Goal: Communication & Community: Answer question/provide support

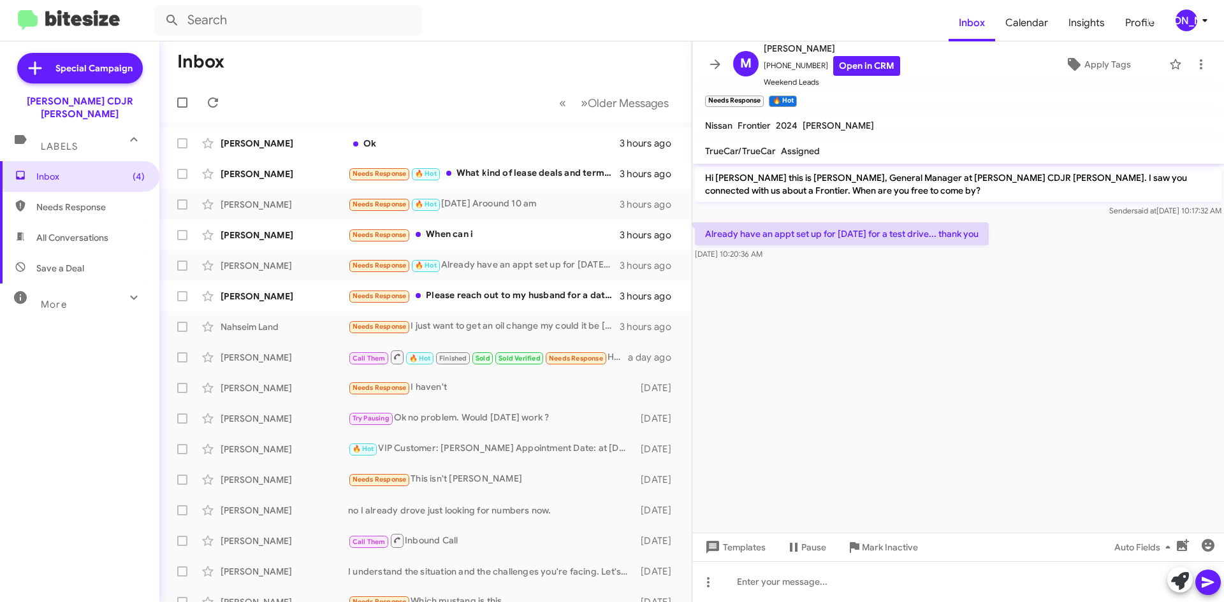
click at [709, 63] on span at bounding box center [714, 64] width 25 height 15
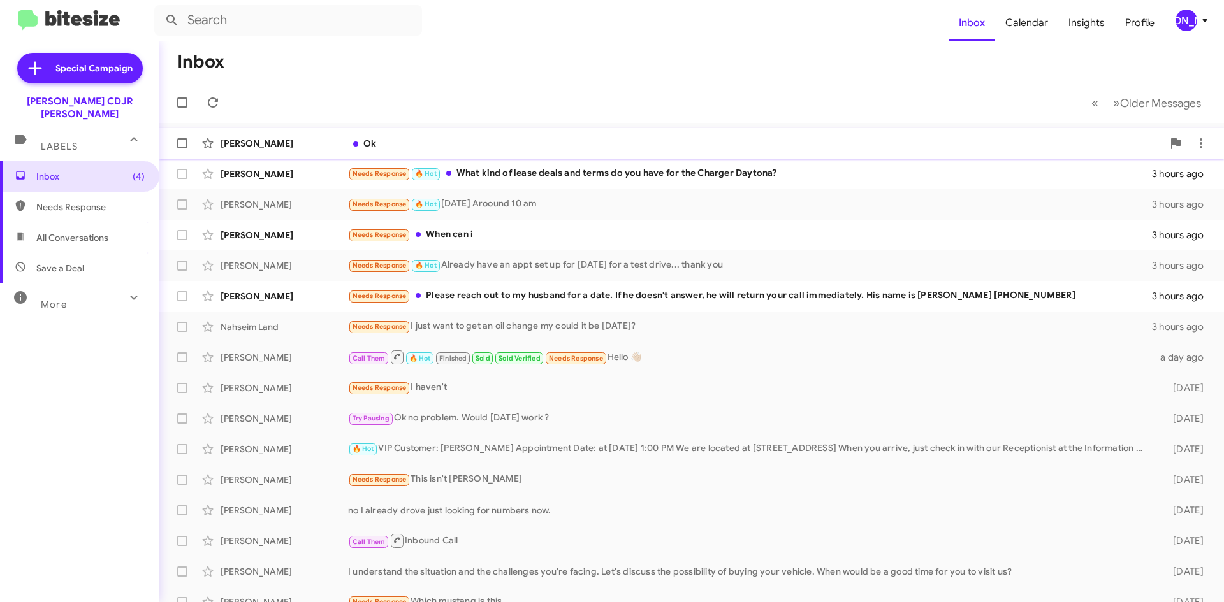
click at [435, 142] on div "Ok" at bounding box center [755, 143] width 815 height 13
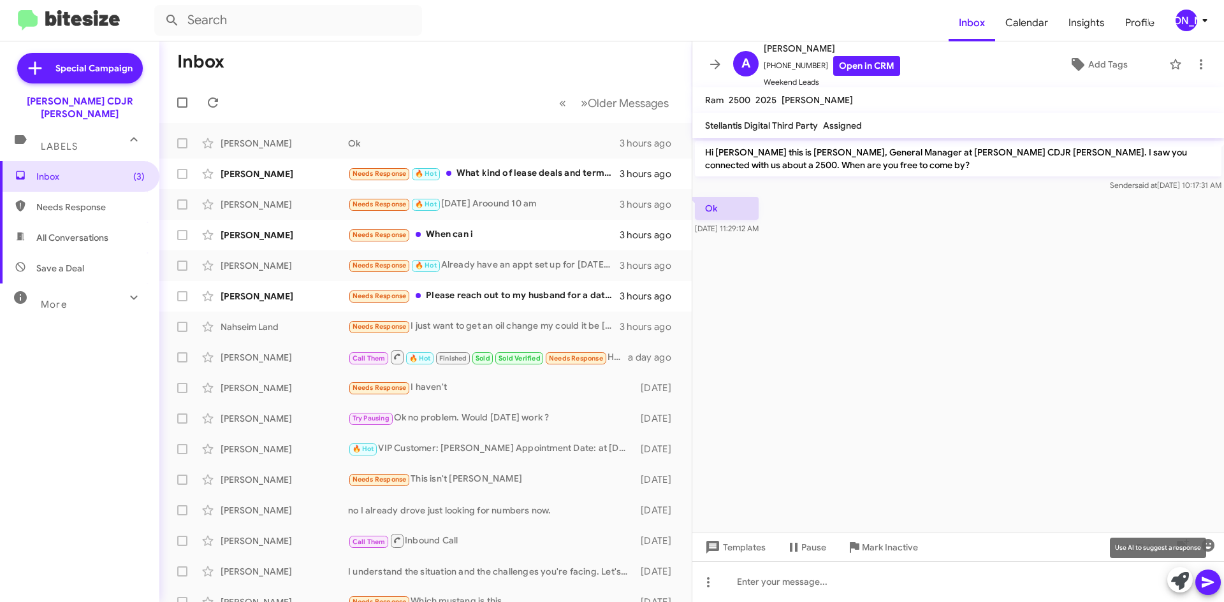
click at [1178, 585] on icon at bounding box center [1180, 581] width 18 height 18
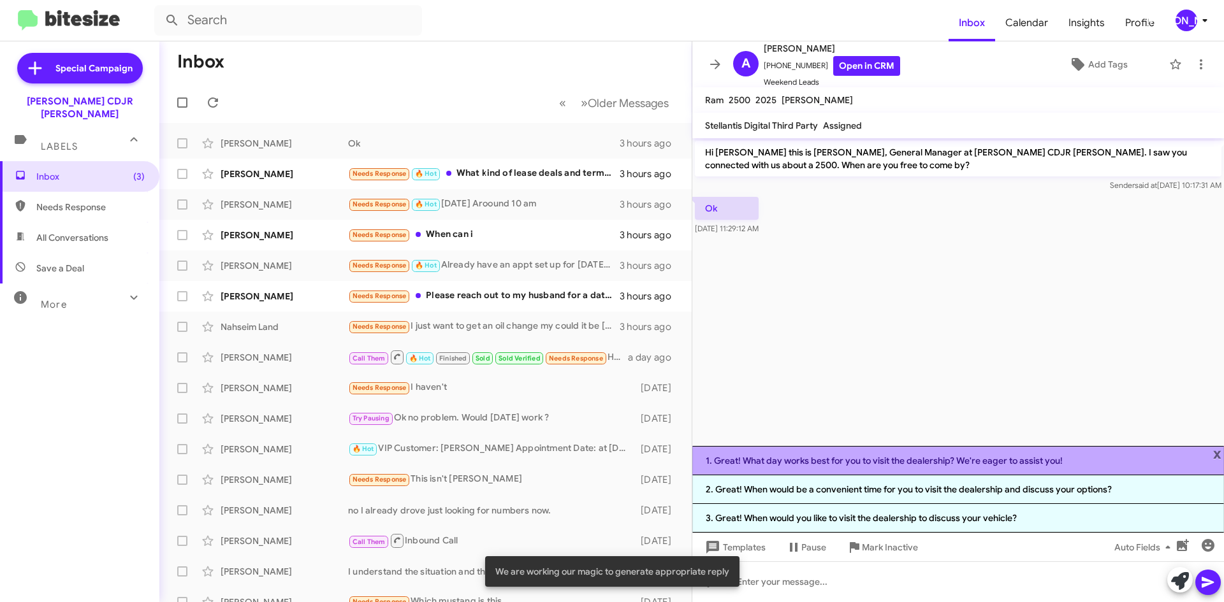
drag, startPoint x: 797, startPoint y: 455, endPoint x: 1167, endPoint y: 518, distance: 375.1
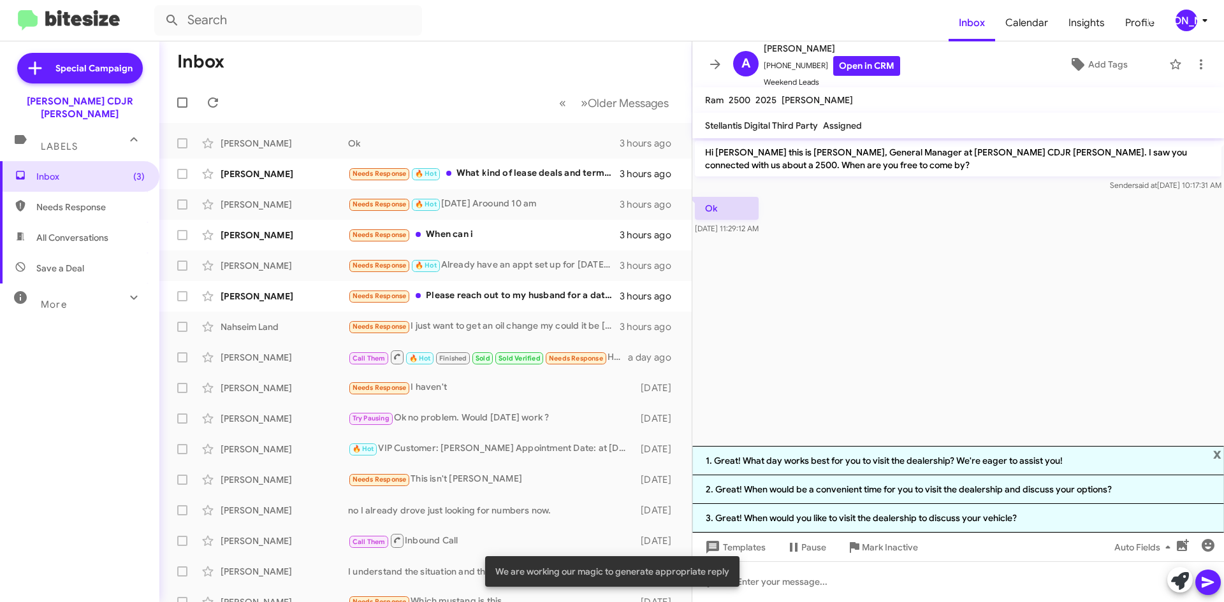
click at [799, 455] on li "1. Great! What day works best for you to visit the dealership? We're eager to a…" at bounding box center [958, 460] width 532 height 29
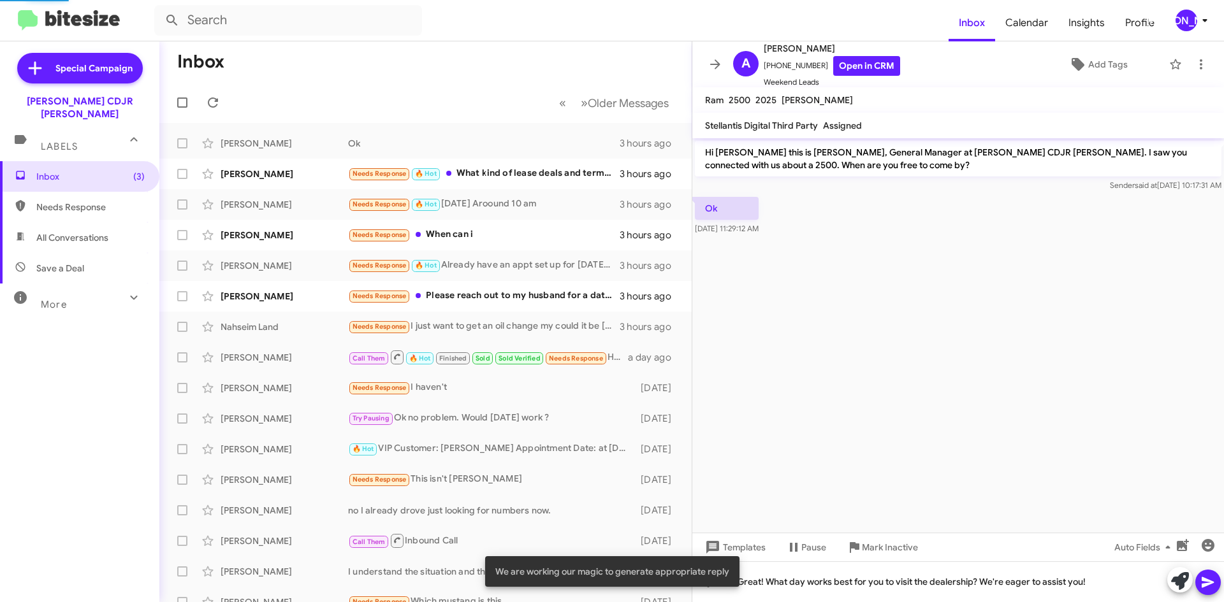
click at [1207, 585] on icon at bounding box center [1208, 583] width 12 height 11
click at [542, 176] on div "Needs Response 🔥 Hot What kind of lease deals and terms do you have for the Cha…" at bounding box center [489, 173] width 282 height 15
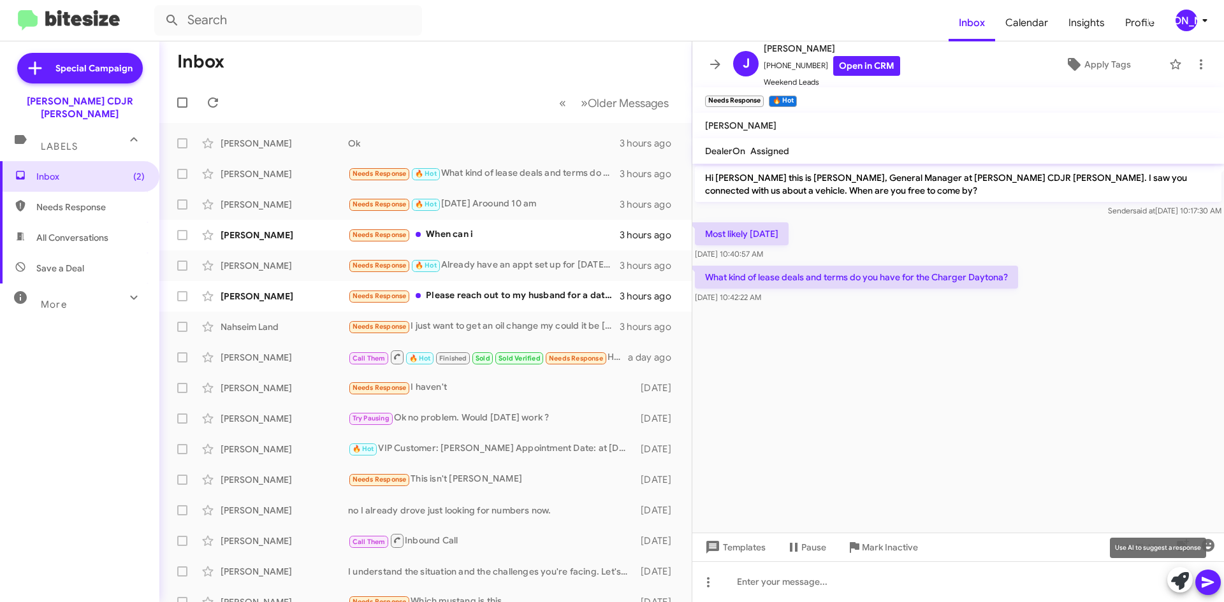
click at [1179, 585] on icon at bounding box center [1180, 581] width 18 height 18
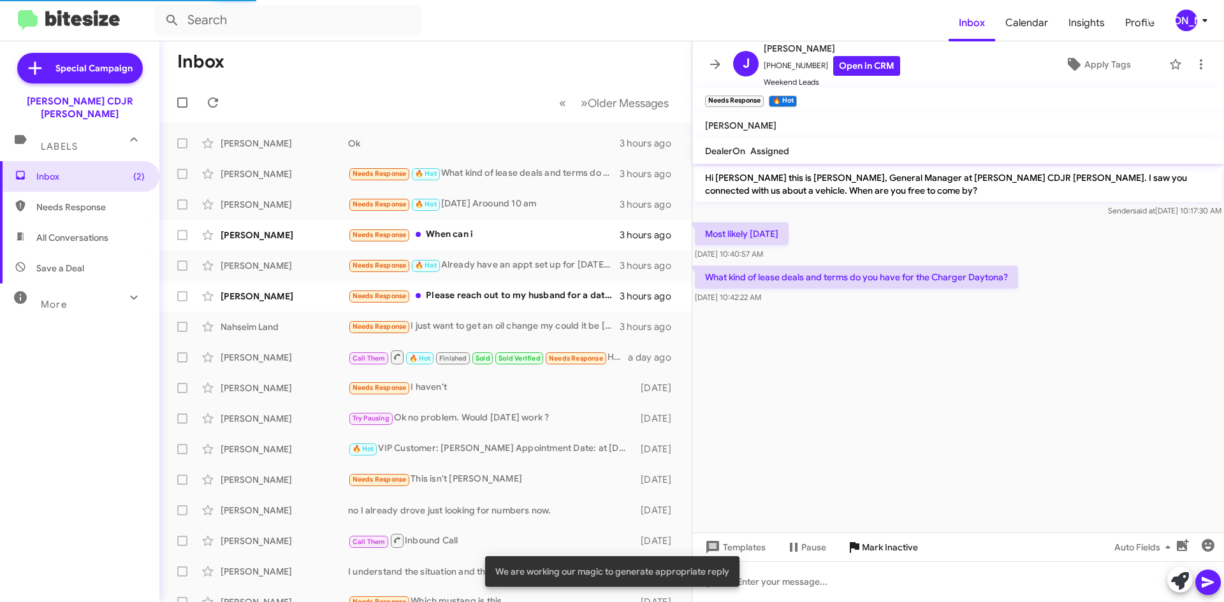
click at [877, 545] on span "Mark Inactive" at bounding box center [890, 547] width 56 height 23
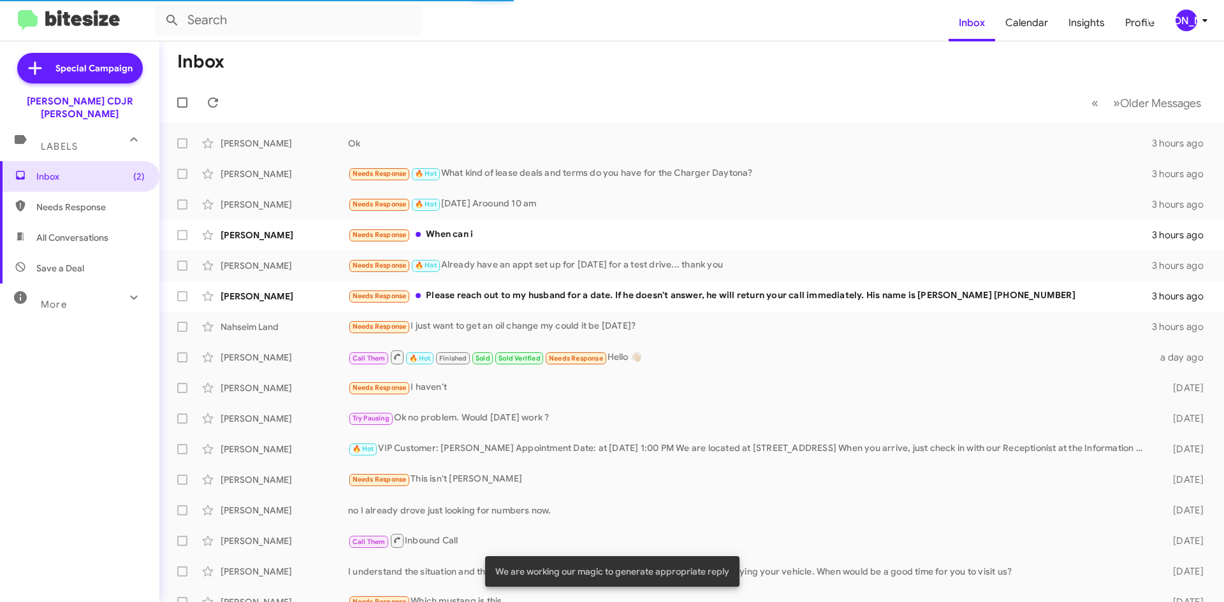
click at [81, 287] on div "More" at bounding box center [66, 299] width 113 height 24
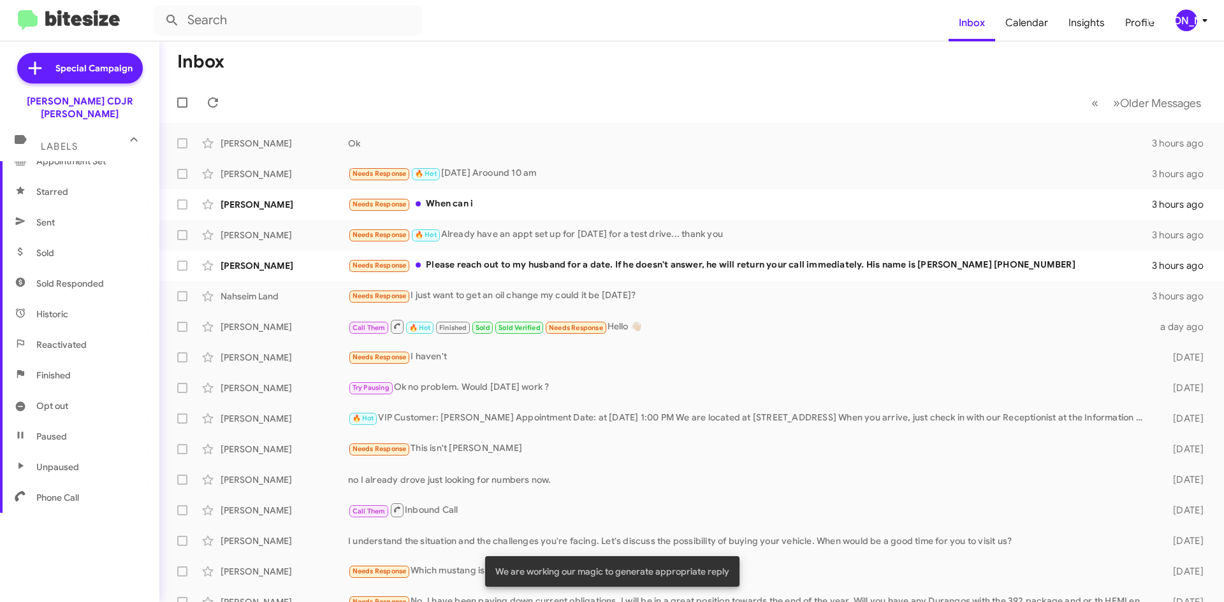
scroll to position [240, 0]
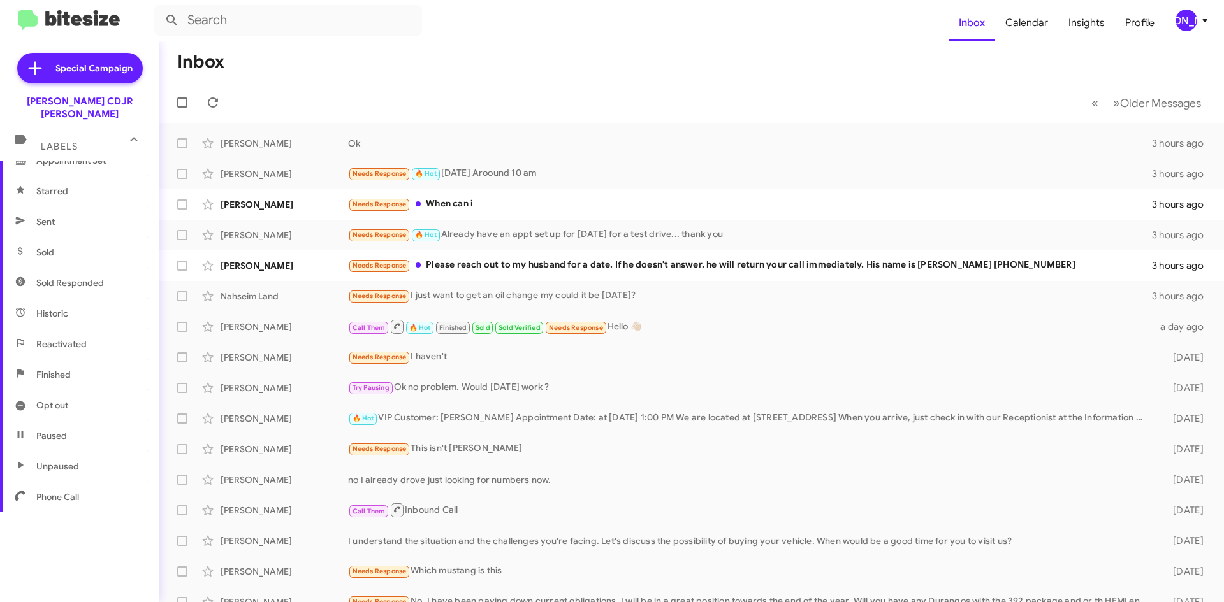
click at [62, 373] on span "Finished" at bounding box center [79, 375] width 159 height 31
type input "in:finished"
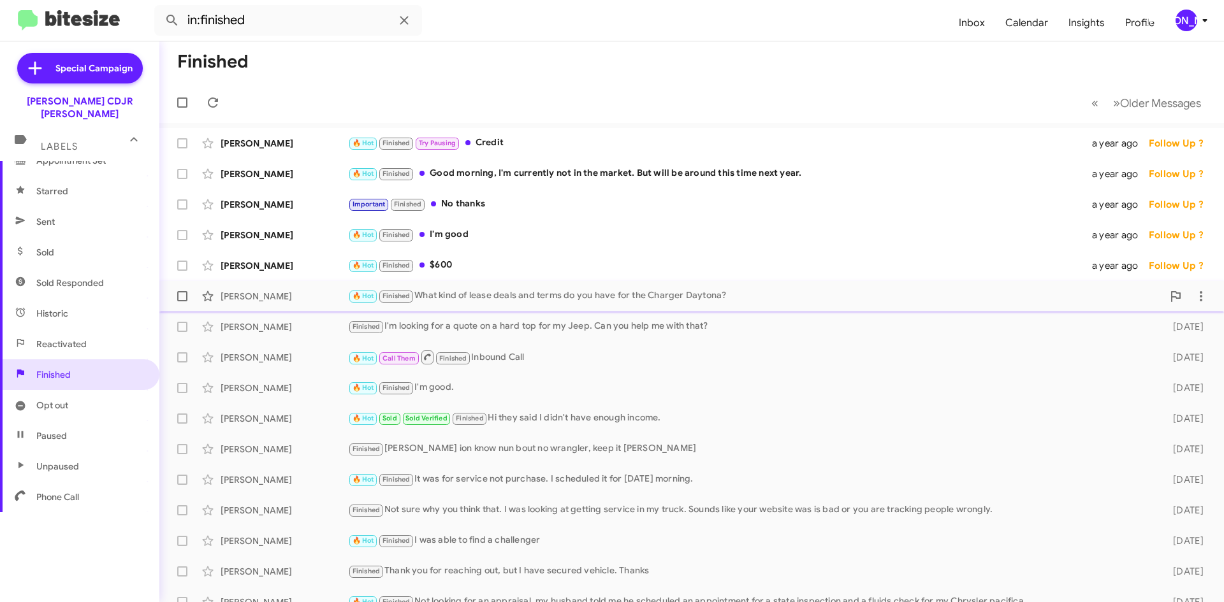
click at [515, 296] on div "🔥 Hot Finished What kind of lease deals and terms do you have for the Charger D…" at bounding box center [755, 296] width 815 height 15
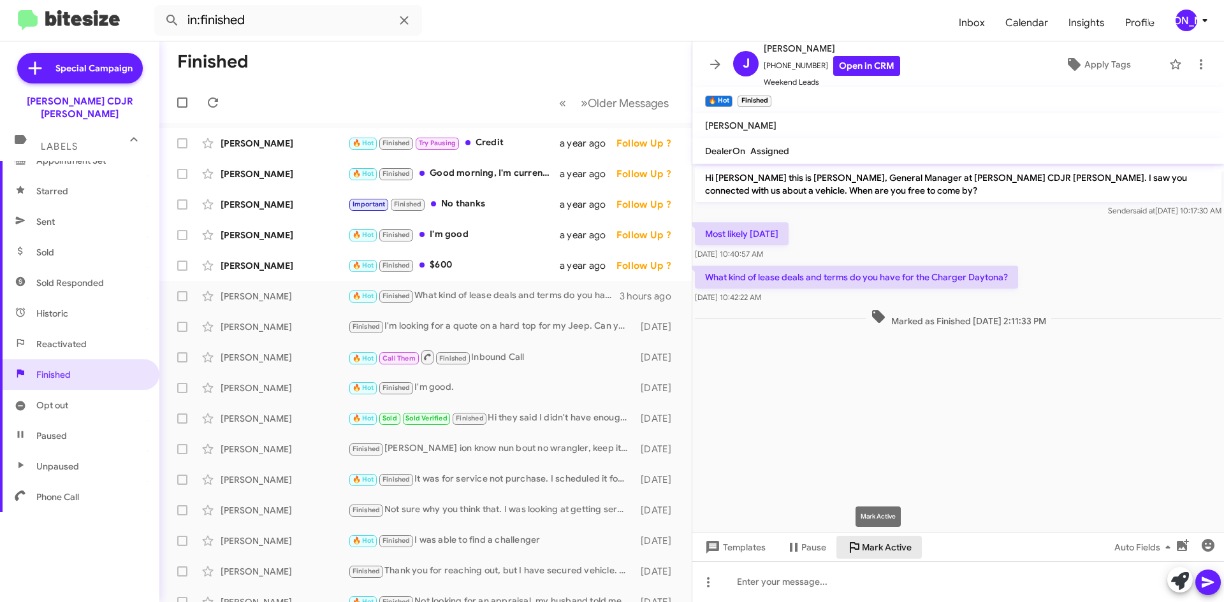
click at [896, 551] on span "Mark Active" at bounding box center [887, 547] width 50 height 23
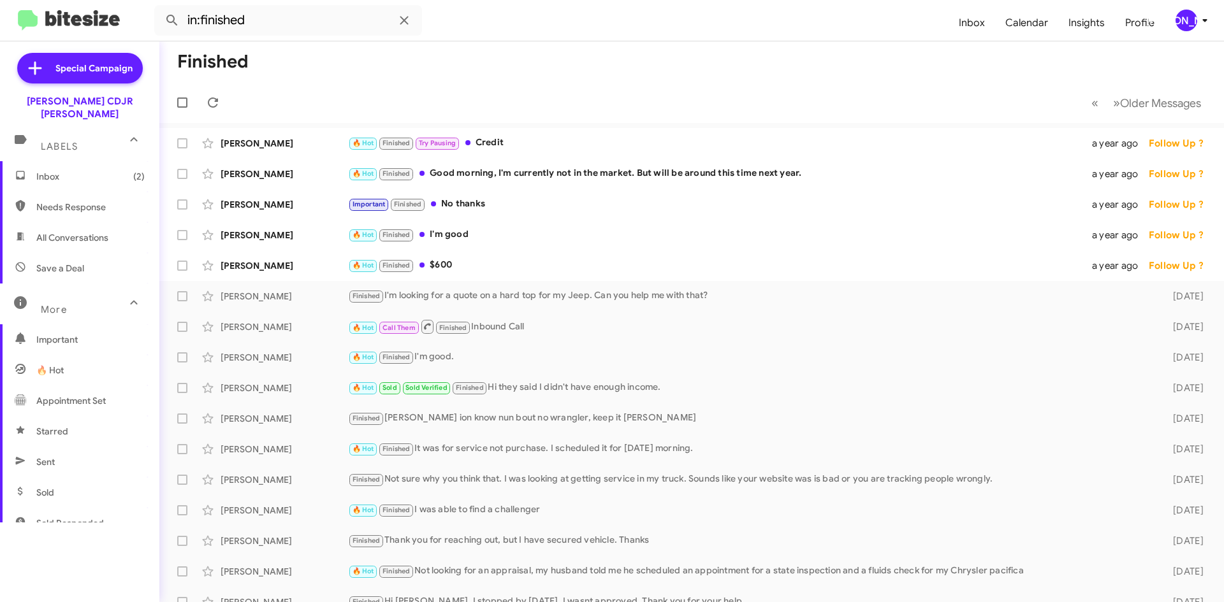
click at [82, 170] on span "Inbox (2)" at bounding box center [90, 176] width 108 height 13
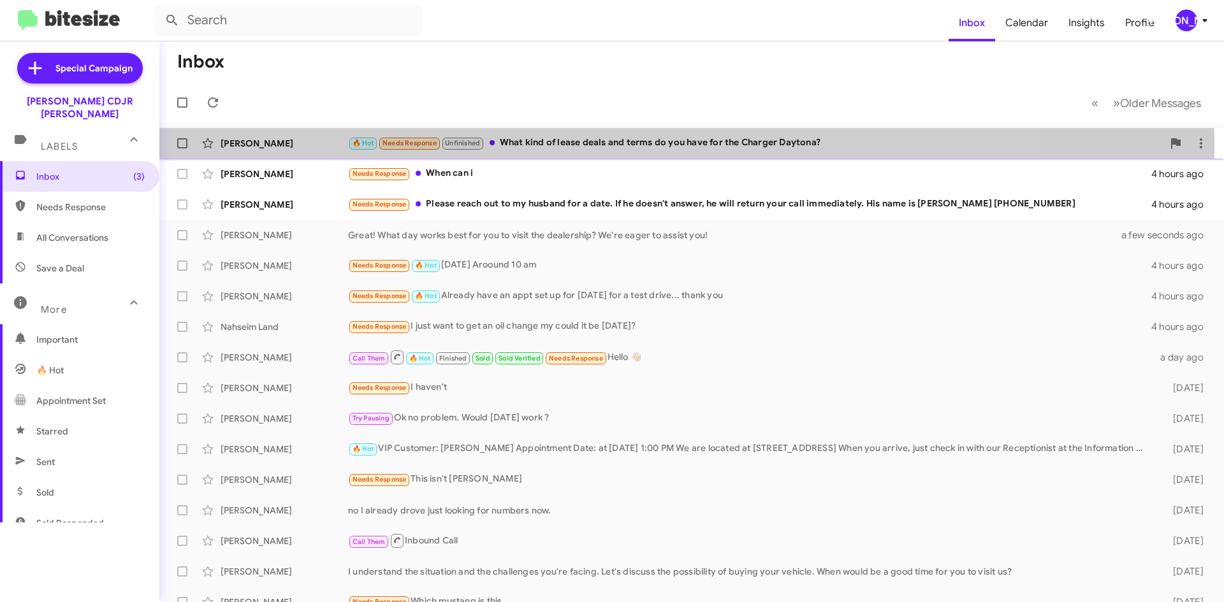
click at [560, 145] on div "🔥 Hot Needs Response Unfinished What kind of lease deals and terms do you have …" at bounding box center [755, 143] width 815 height 15
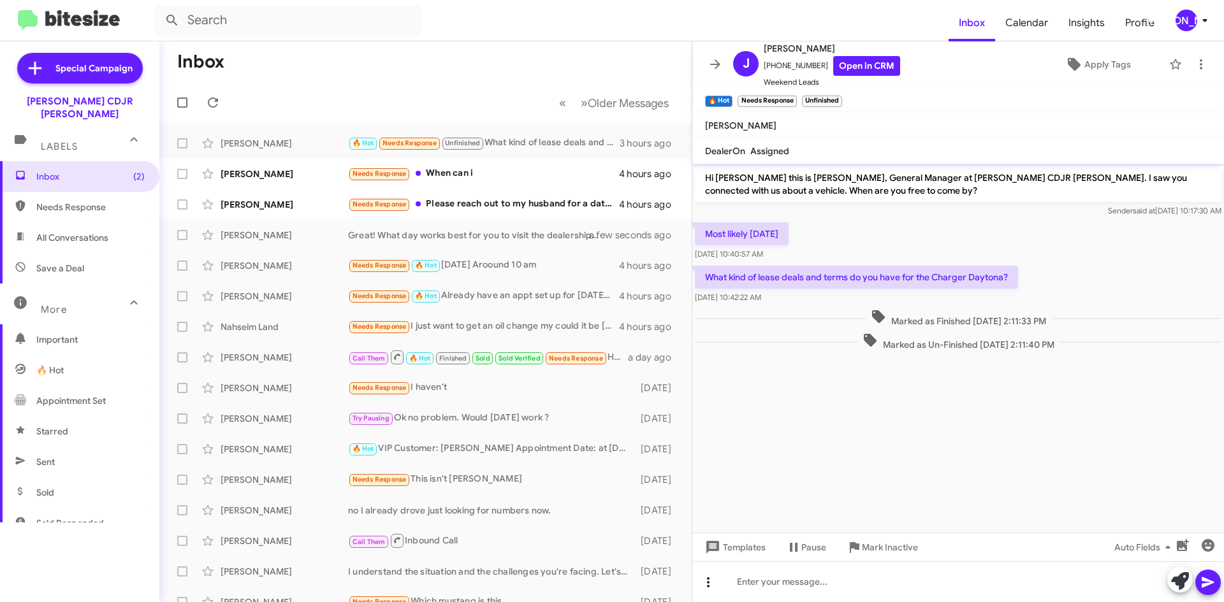
click at [713, 581] on icon at bounding box center [708, 582] width 15 height 15
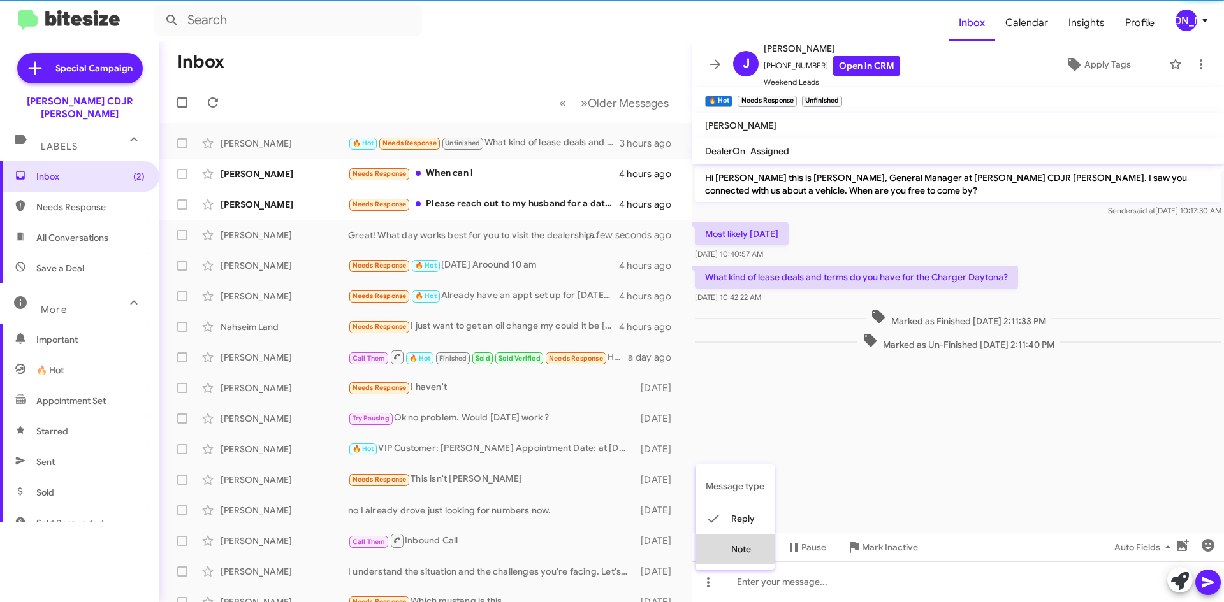
click at [739, 546] on button "note" at bounding box center [734, 549] width 79 height 31
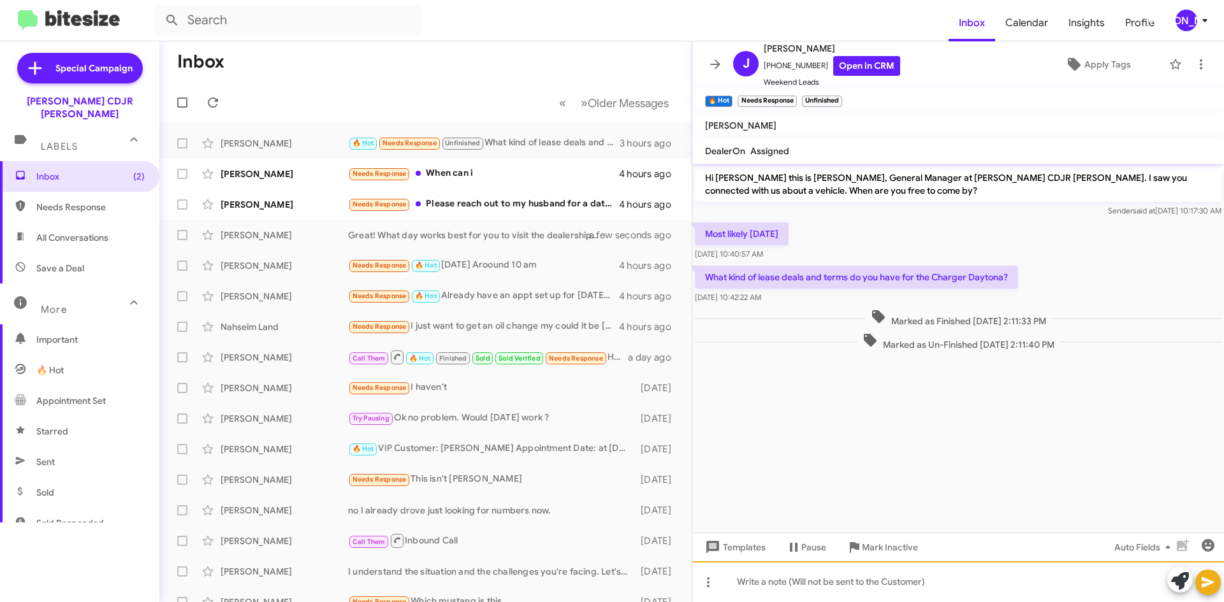
click at [773, 580] on div at bounding box center [958, 582] width 532 height 41
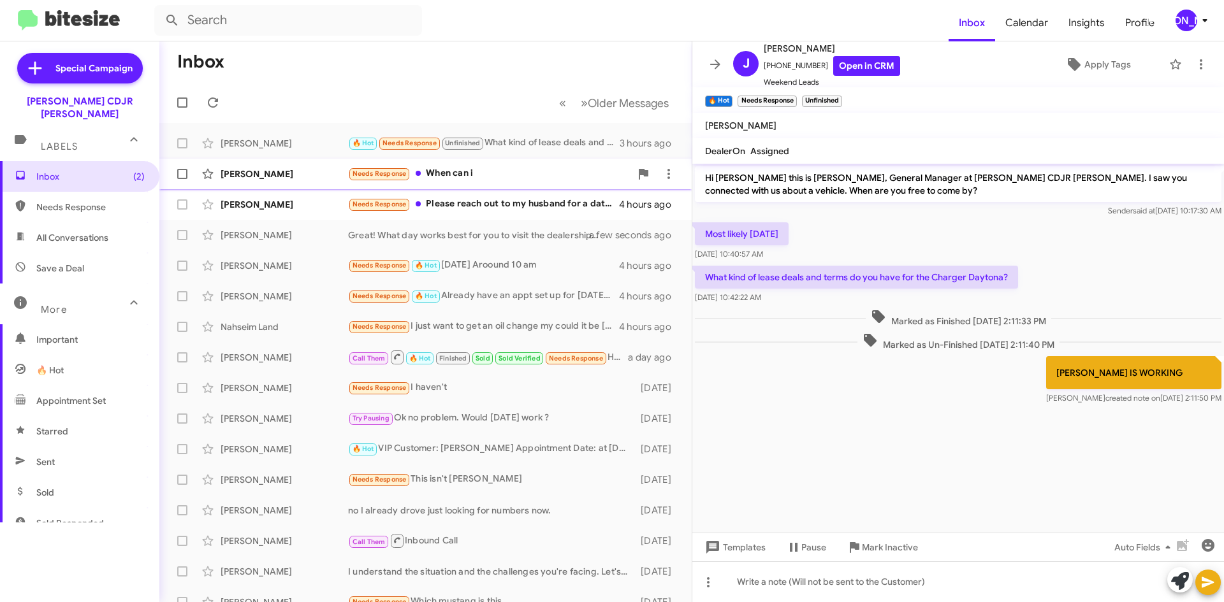
click at [468, 171] on div "Needs Response When can i" at bounding box center [489, 173] width 282 height 15
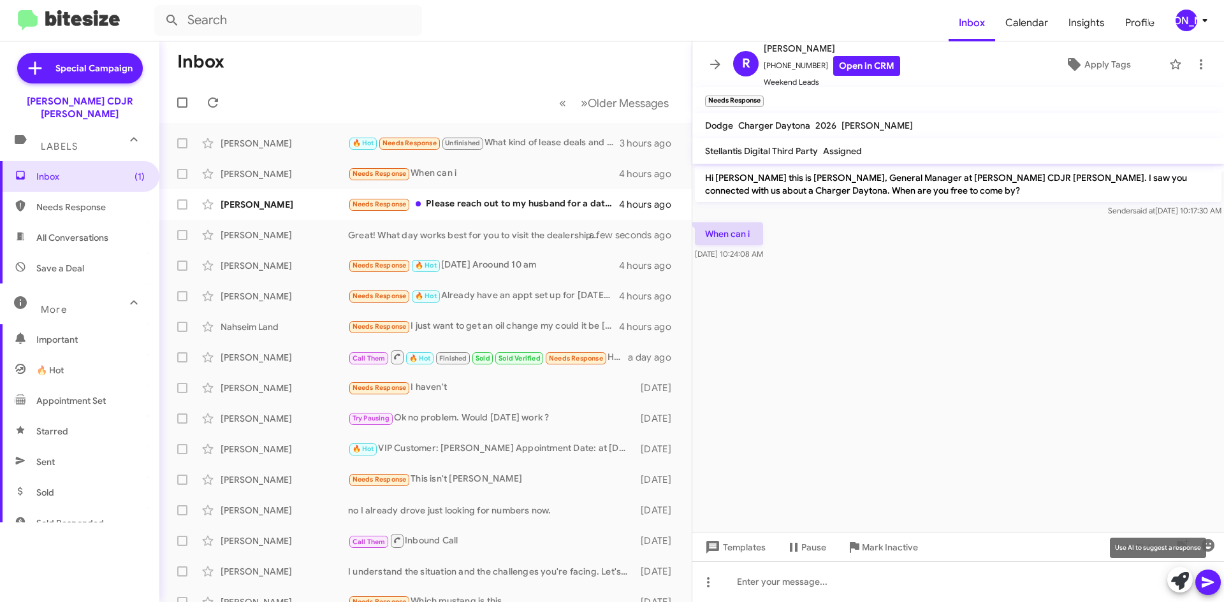
click at [1175, 579] on icon at bounding box center [1180, 581] width 18 height 18
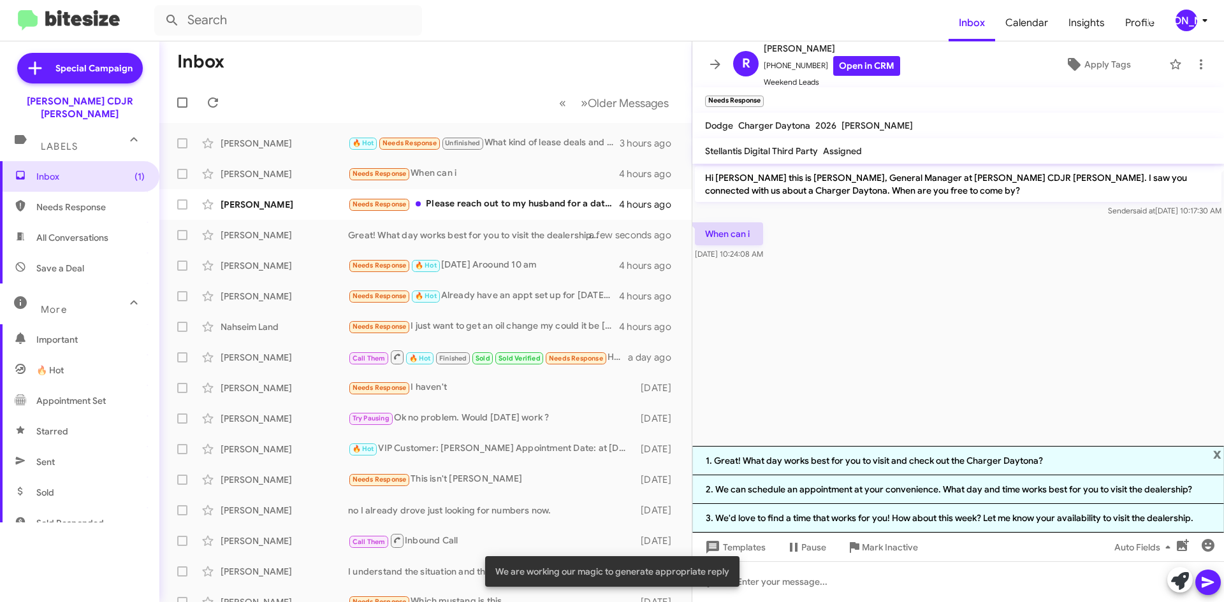
click at [852, 490] on li "2. We can schedule an appointment at your convenience. What day and time works …" at bounding box center [958, 490] width 532 height 29
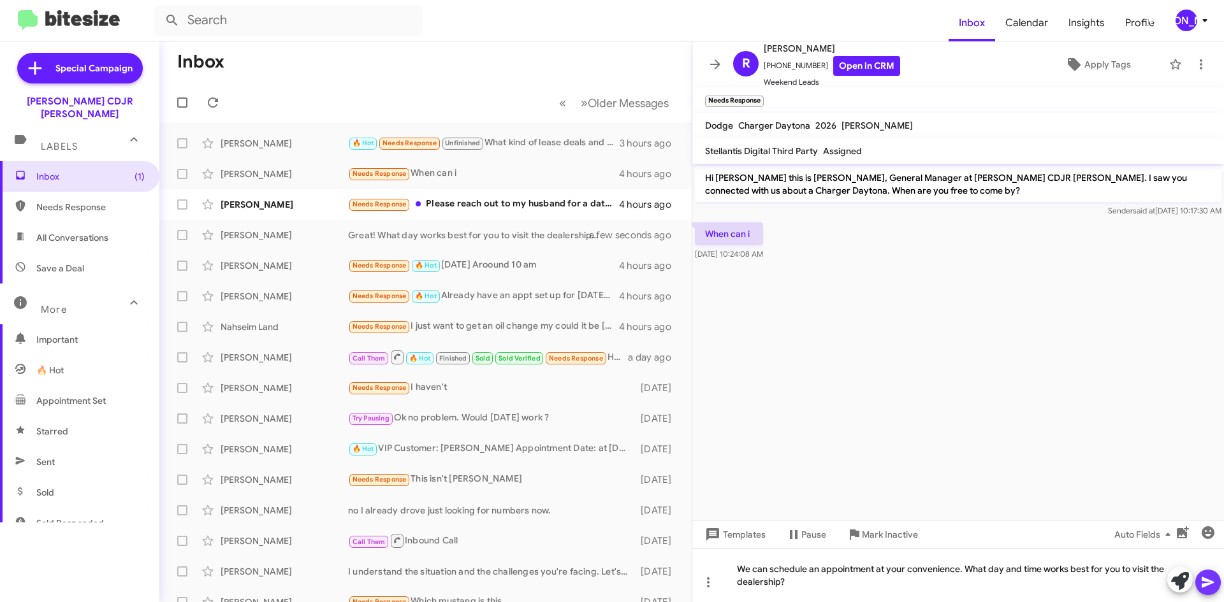
click at [1210, 578] on icon at bounding box center [1207, 582] width 15 height 15
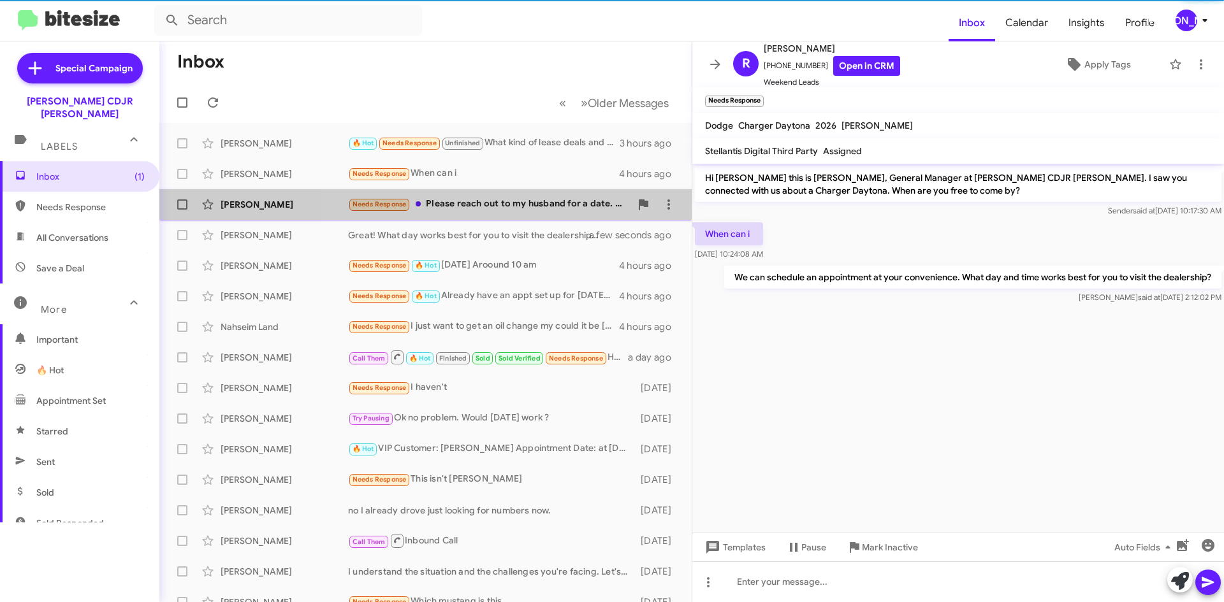
click at [520, 203] on div "Needs Response Please reach out to my husband for a date. If he doesn't answer,…" at bounding box center [489, 204] width 282 height 15
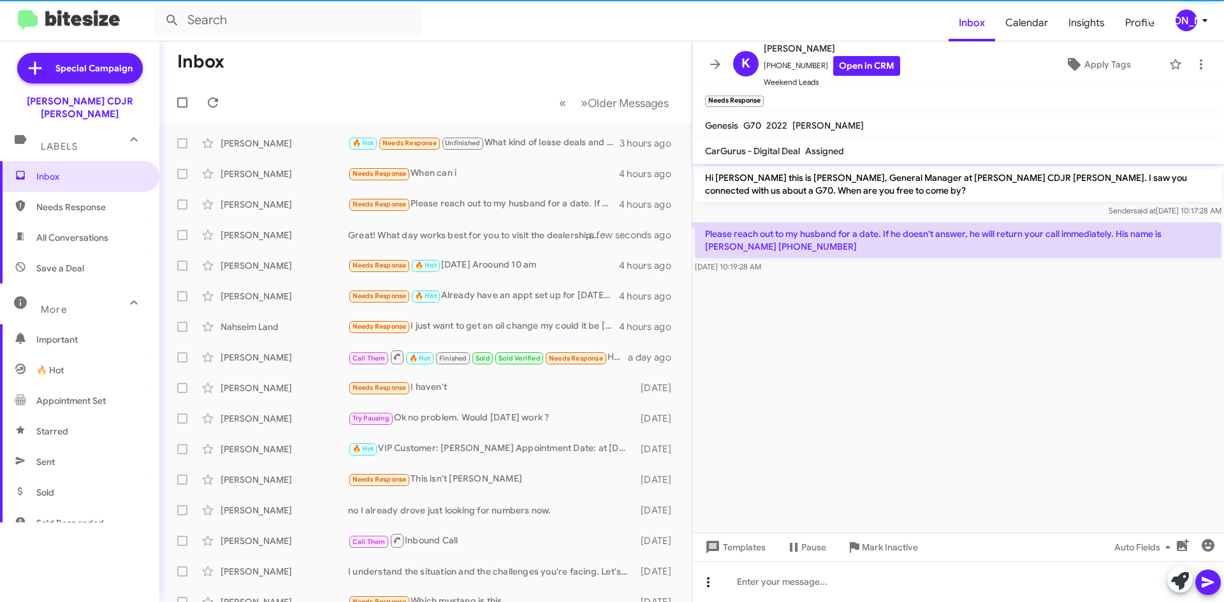
click at [711, 588] on icon at bounding box center [708, 582] width 15 height 15
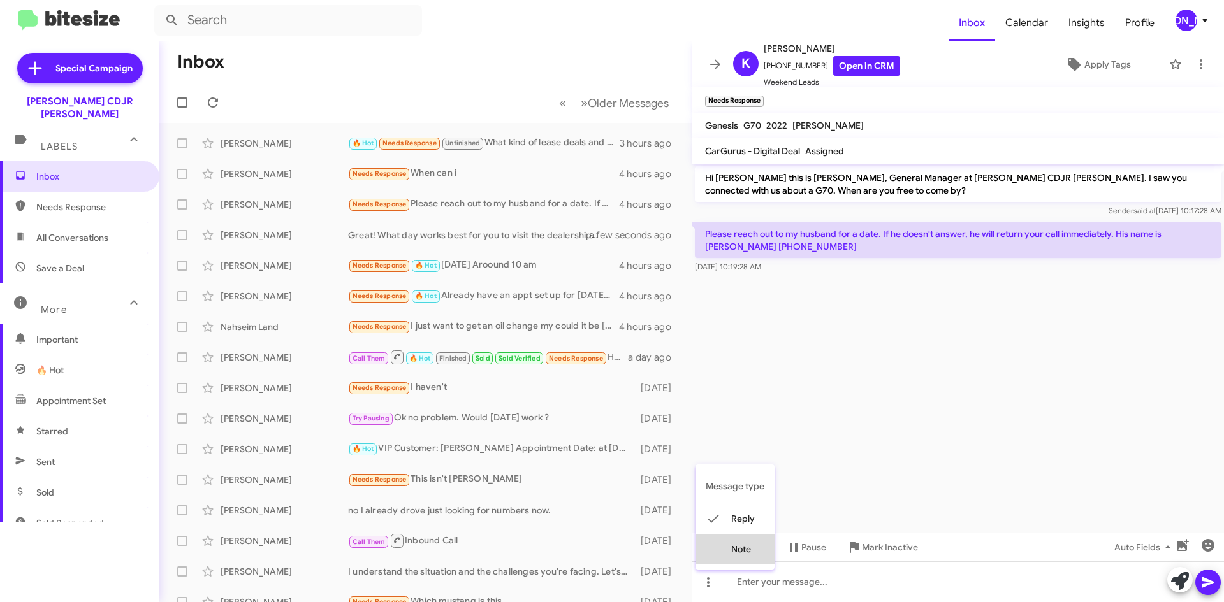
click at [750, 555] on button "note" at bounding box center [734, 549] width 79 height 31
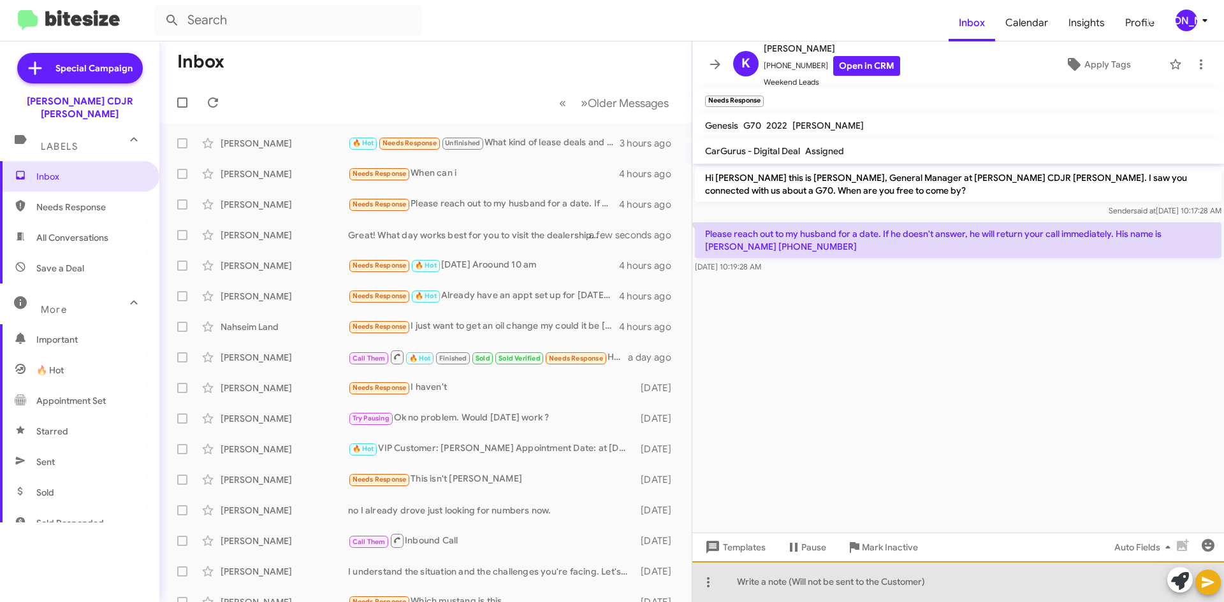
click at [786, 573] on div at bounding box center [958, 582] width 532 height 41
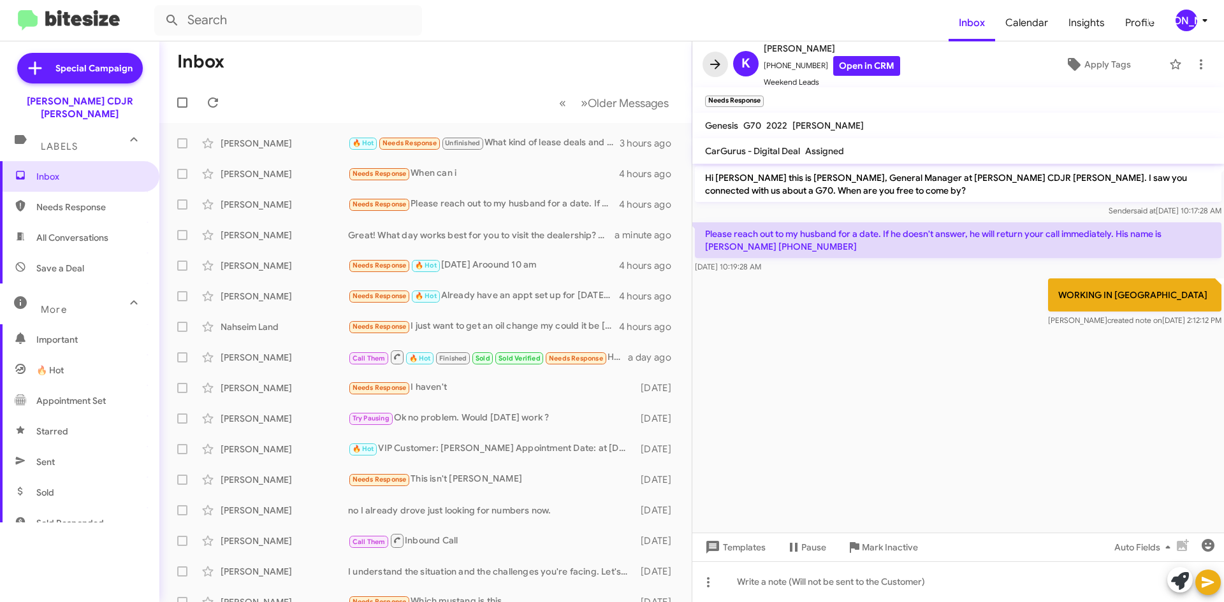
click at [708, 66] on icon at bounding box center [715, 64] width 15 height 15
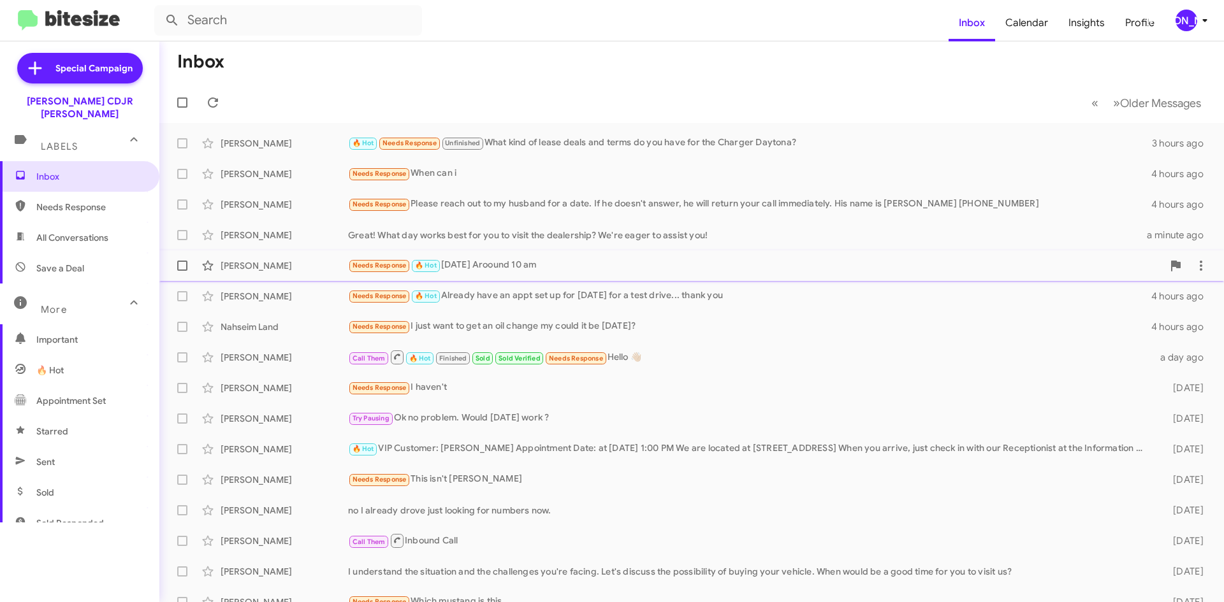
click at [604, 261] on div "Needs Response 🔥 Hot Tomorrow Aroound 10 am" at bounding box center [755, 265] width 815 height 15
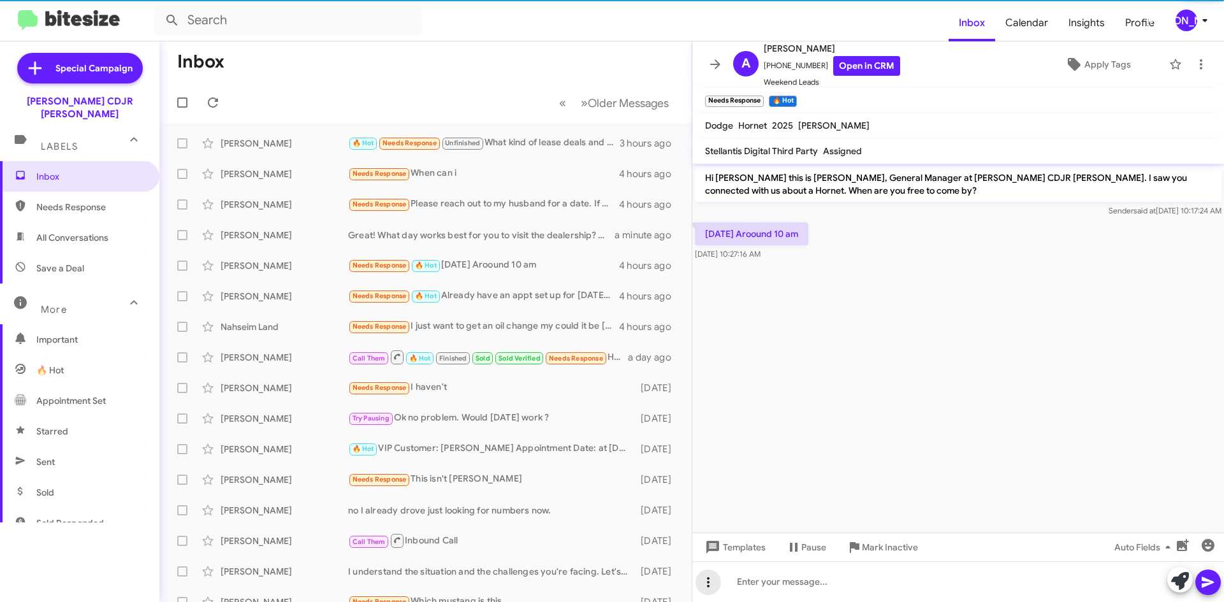
click at [713, 578] on icon at bounding box center [708, 582] width 15 height 15
click at [741, 542] on button "note" at bounding box center [734, 549] width 79 height 31
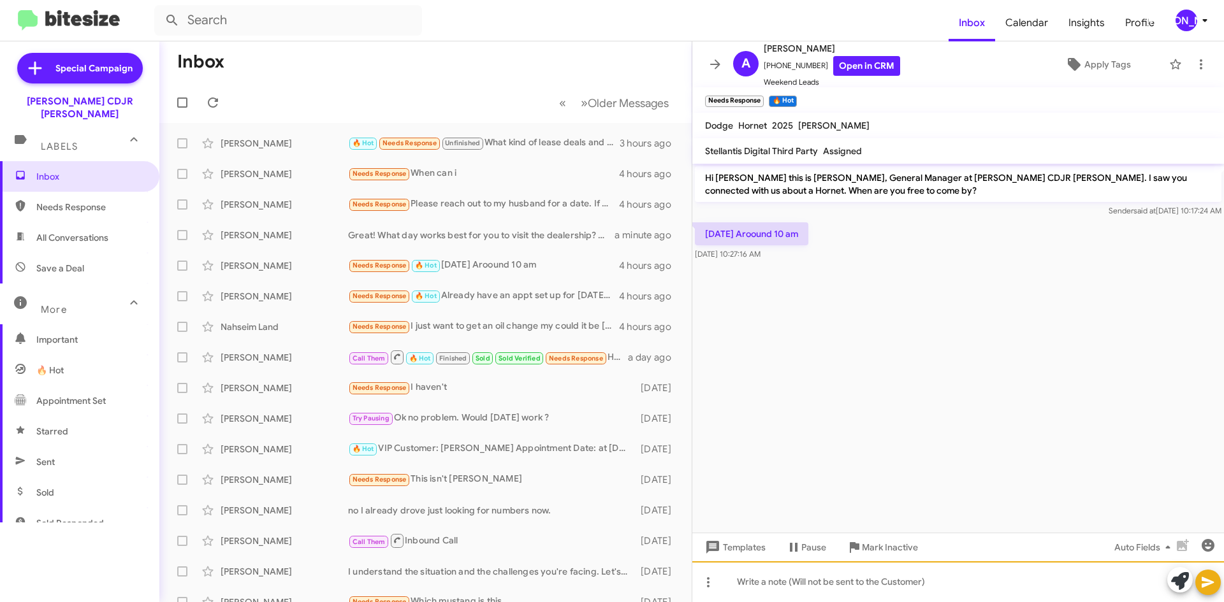
click at [755, 574] on div at bounding box center [958, 582] width 532 height 41
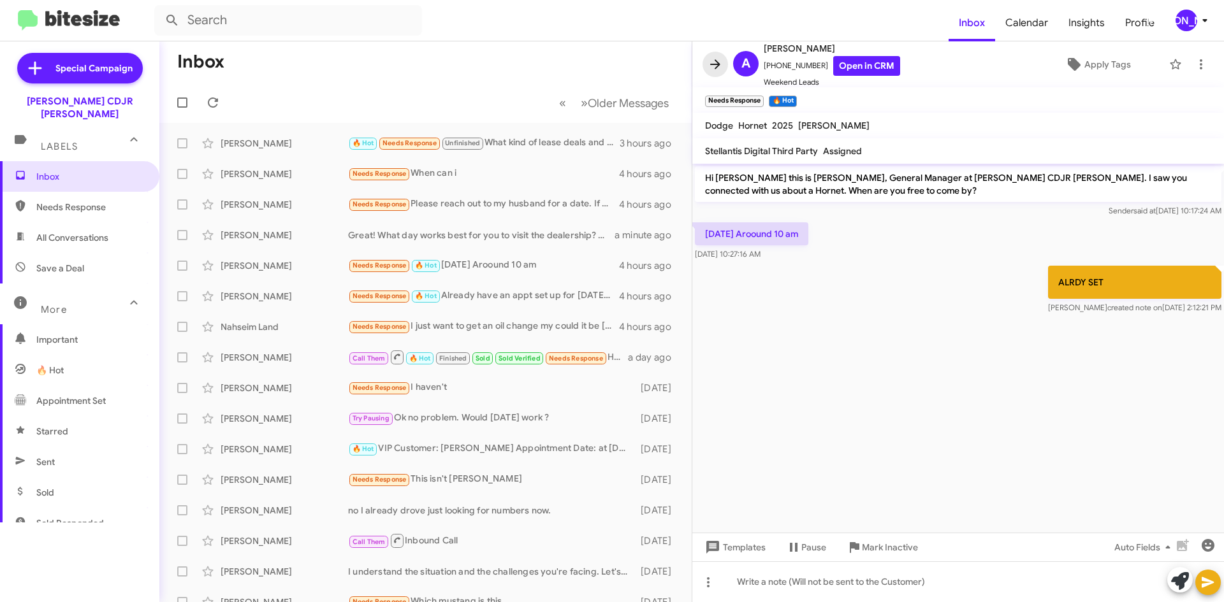
click at [724, 61] on span at bounding box center [714, 64] width 25 height 15
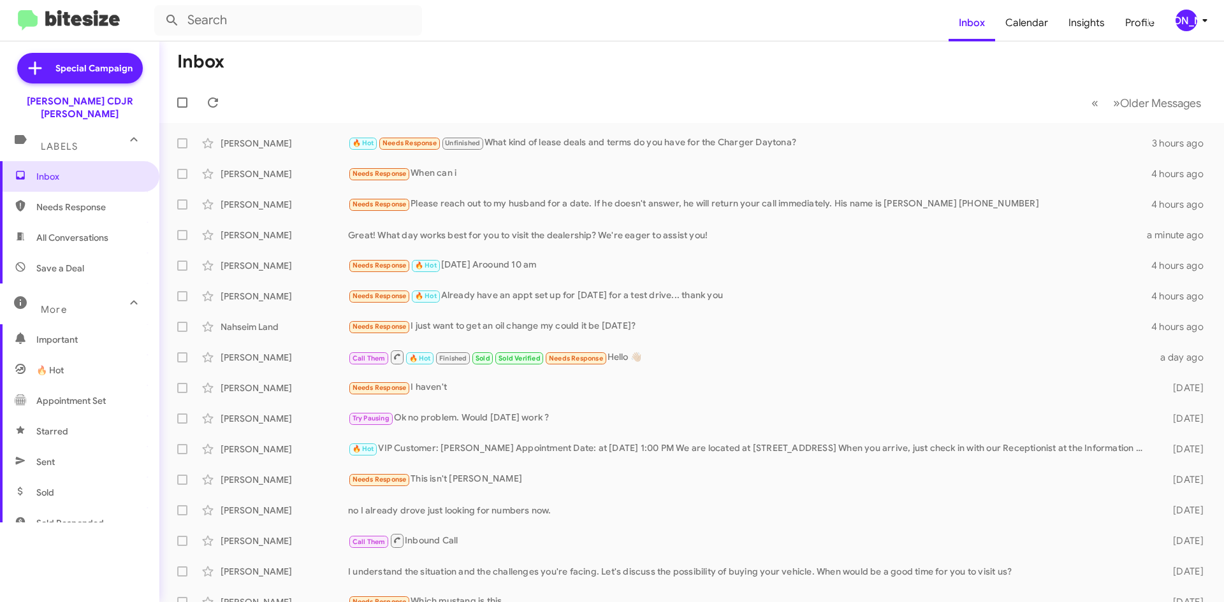
click at [1182, 24] on div "[PERSON_NAME]" at bounding box center [1186, 21] width 22 height 22
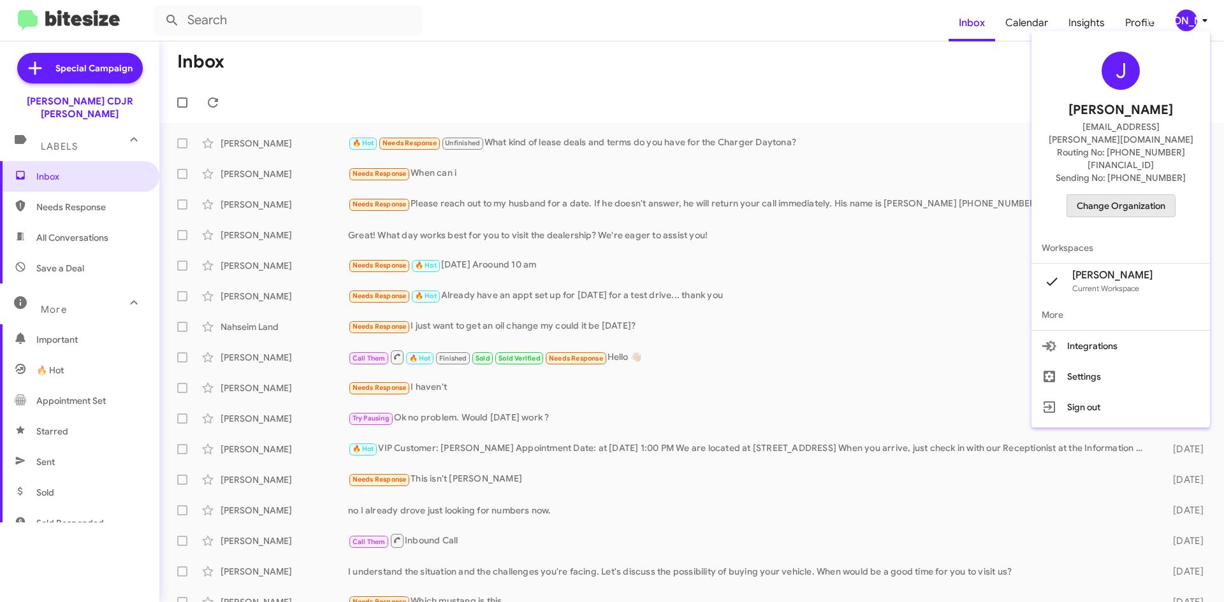
click at [1128, 195] on span "Change Organization" at bounding box center [1121, 206] width 89 height 22
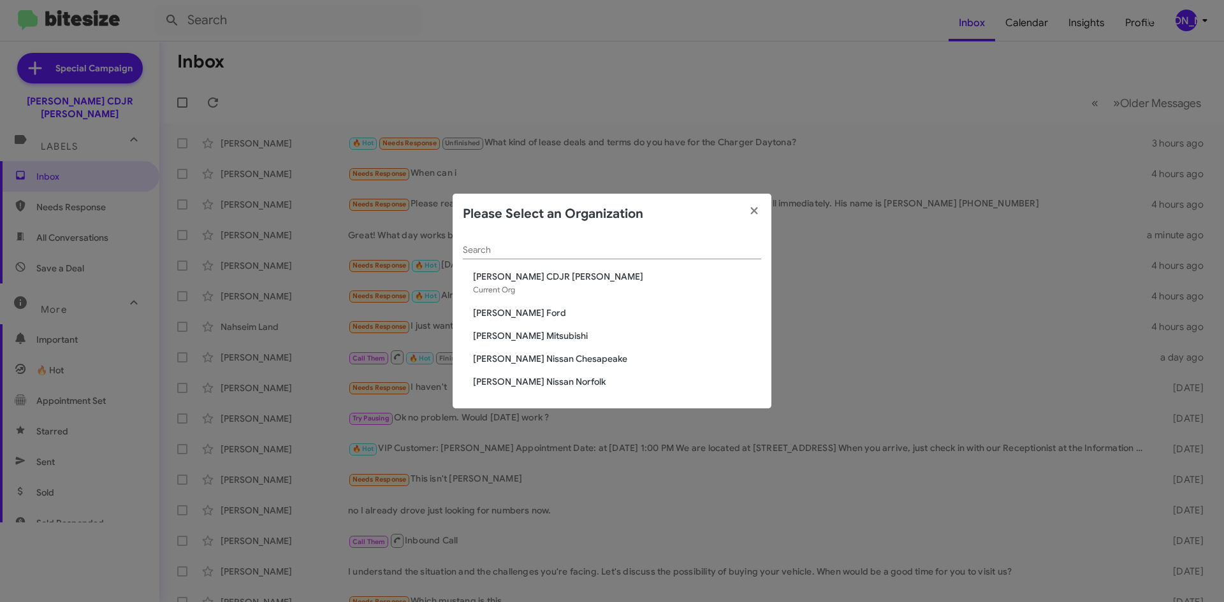
click at [542, 341] on span "[PERSON_NAME] Mitsubishi" at bounding box center [617, 336] width 288 height 13
click at [541, 339] on span "[PERSON_NAME] Mitsubishi" at bounding box center [617, 336] width 288 height 13
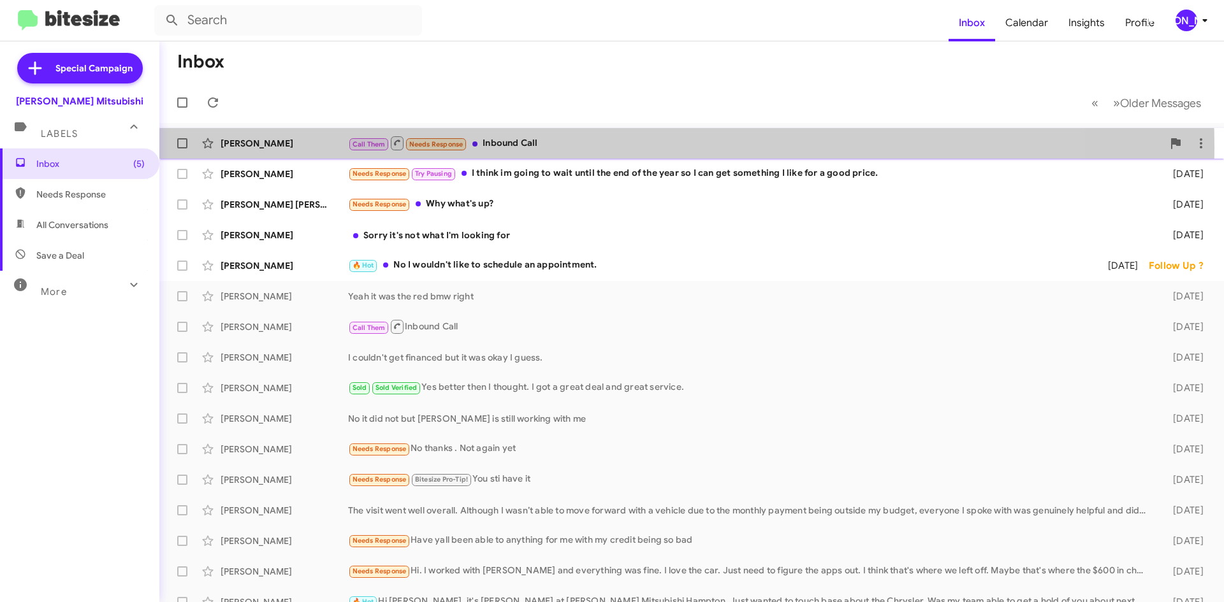
click at [583, 147] on div "Call Them Needs Response Inbound Call" at bounding box center [755, 143] width 815 height 16
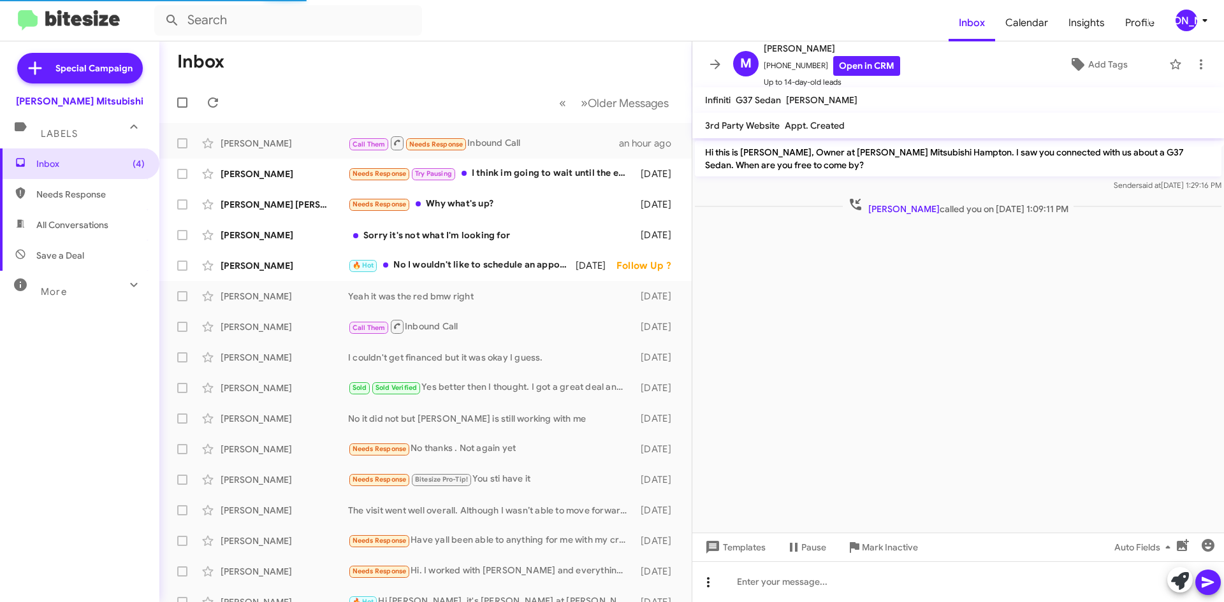
click at [709, 581] on icon at bounding box center [708, 582] width 15 height 15
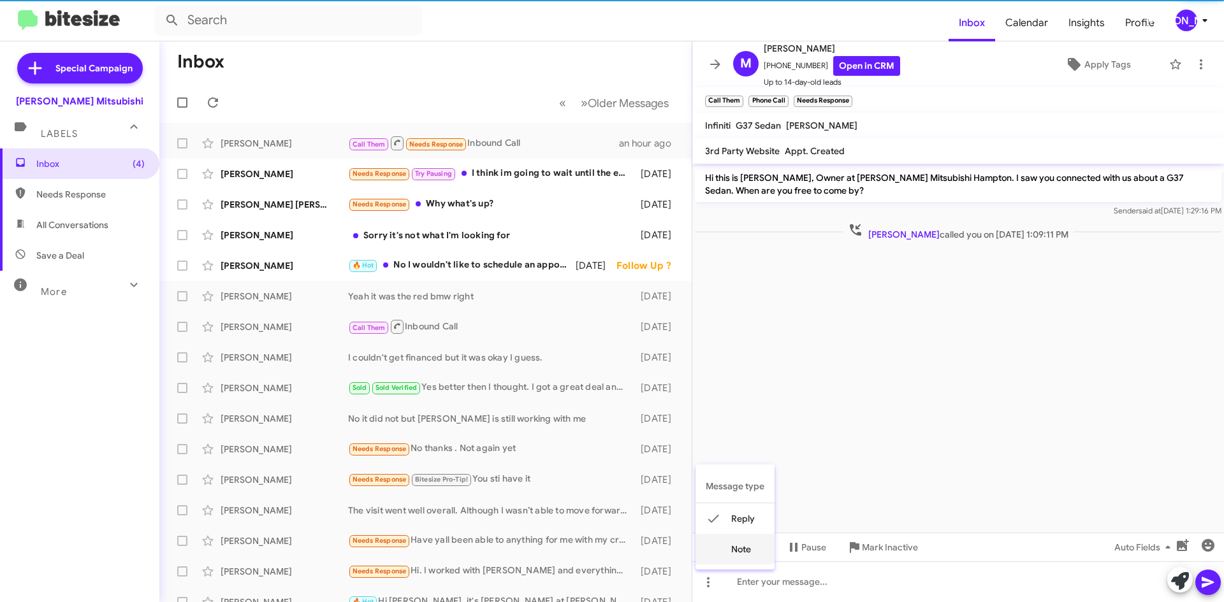
click at [751, 551] on button "note" at bounding box center [734, 549] width 79 height 31
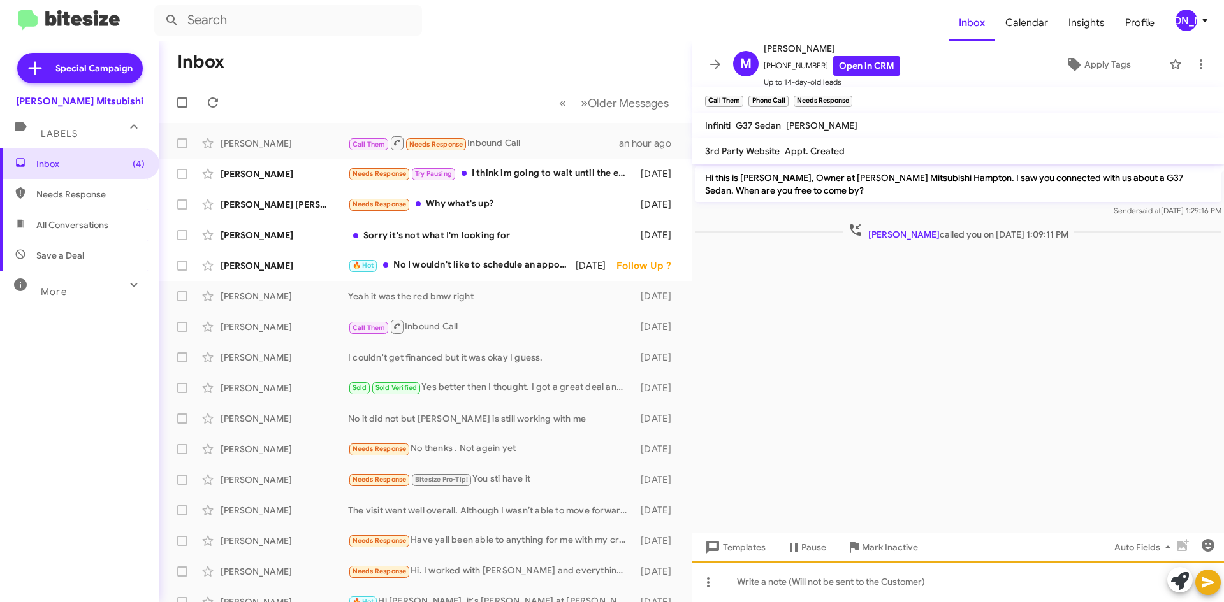
click at [737, 575] on div at bounding box center [958, 582] width 532 height 41
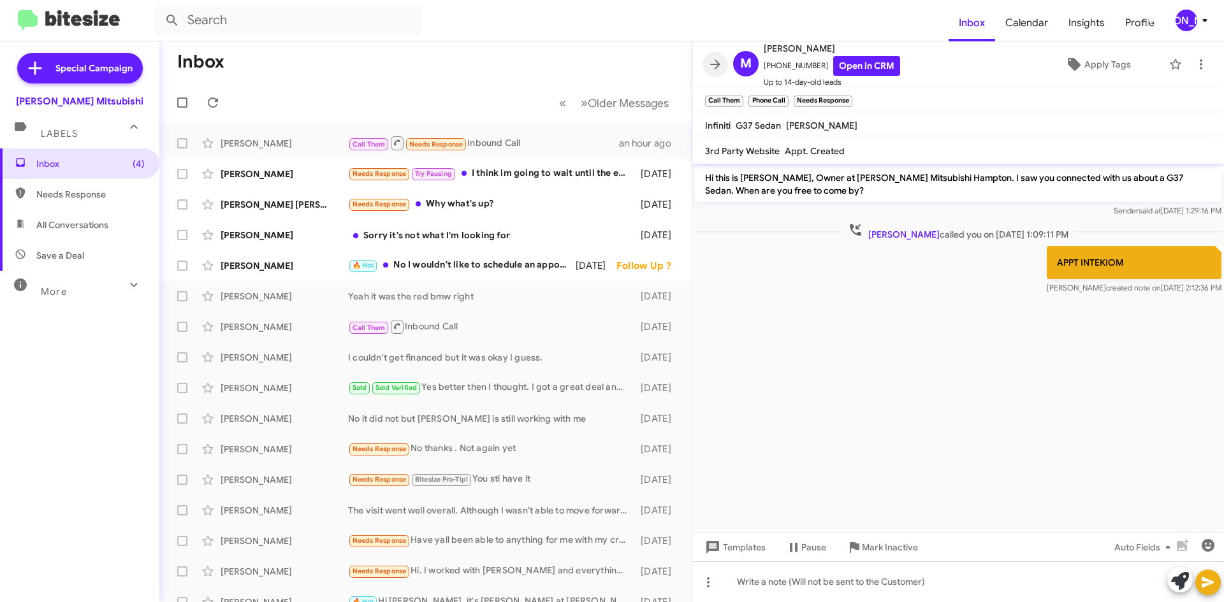
drag, startPoint x: 715, startPoint y: 58, endPoint x: 708, endPoint y: 62, distance: 8.9
click at [716, 58] on icon at bounding box center [715, 64] width 15 height 15
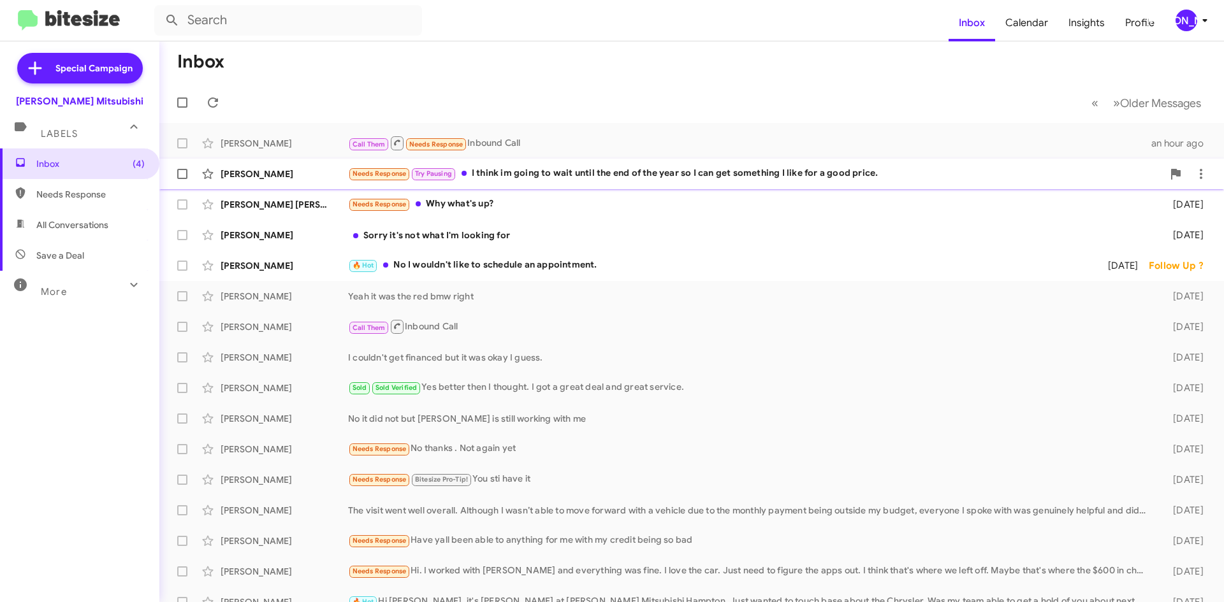
click at [574, 175] on div "Needs Response Try Pausing I think im going to wait until the end of the year s…" at bounding box center [755, 173] width 815 height 15
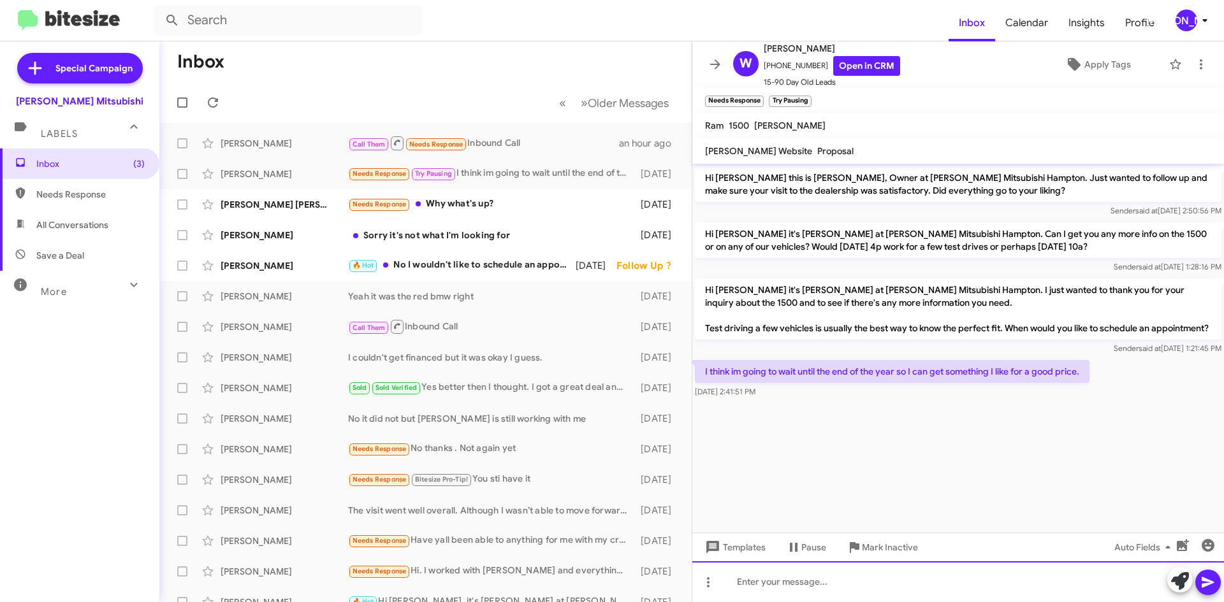
paste div
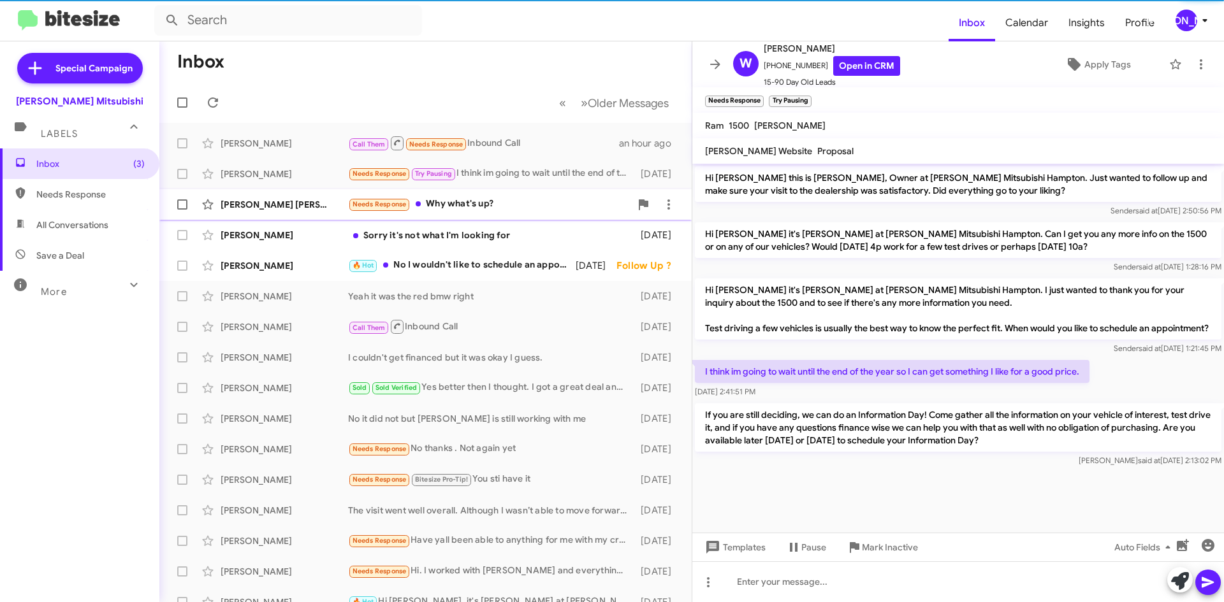
click at [447, 196] on div "[PERSON_NAME] [PERSON_NAME] Needs Response Why what's up? [DATE]" at bounding box center [426, 204] width 512 height 25
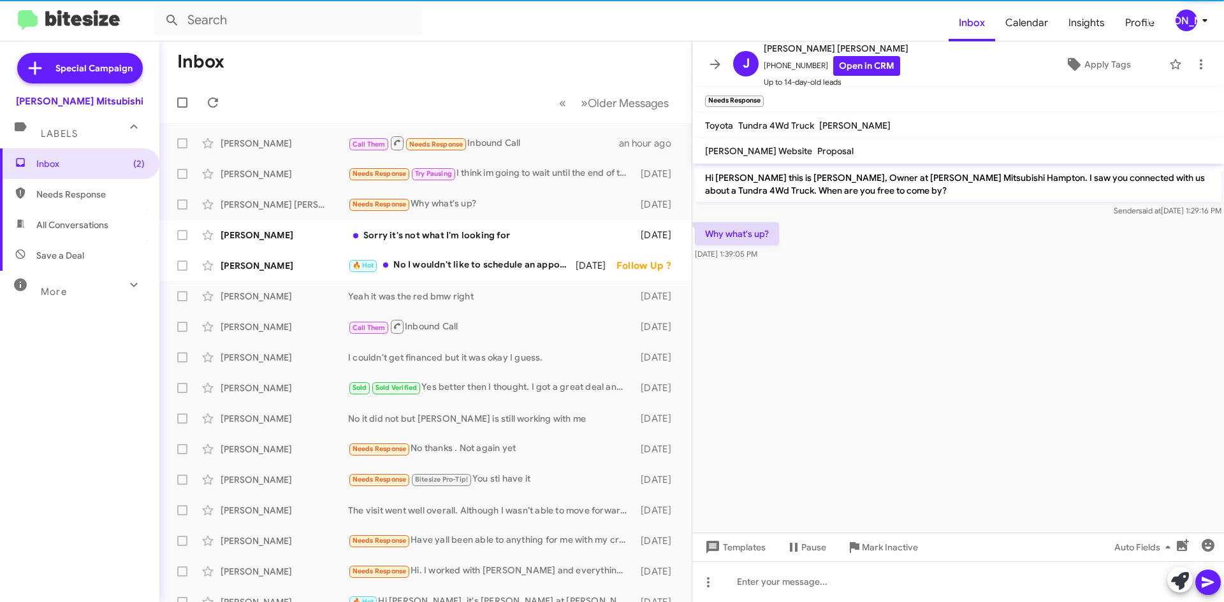
click at [1182, 582] on icon at bounding box center [1180, 581] width 18 height 18
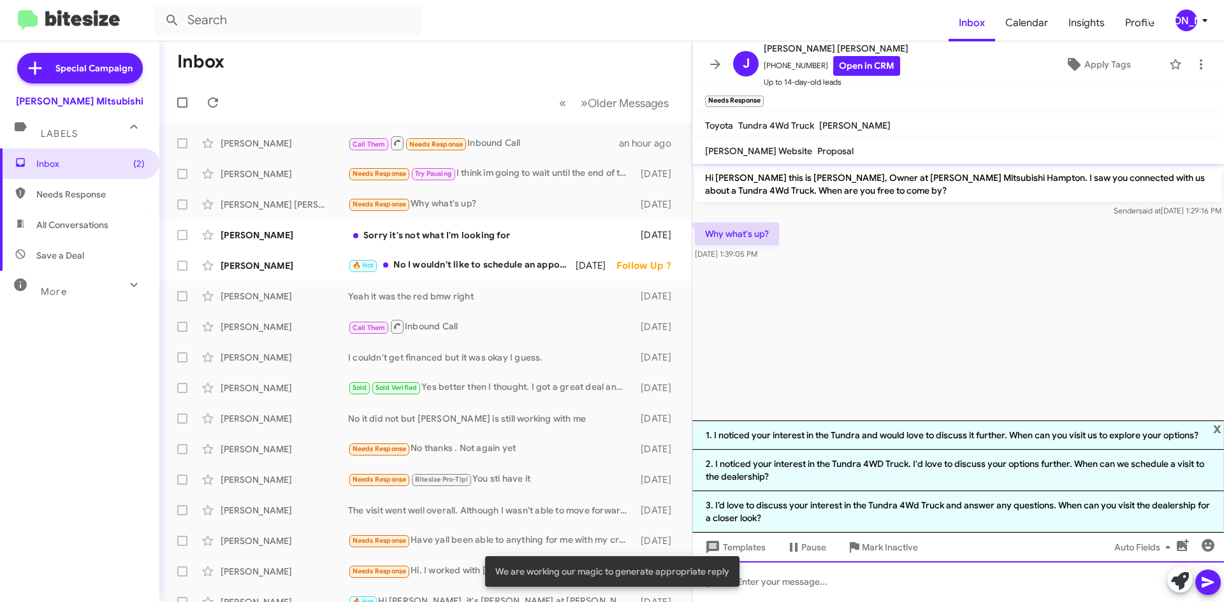
click at [786, 586] on div at bounding box center [958, 582] width 532 height 41
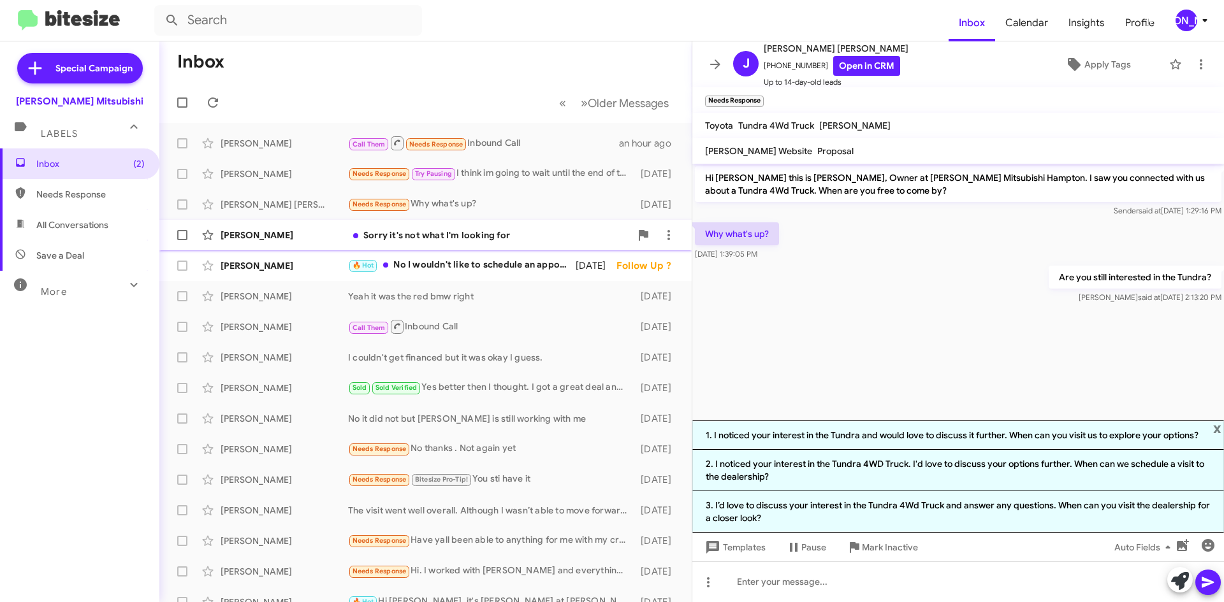
click at [534, 242] on div "[PERSON_NAME] Sorry it's not what I'm looking for [DATE]" at bounding box center [426, 234] width 512 height 25
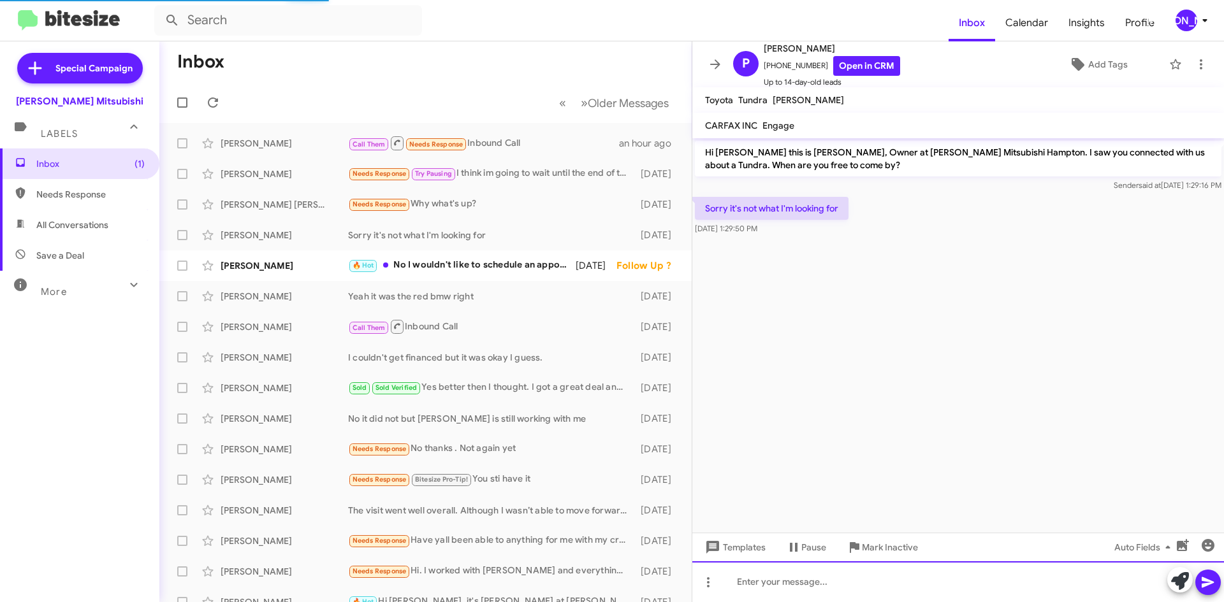
click at [792, 574] on div at bounding box center [958, 582] width 532 height 41
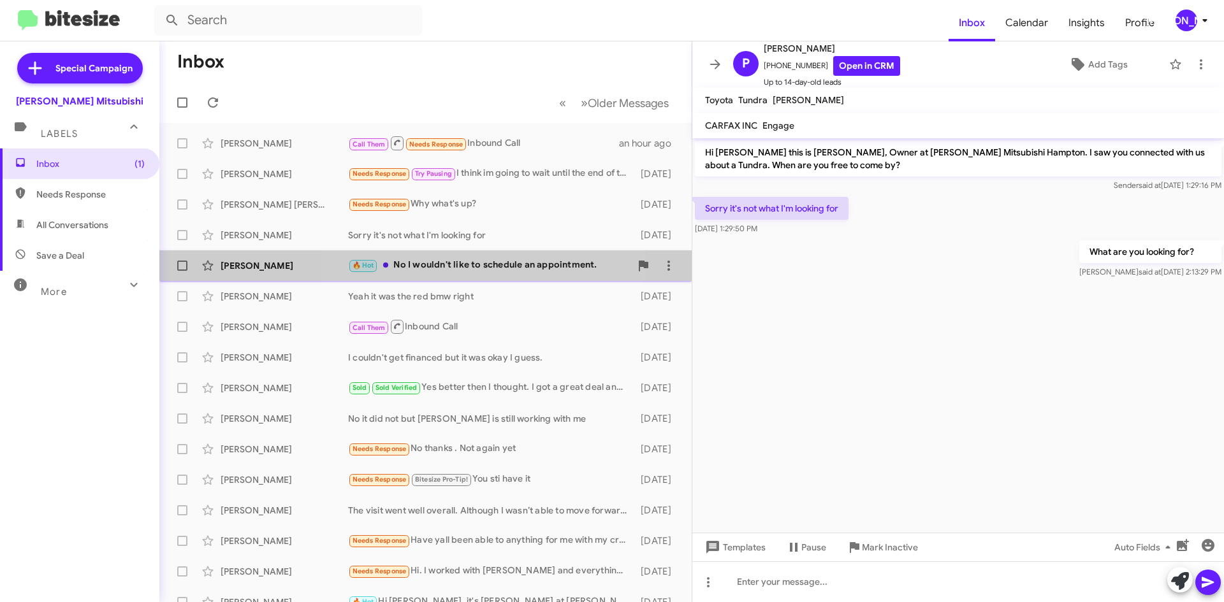
click at [472, 261] on div "🔥 Hot No I wouldn't like to schedule an appointment." at bounding box center [489, 265] width 282 height 15
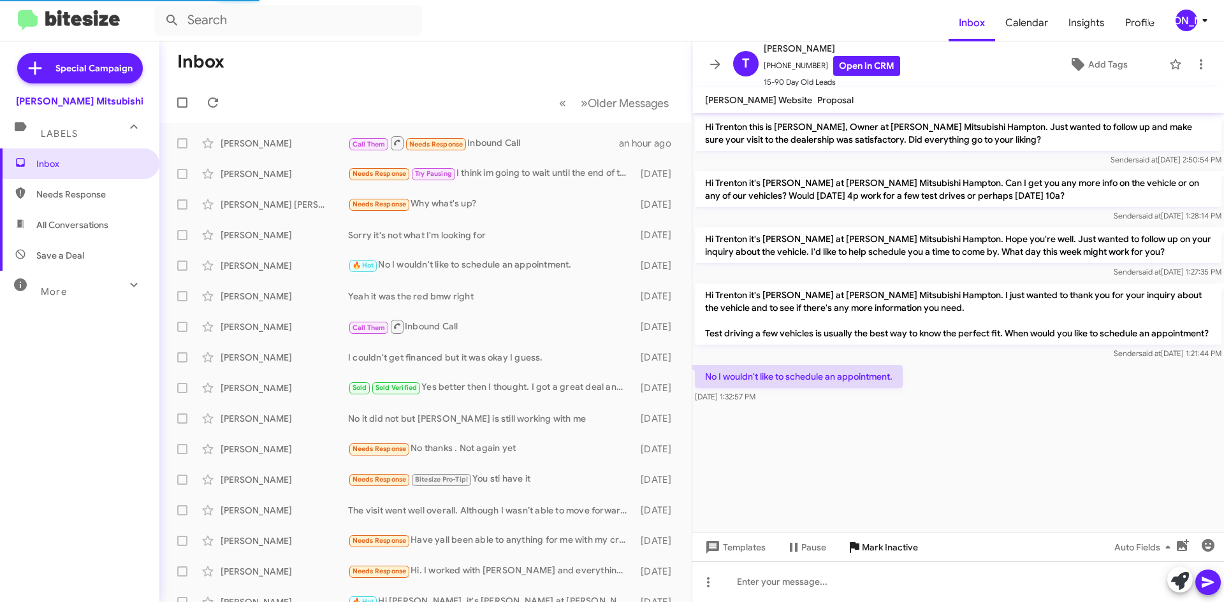
click at [871, 549] on span "Mark Inactive" at bounding box center [890, 547] width 56 height 23
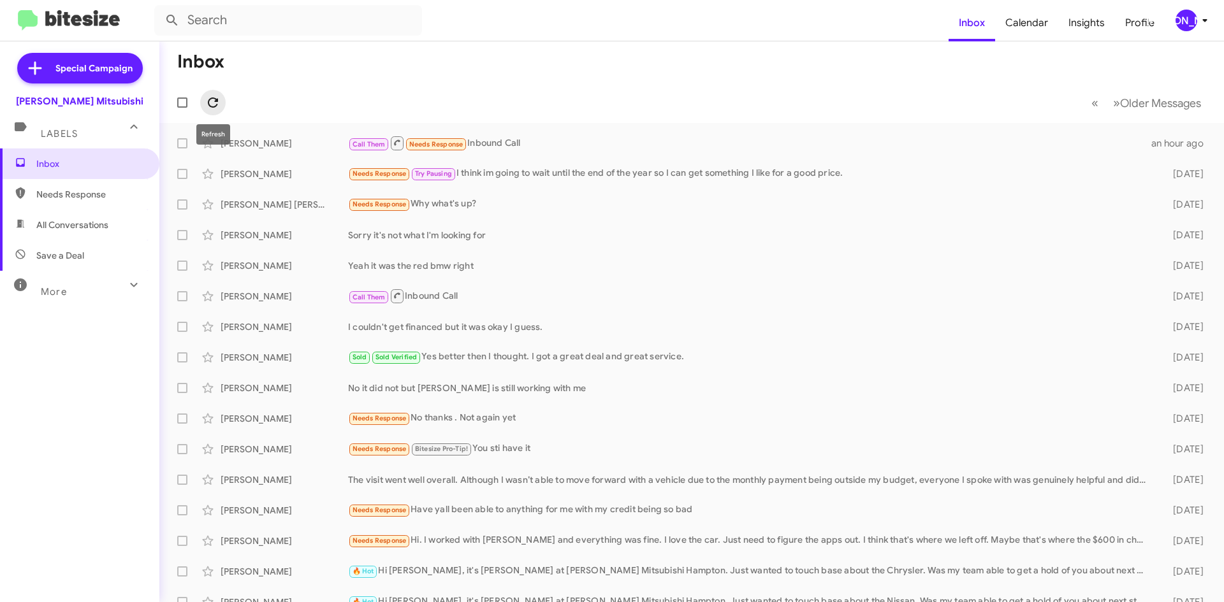
click at [210, 100] on icon at bounding box center [213, 103] width 10 height 10
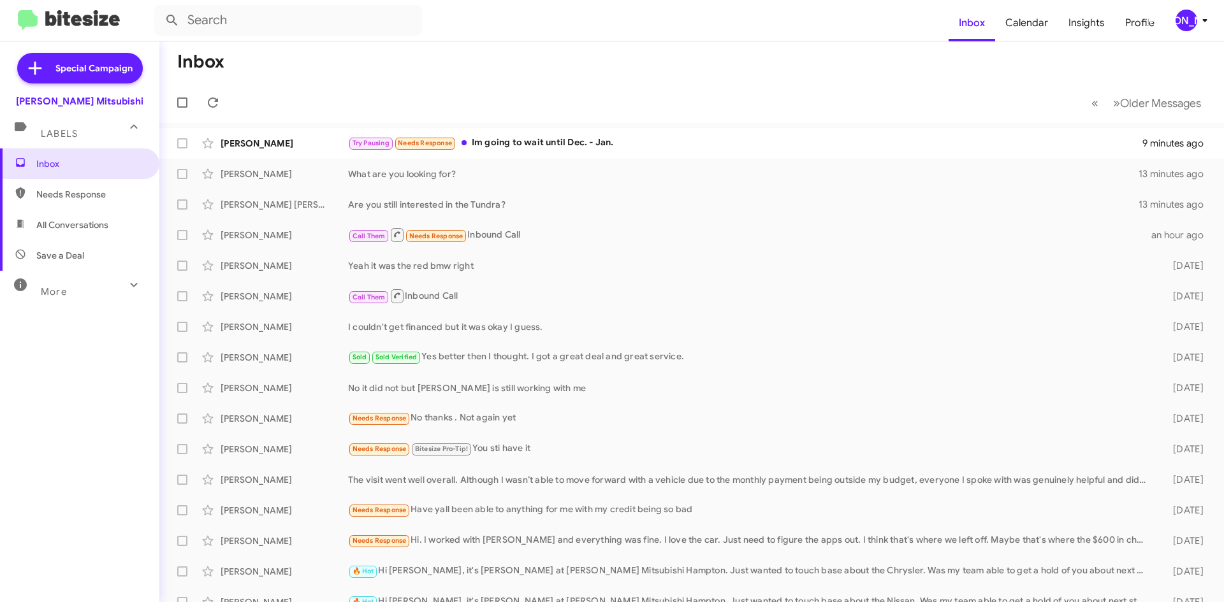
click at [1193, 18] on div "[PERSON_NAME]" at bounding box center [1186, 21] width 22 height 22
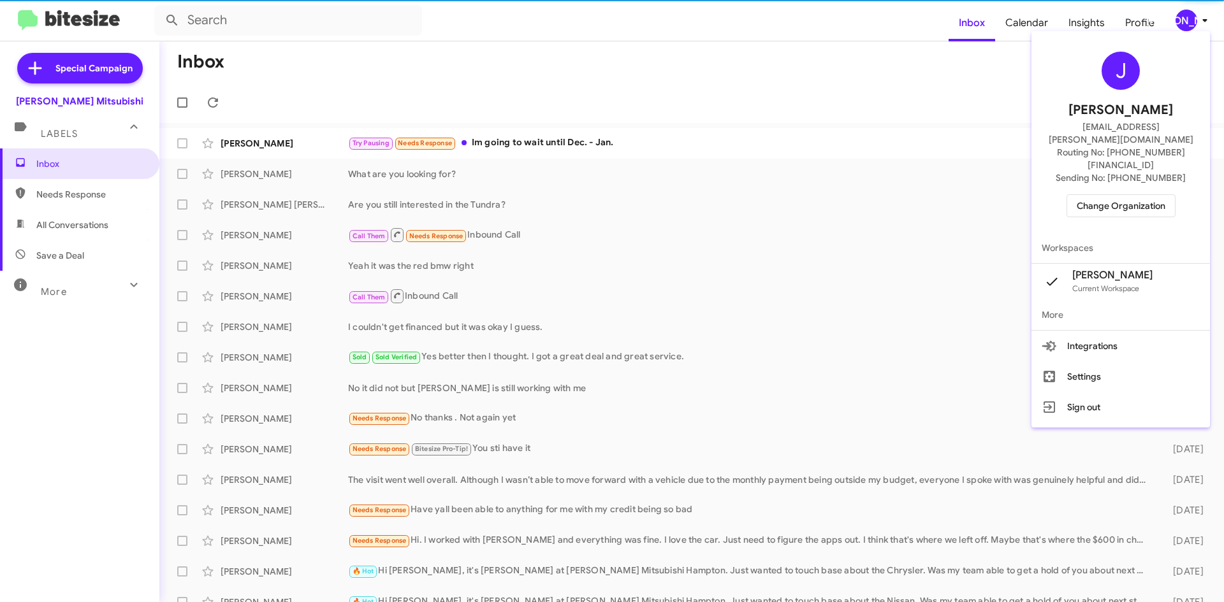
click at [1119, 195] on span "Change Organization" at bounding box center [1121, 206] width 89 height 22
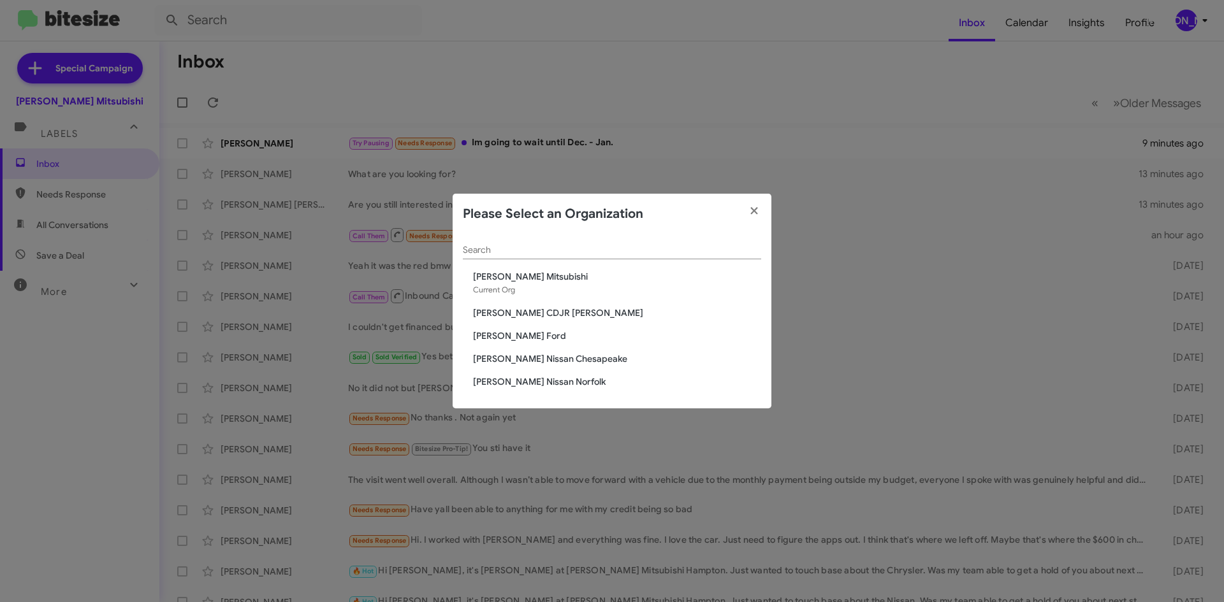
click at [545, 310] on span "[PERSON_NAME] CDJR [PERSON_NAME]" at bounding box center [617, 313] width 288 height 13
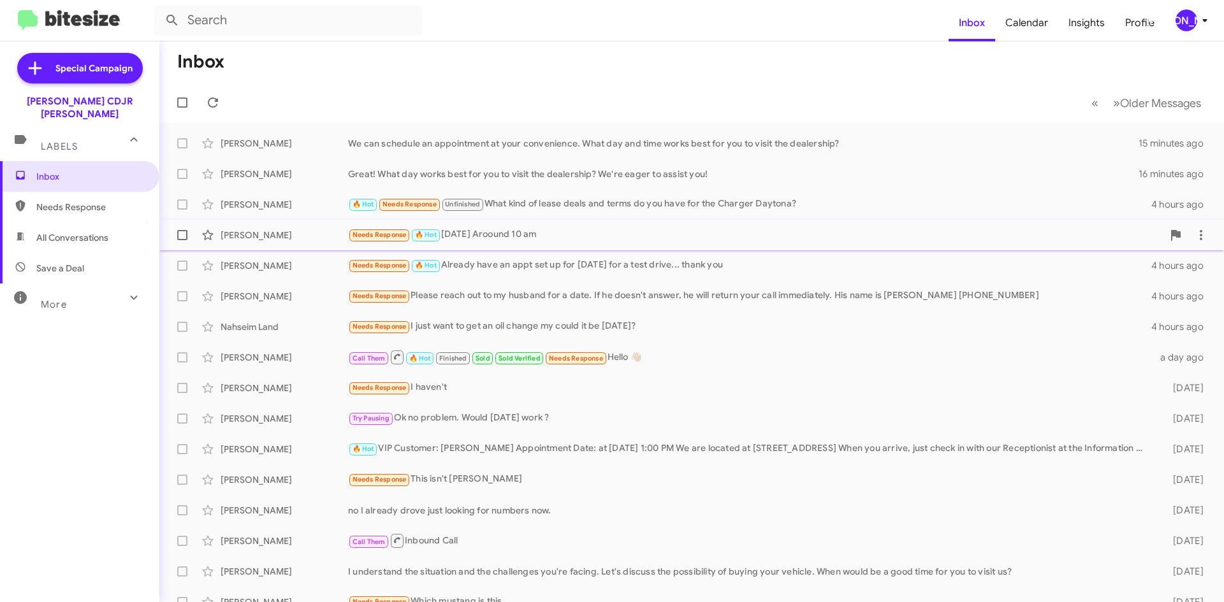
click at [435, 244] on div "Alonzo Zeigler Needs Response 🔥 Hot Tomorrow Aroound 10 am 4 hours ago" at bounding box center [692, 234] width 1044 height 25
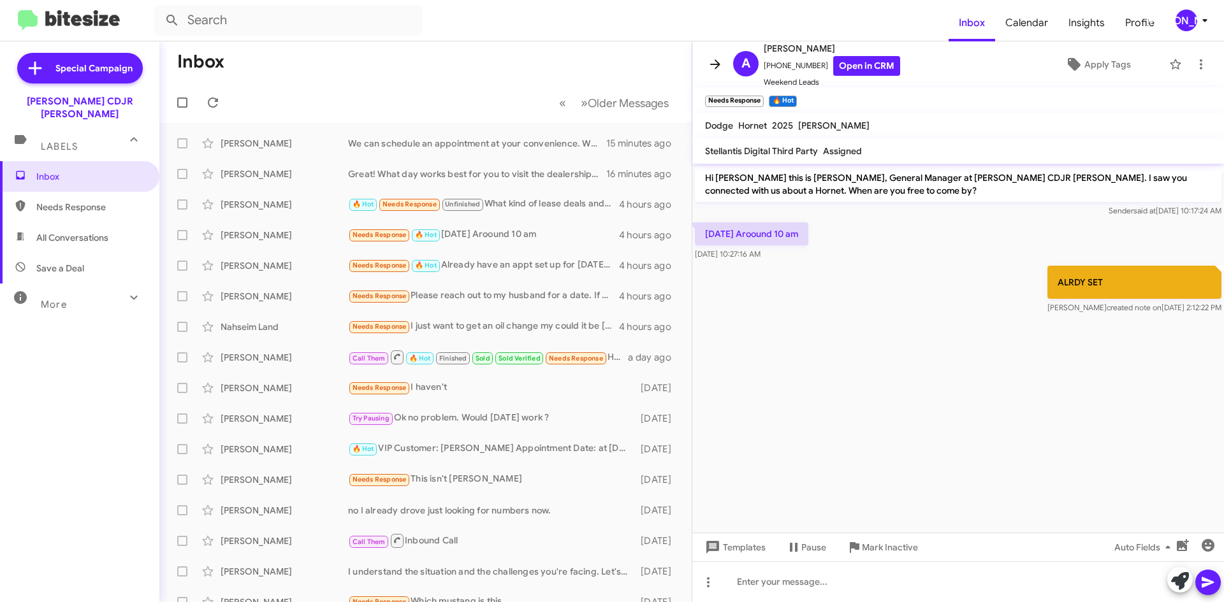
click at [716, 66] on icon at bounding box center [715, 64] width 15 height 15
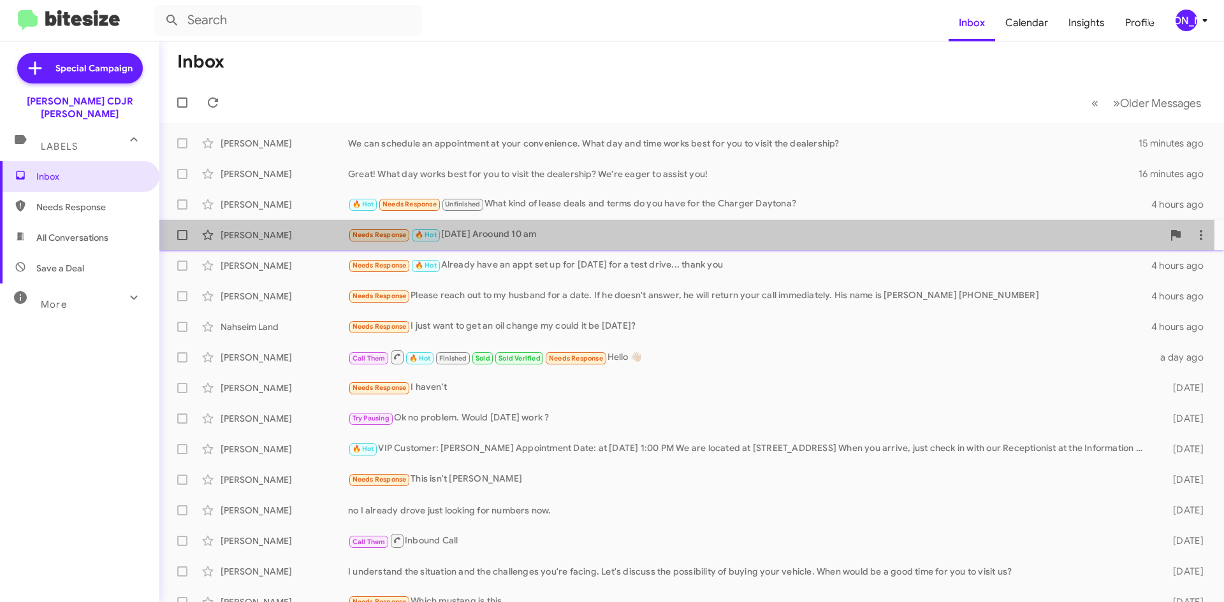
click at [382, 235] on span "Needs Response" at bounding box center [379, 235] width 54 height 8
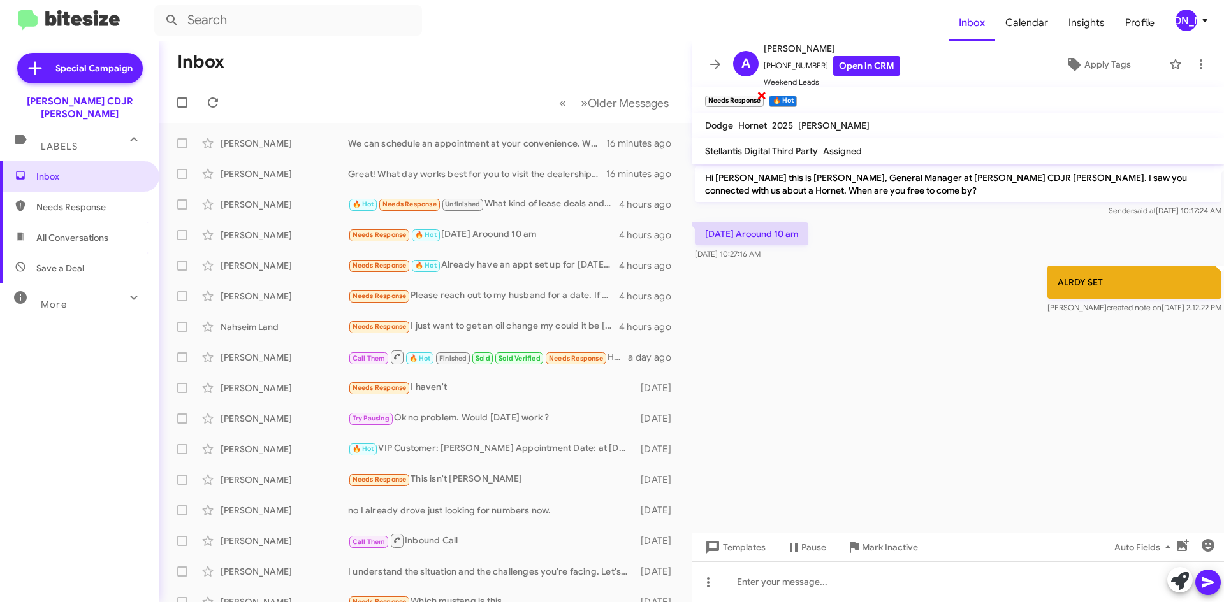
click at [762, 97] on span "×" at bounding box center [762, 94] width 10 height 15
click at [714, 67] on icon at bounding box center [715, 64] width 15 height 15
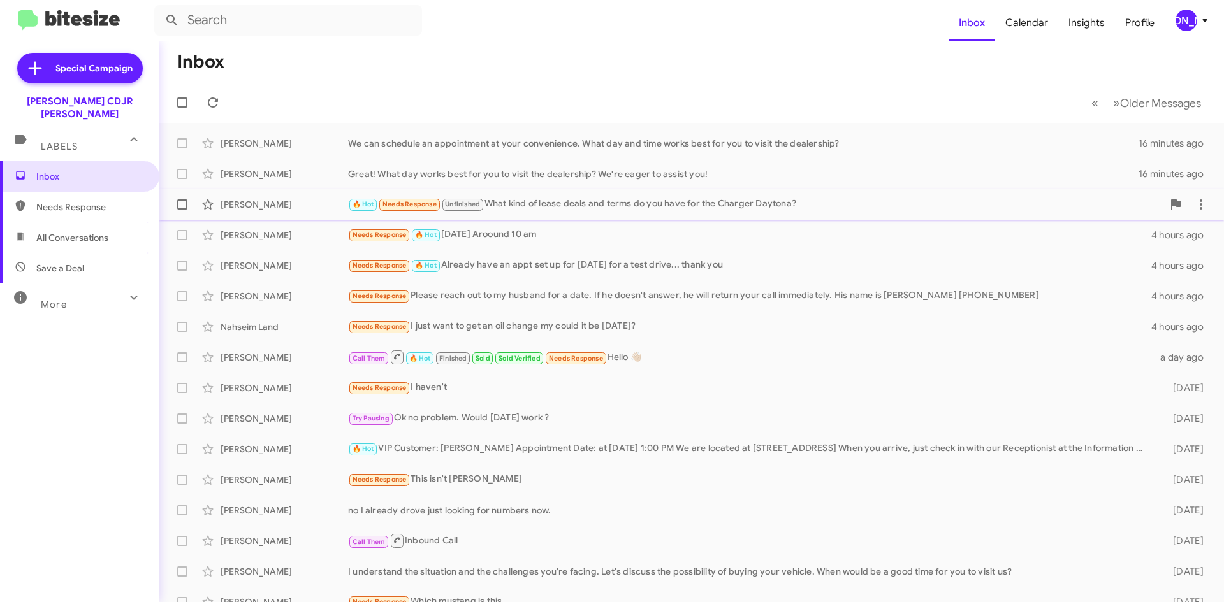
click at [577, 207] on div "🔥 Hot Needs Response Unfinished What kind of lease deals and terms do you have …" at bounding box center [755, 204] width 815 height 15
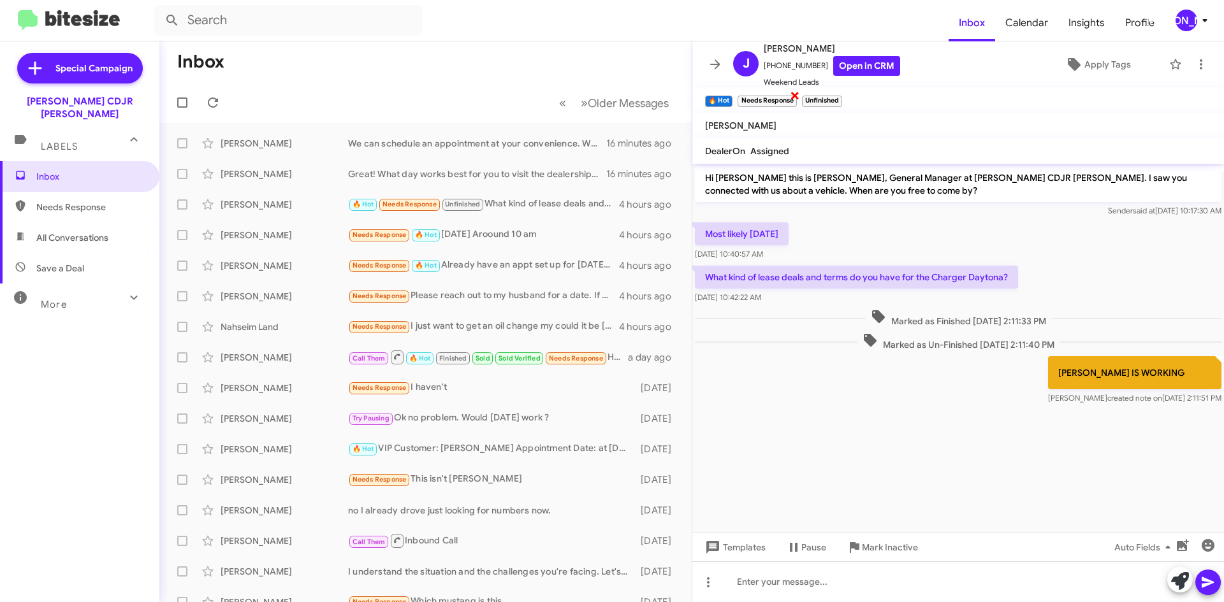
click at [798, 98] on span "×" at bounding box center [795, 94] width 10 height 15
click at [714, 59] on icon at bounding box center [715, 64] width 15 height 15
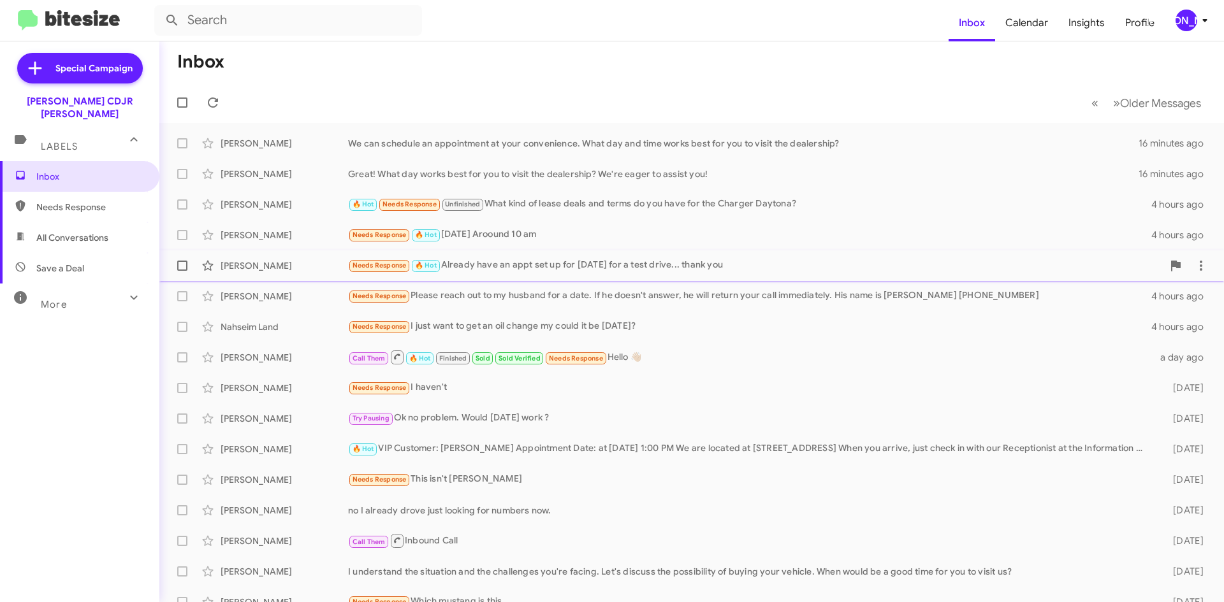
click at [474, 259] on div "Needs Response 🔥 Hot Already have an appt set up for today for a test drive... …" at bounding box center [755, 265] width 815 height 15
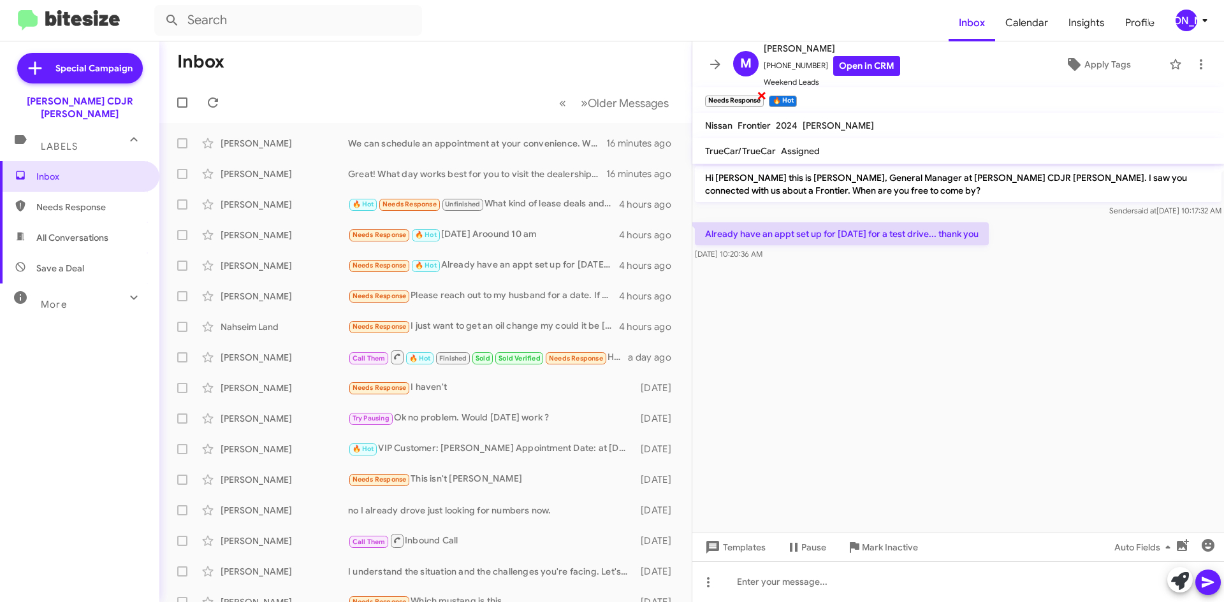
click at [760, 94] on span "×" at bounding box center [762, 94] width 10 height 15
click at [714, 59] on icon at bounding box center [715, 64] width 15 height 15
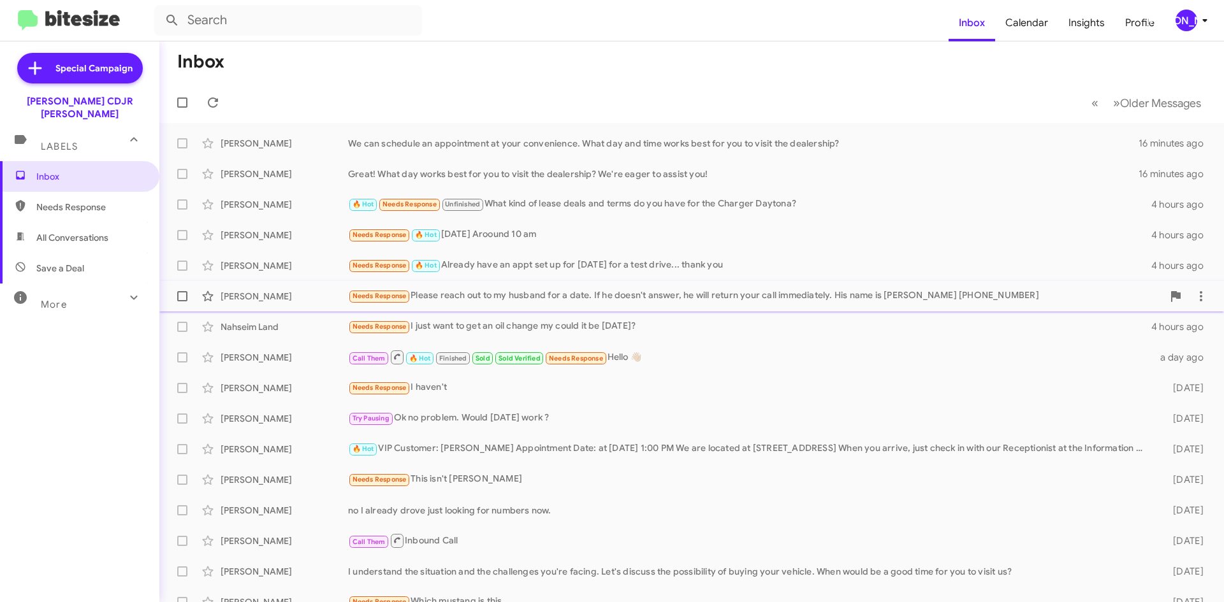
click at [511, 290] on div "Needs Response Please reach out to my husband for a date. If he doesn't answer,…" at bounding box center [755, 296] width 815 height 15
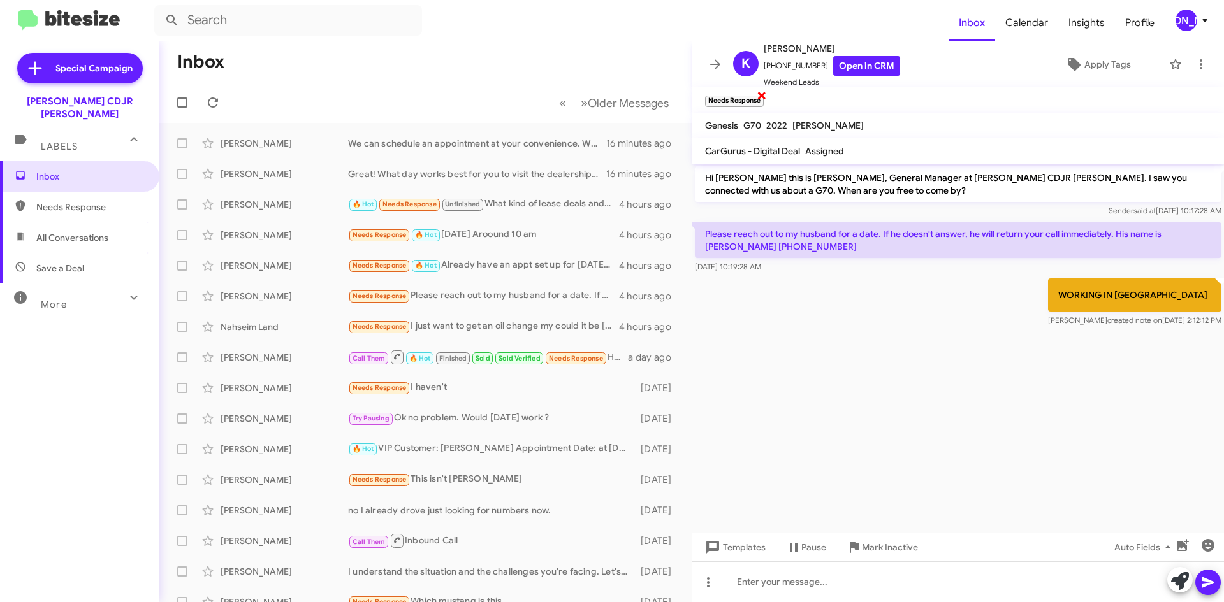
click at [761, 94] on span "×" at bounding box center [762, 94] width 10 height 15
click at [713, 64] on icon at bounding box center [715, 64] width 10 height 10
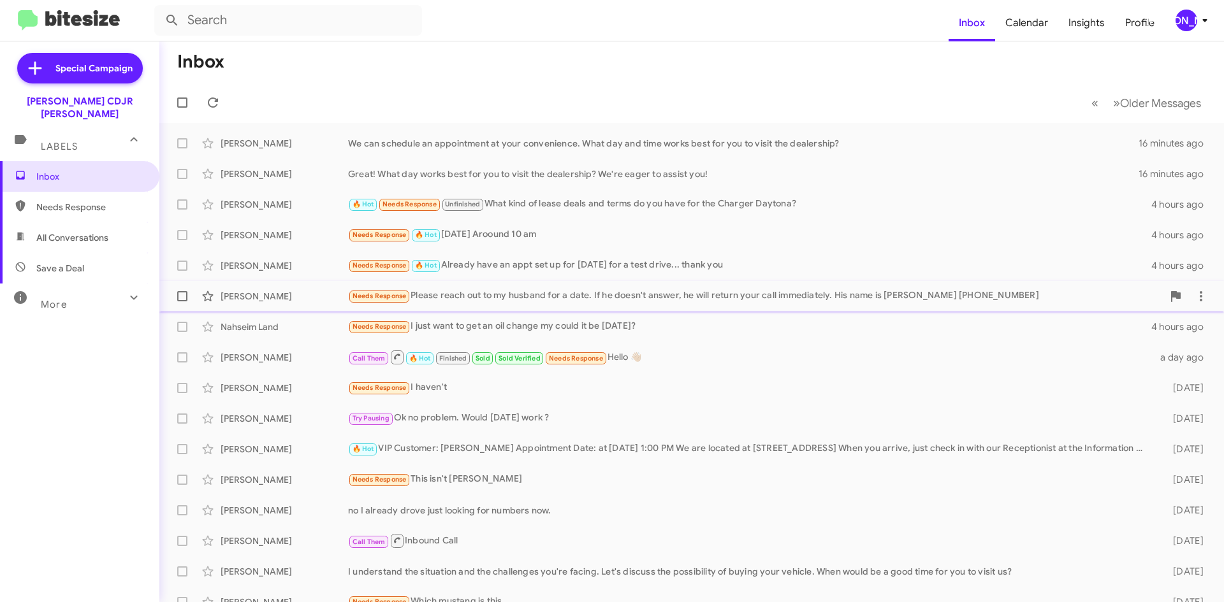
click at [565, 294] on div "Needs Response Please reach out to my husband for a date. If he doesn't answer,…" at bounding box center [755, 296] width 815 height 15
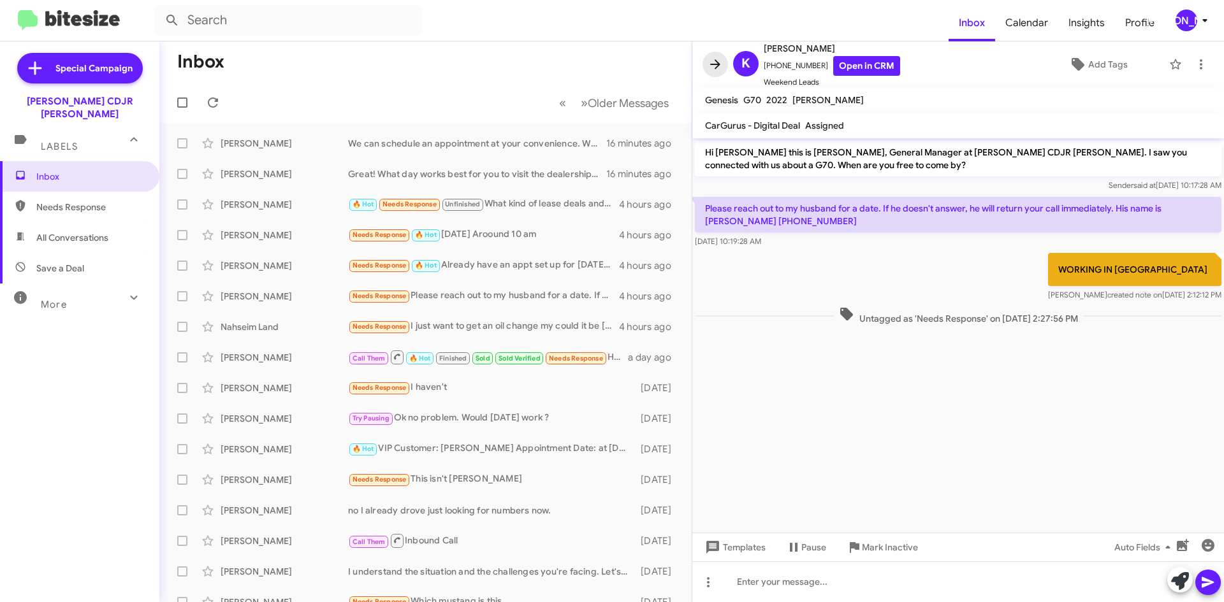
click at [722, 62] on icon at bounding box center [715, 64] width 15 height 15
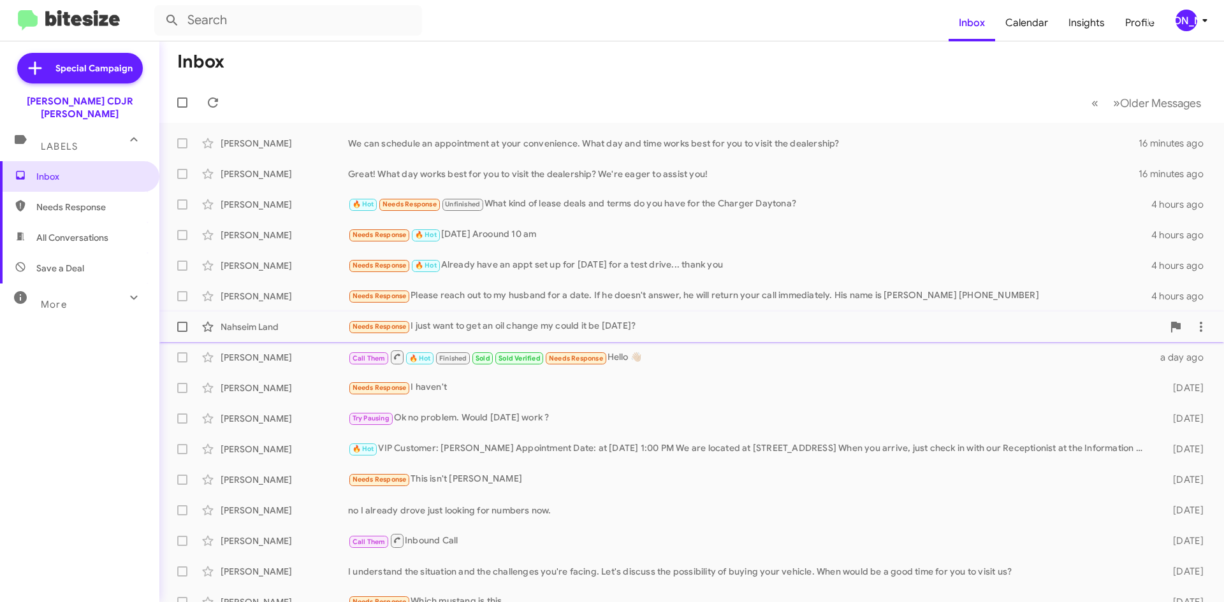
click at [512, 323] on div "Needs Response I just want to get an oil change my could it be Thursday?" at bounding box center [755, 326] width 815 height 15
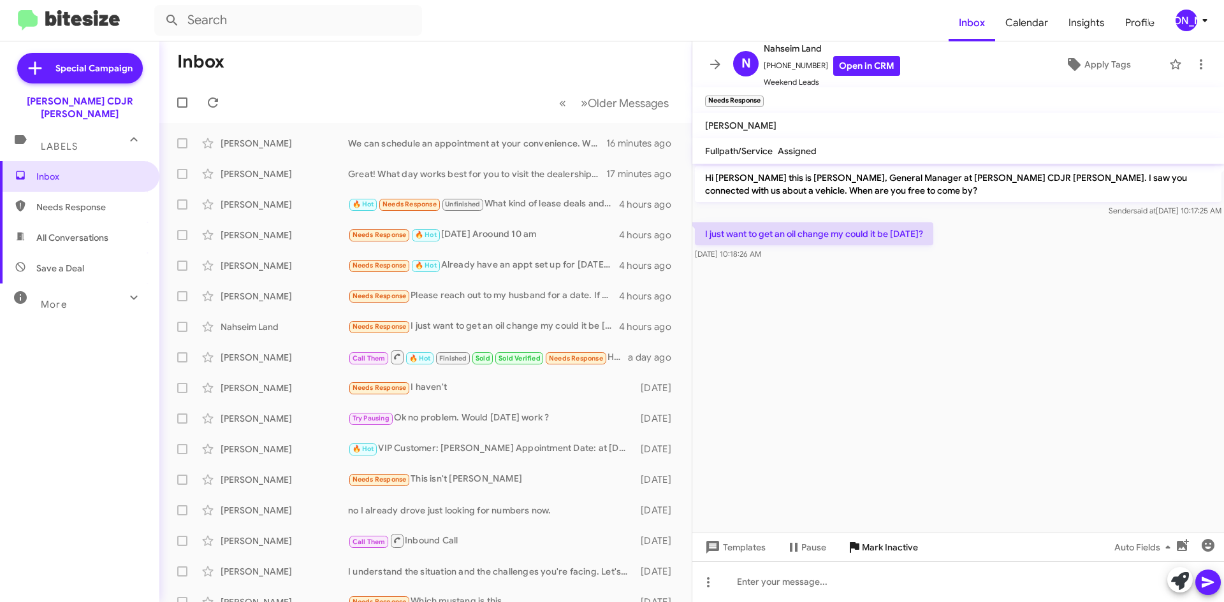
click at [909, 549] on span "Mark Inactive" at bounding box center [890, 547] width 56 height 23
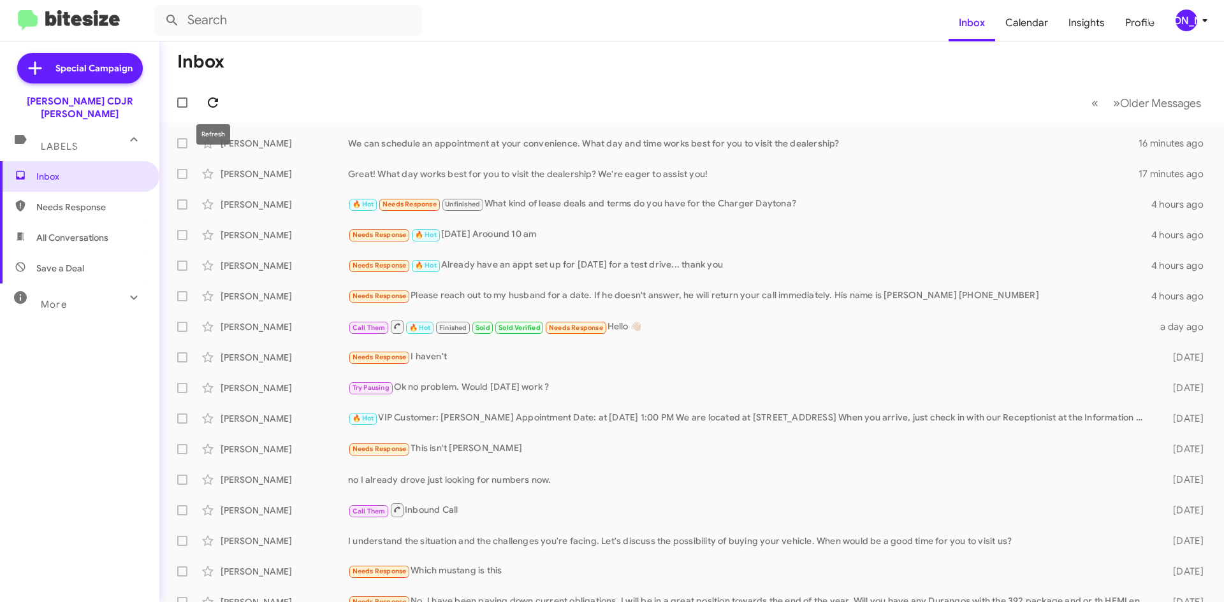
click at [218, 97] on icon at bounding box center [212, 102] width 15 height 15
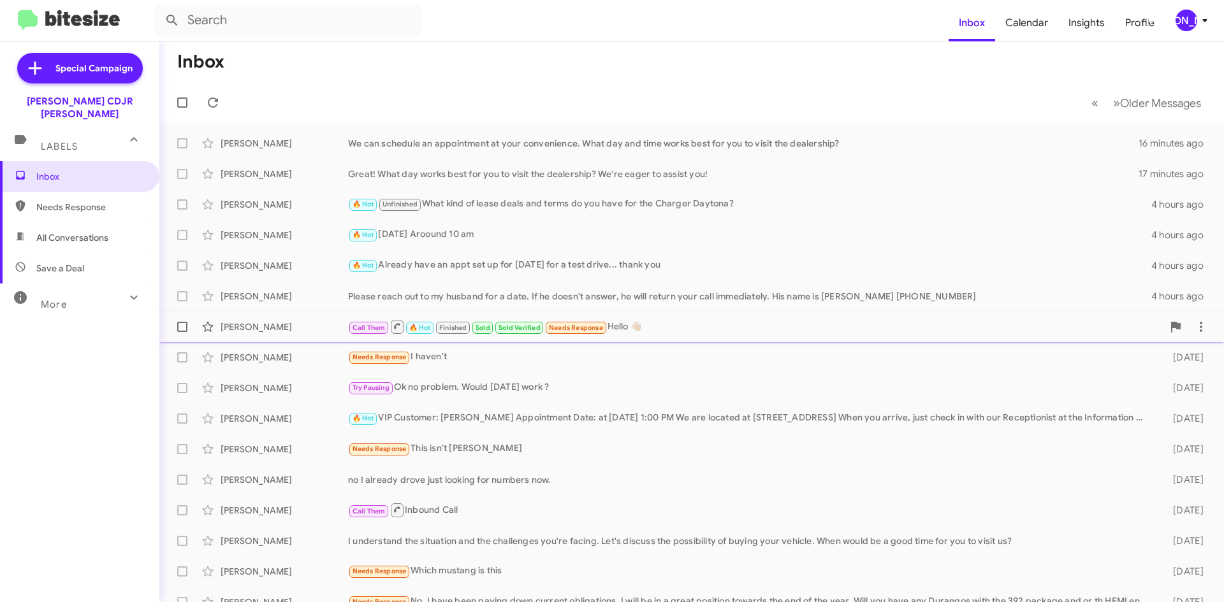
click at [588, 329] on span "Needs Response" at bounding box center [576, 328] width 54 height 8
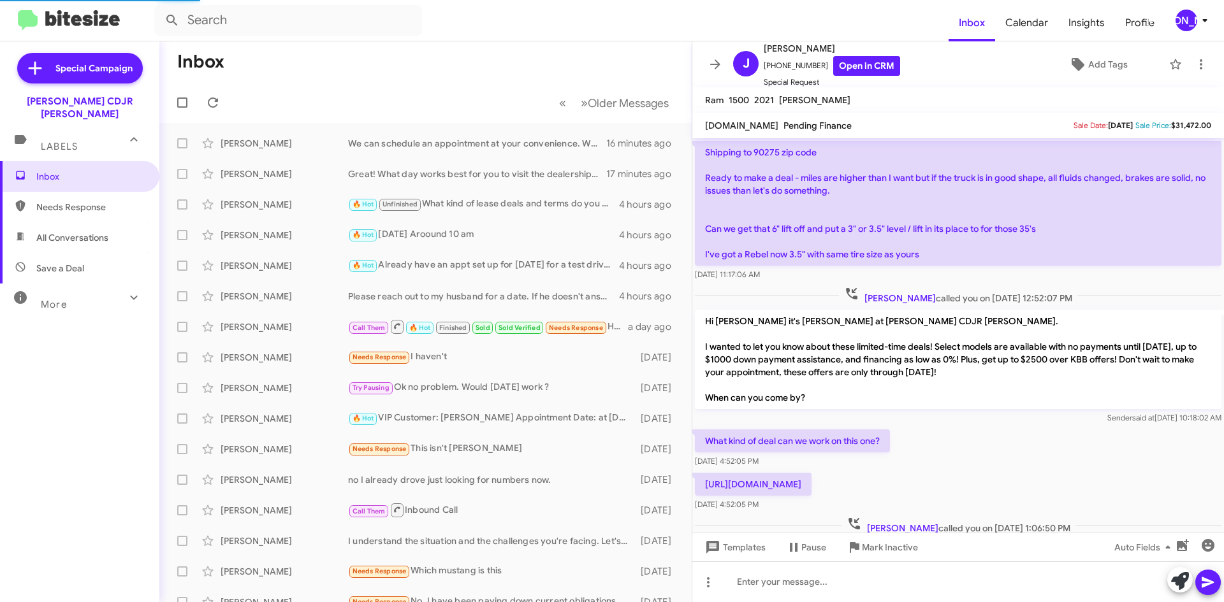
scroll to position [804, 0]
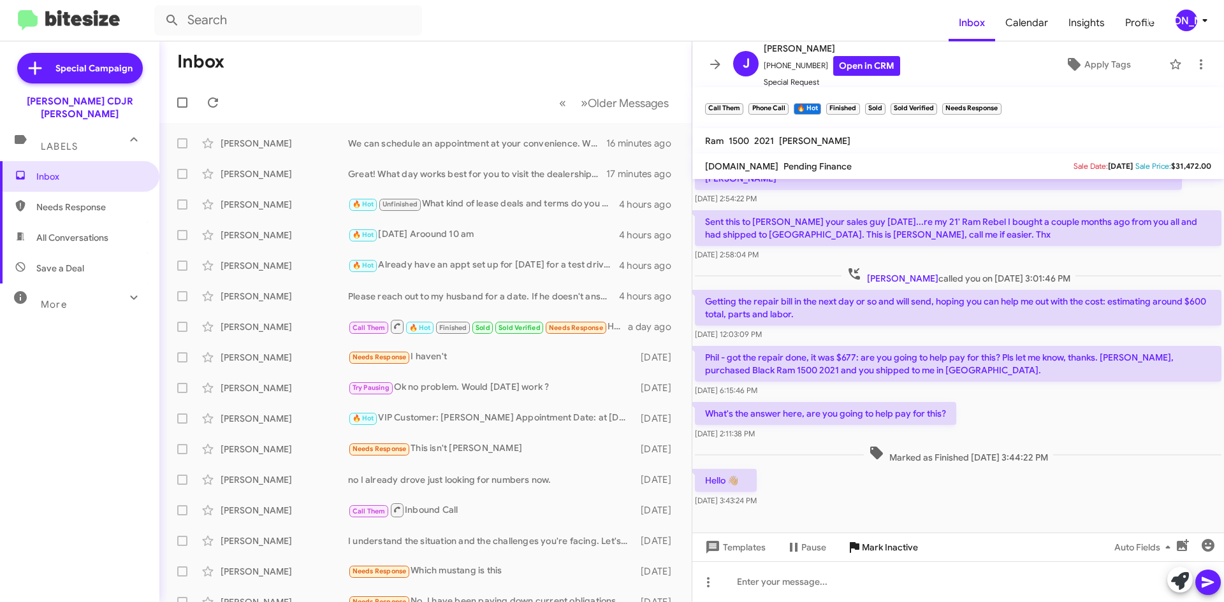
click at [882, 553] on span "Mark Inactive" at bounding box center [890, 547] width 56 height 23
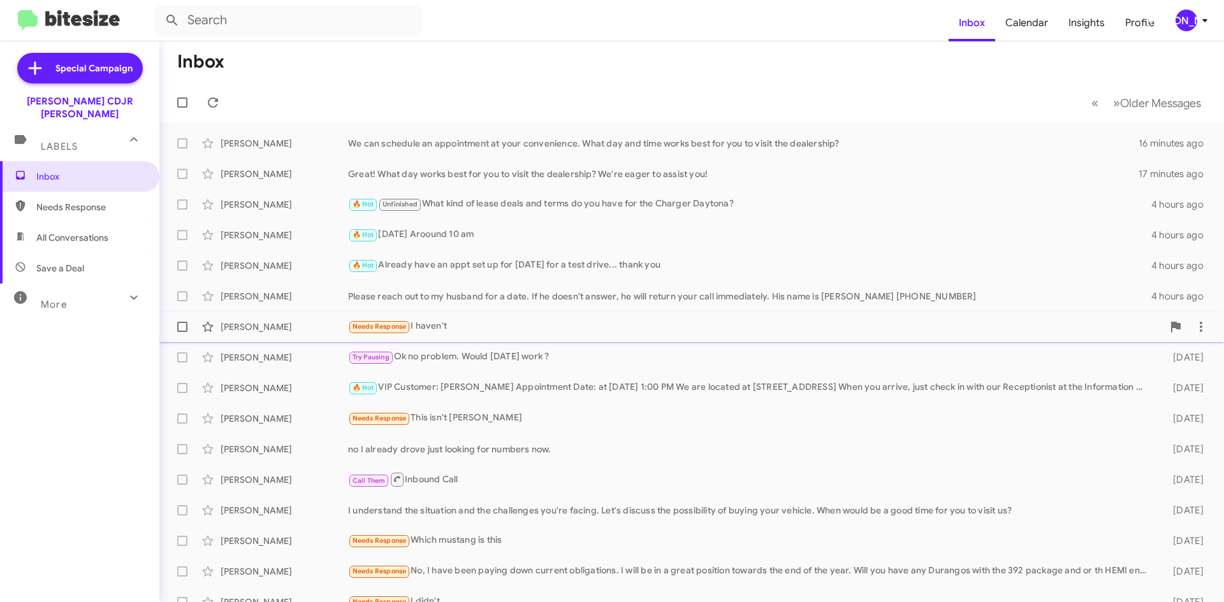
click at [545, 331] on div "Needs Response I haven't" at bounding box center [755, 326] width 815 height 15
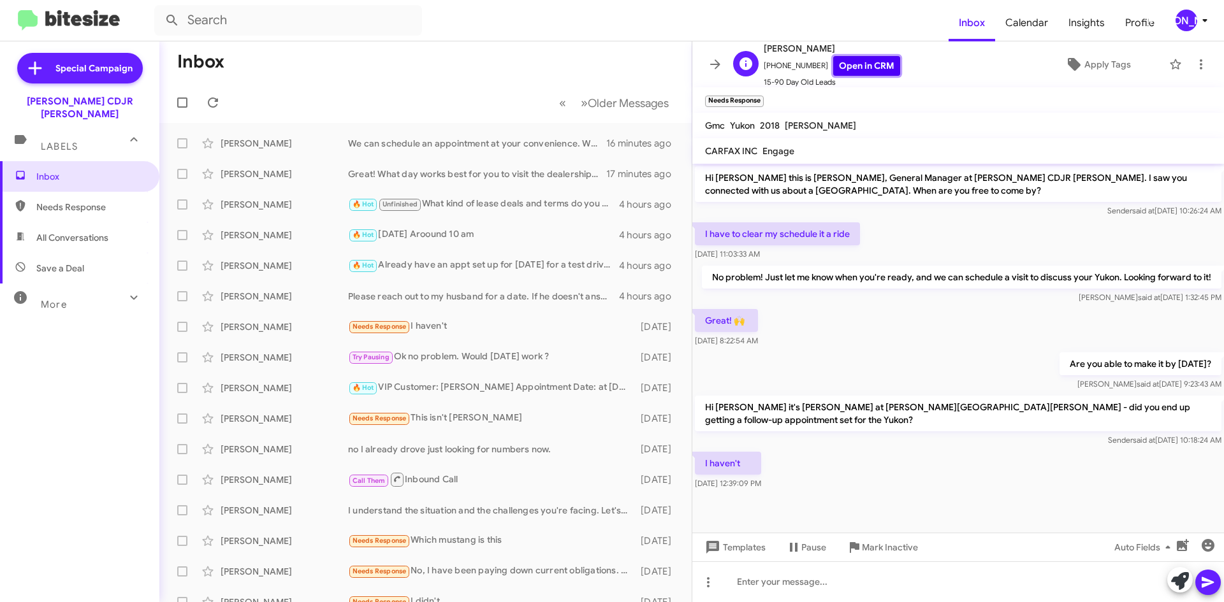
click at [867, 62] on link "Open in CRM" at bounding box center [866, 66] width 67 height 20
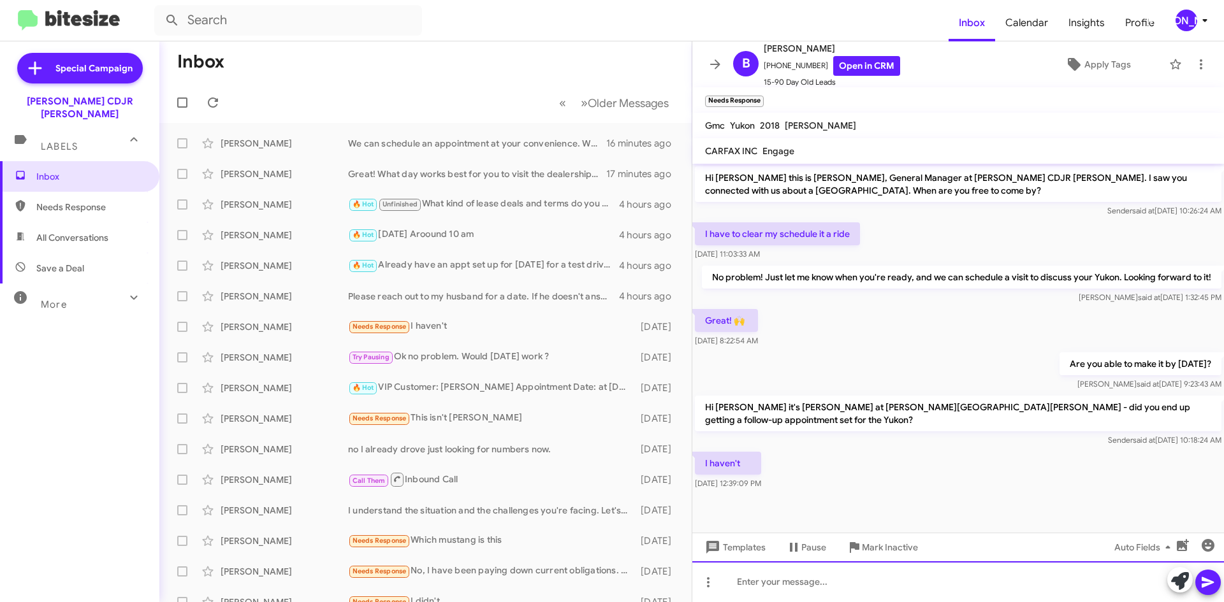
click at [772, 592] on div at bounding box center [958, 582] width 532 height 41
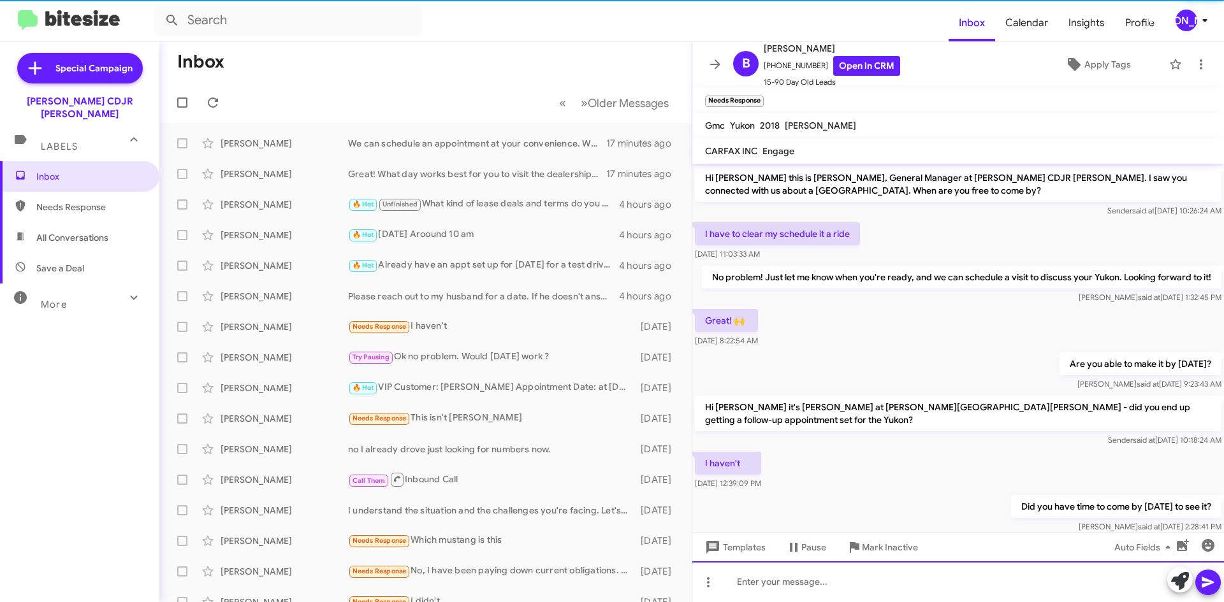
scroll to position [29, 0]
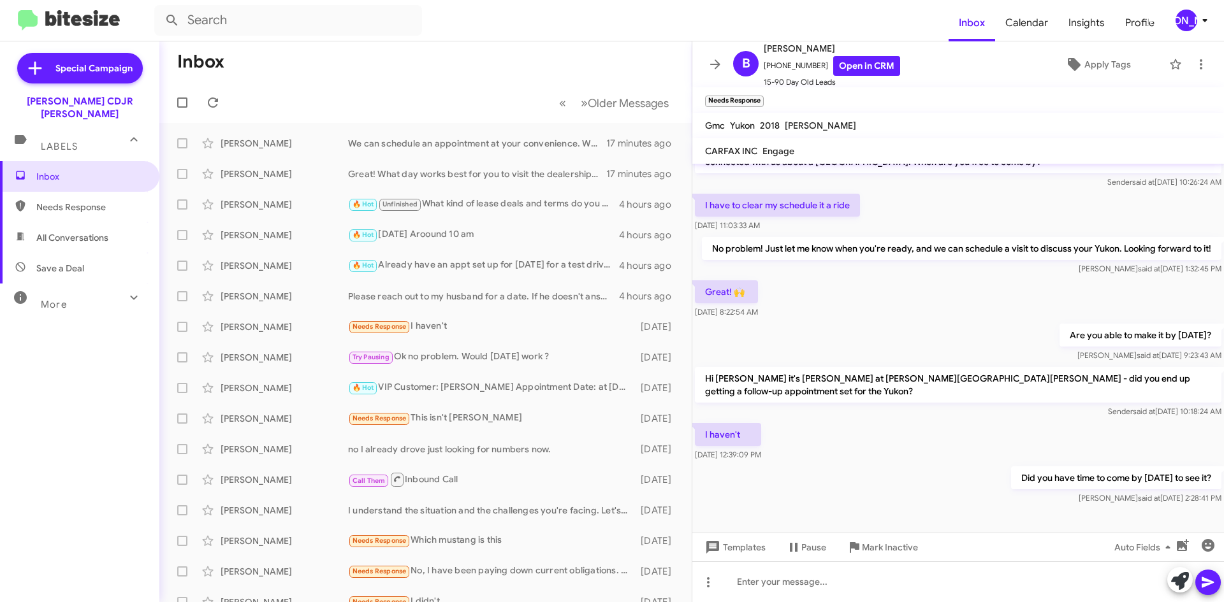
drag, startPoint x: 713, startPoint y: 61, endPoint x: 706, endPoint y: 69, distance: 10.5
click at [713, 61] on icon at bounding box center [715, 64] width 15 height 15
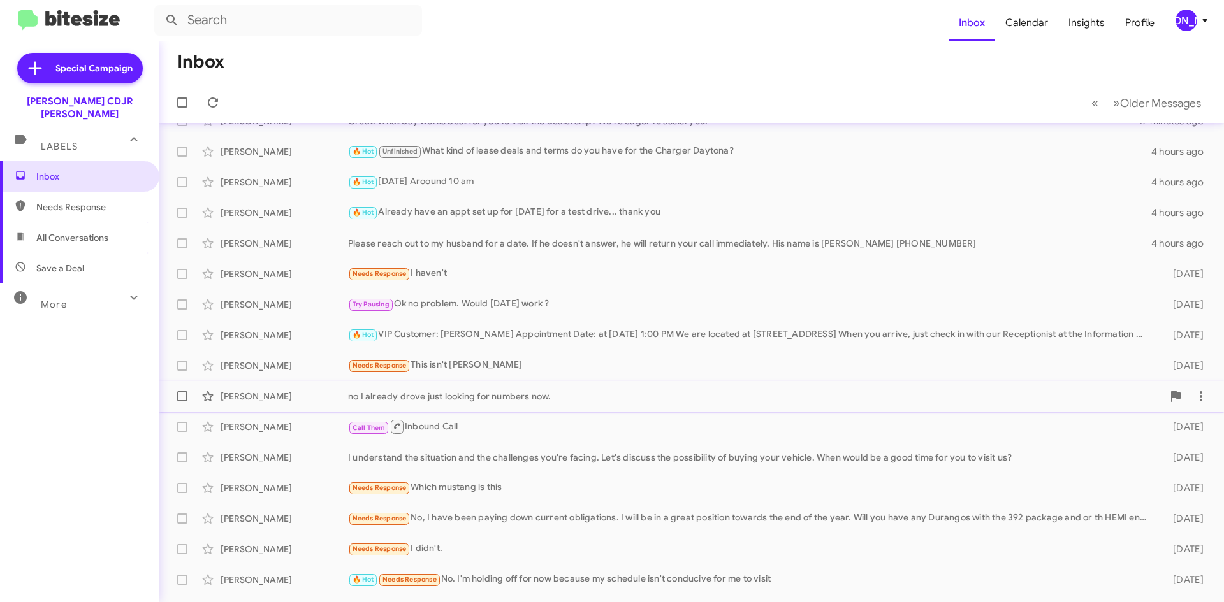
scroll to position [107, 0]
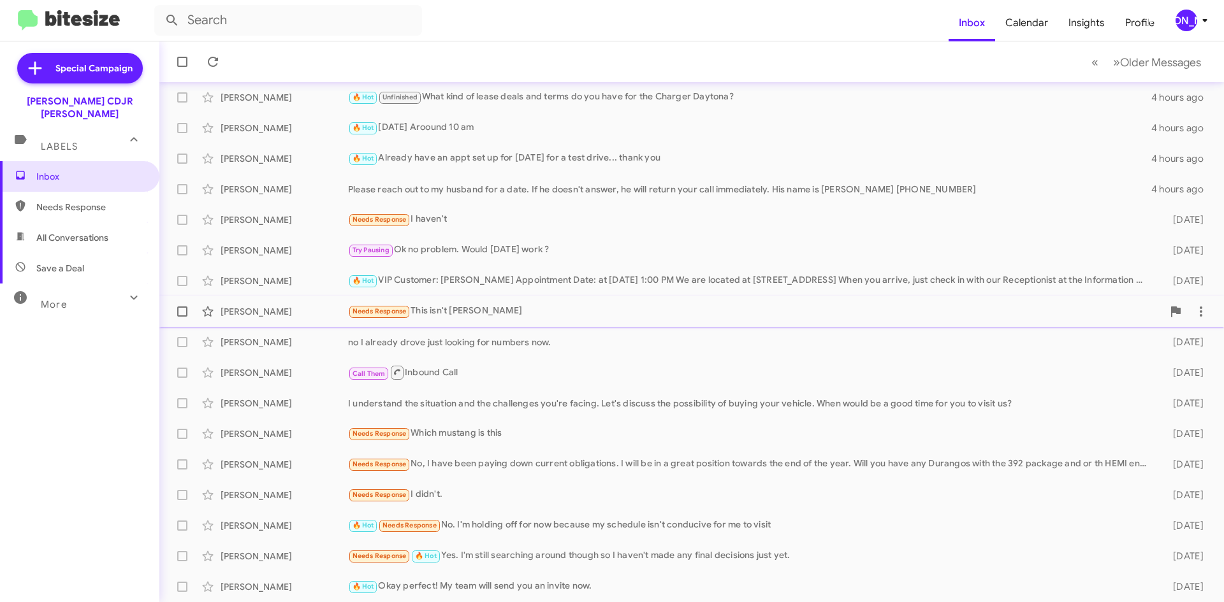
click at [534, 313] on div "Needs Response This isn't Tyree" at bounding box center [755, 311] width 815 height 15
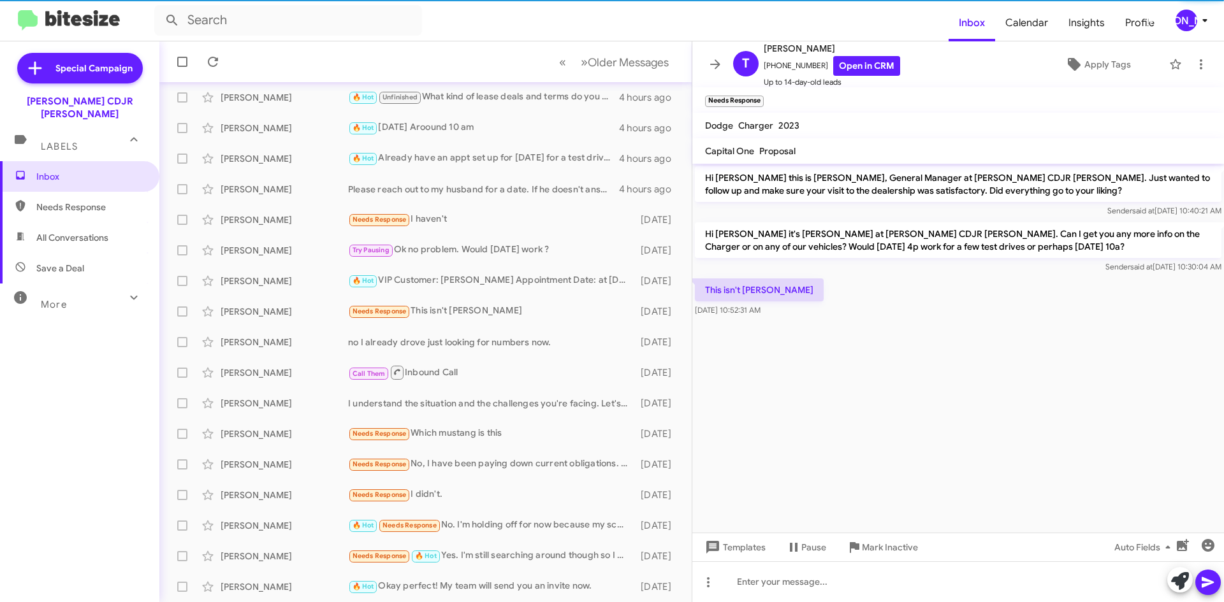
click at [899, 559] on div "Templates Pause Mark Inactive Auto Fields" at bounding box center [958, 547] width 532 height 29
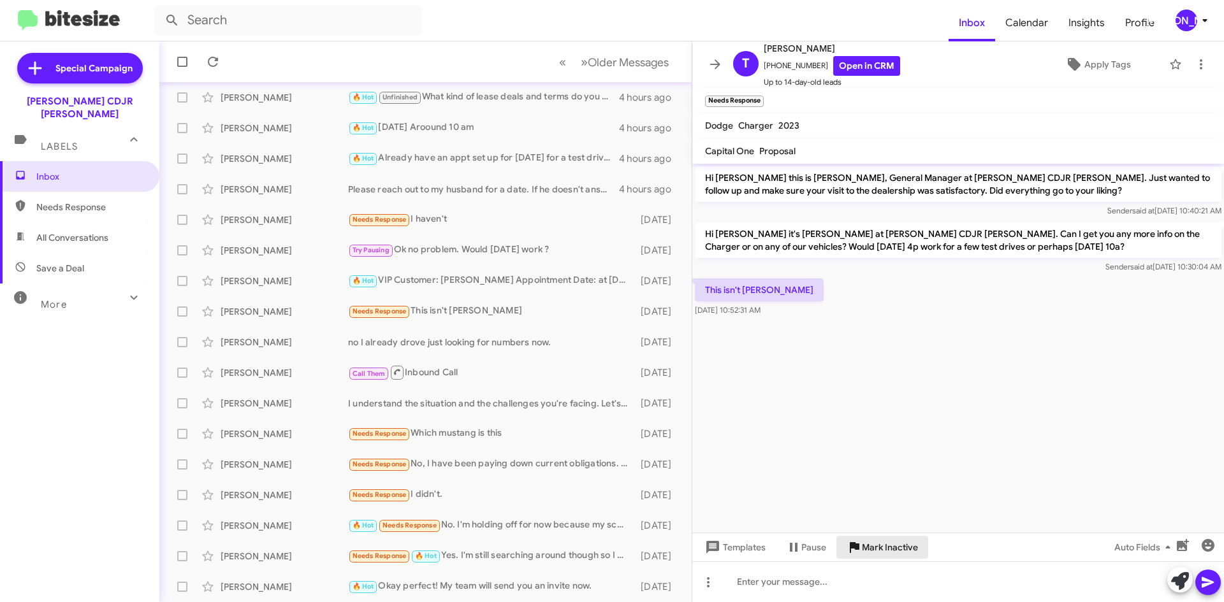
click at [897, 551] on span "Mark Inactive" at bounding box center [890, 547] width 56 height 23
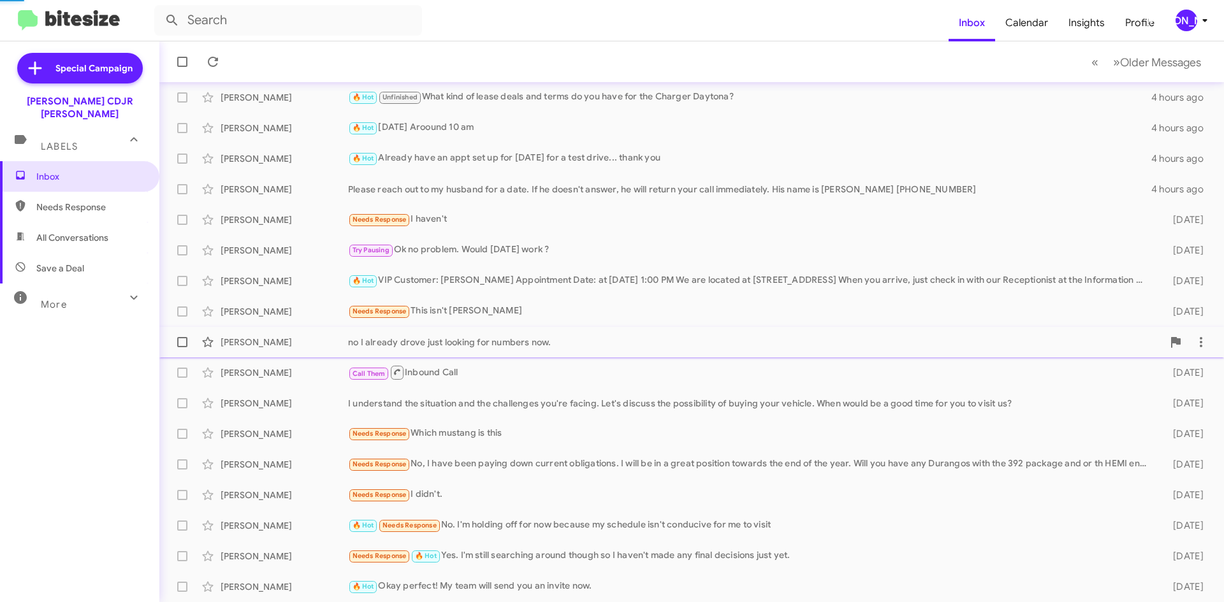
scroll to position [76, 0]
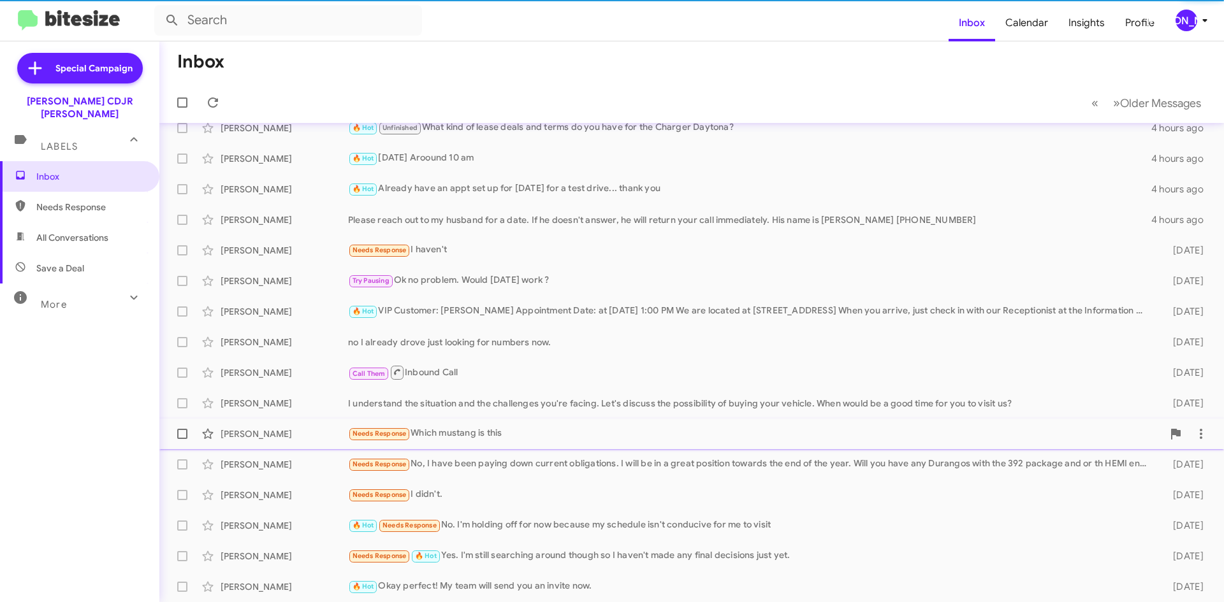
click at [546, 437] on div "Needs Response Which mustang is this" at bounding box center [755, 433] width 815 height 15
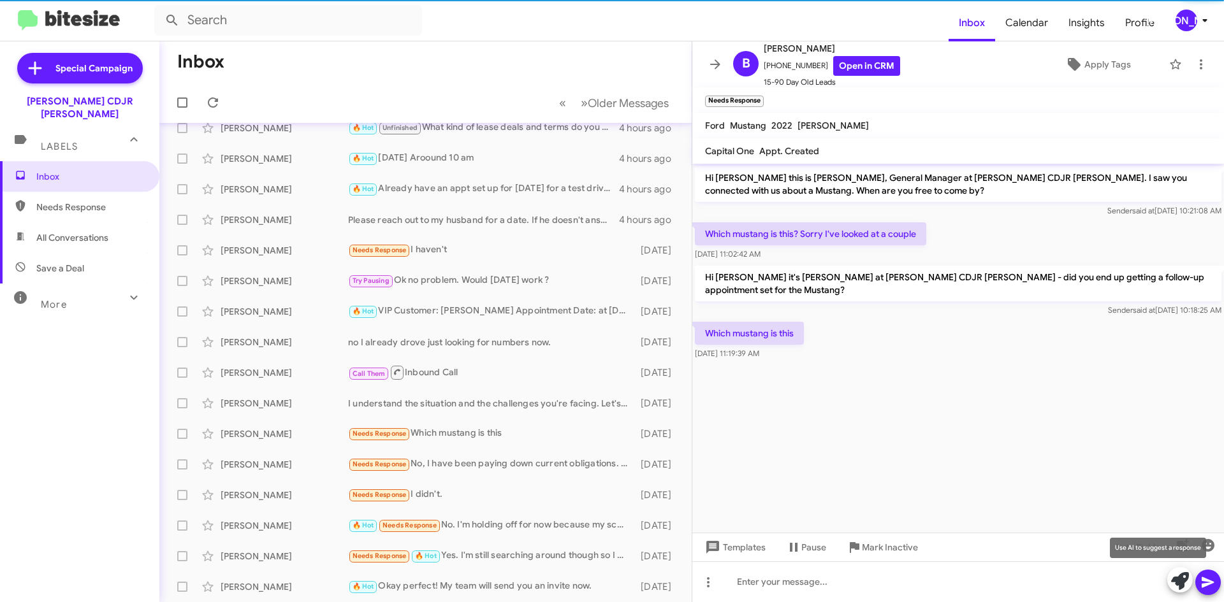
click at [1177, 582] on icon at bounding box center [1180, 581] width 18 height 18
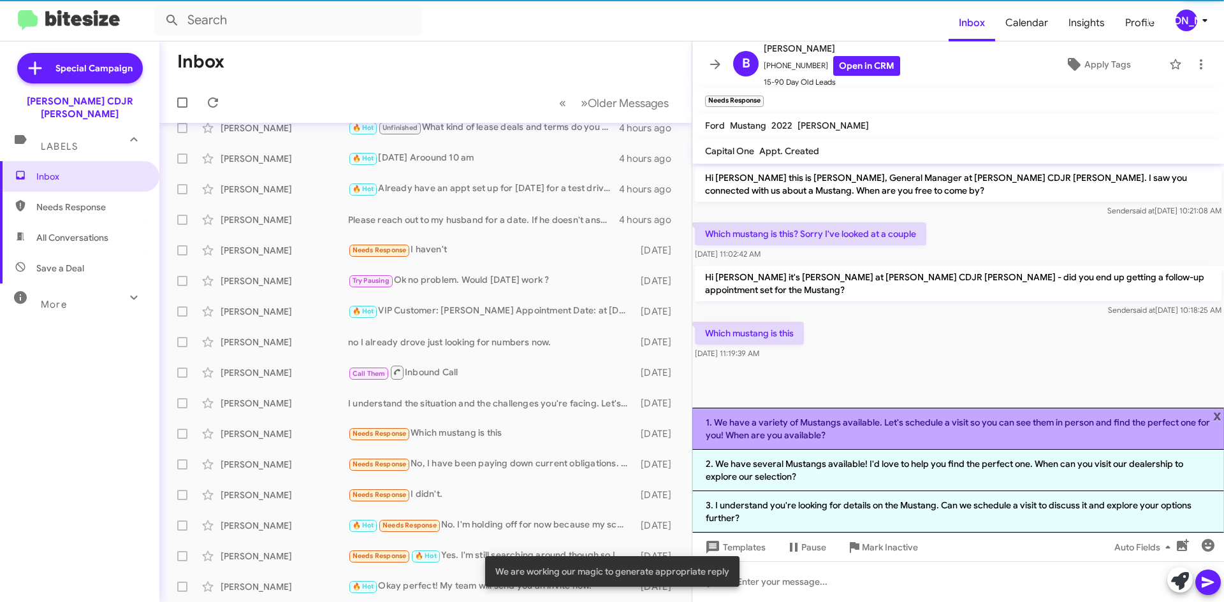
click at [941, 437] on li "1. We have a variety of Mustangs available. Let's schedule a visit so you can s…" at bounding box center [958, 429] width 532 height 42
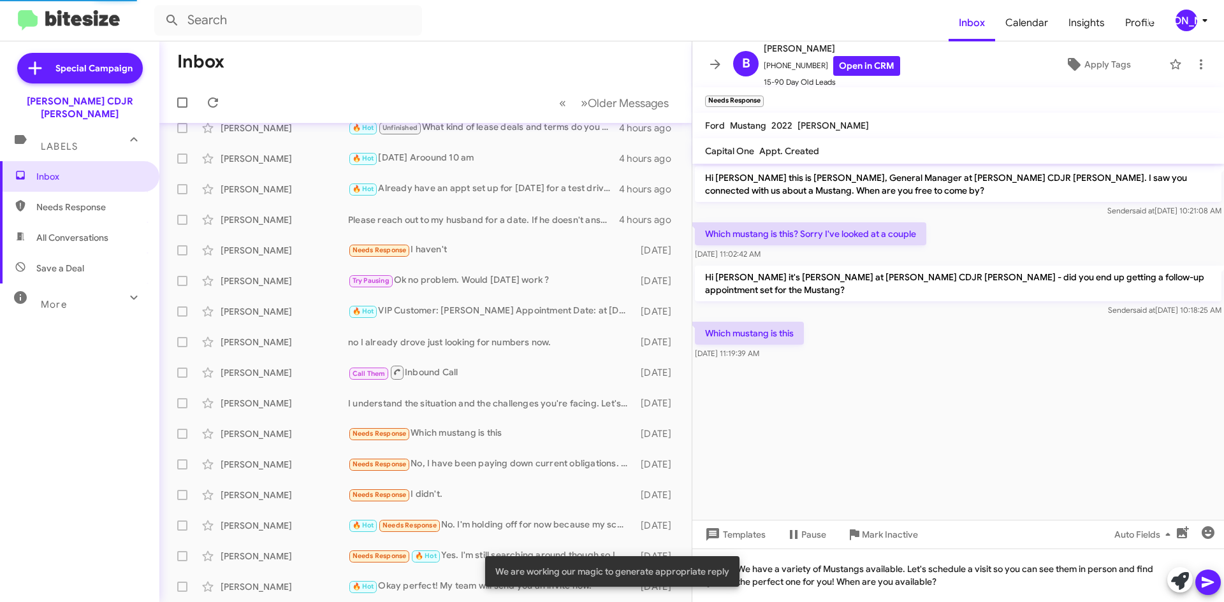
click at [1200, 580] on icon at bounding box center [1207, 582] width 15 height 15
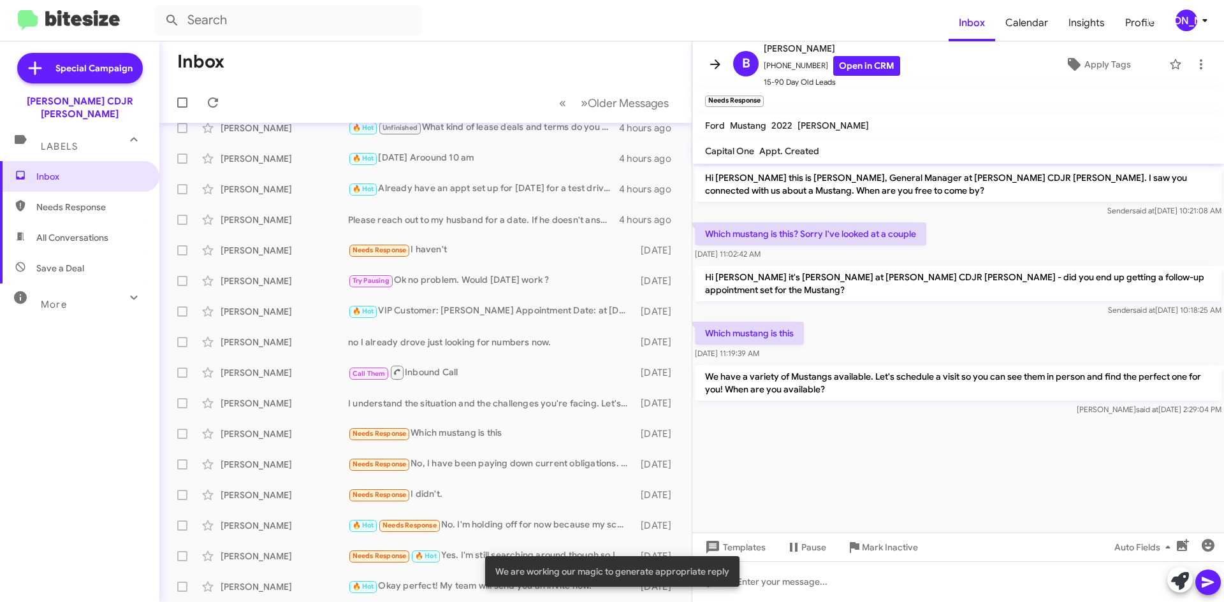
click at [715, 62] on icon at bounding box center [715, 64] width 15 height 15
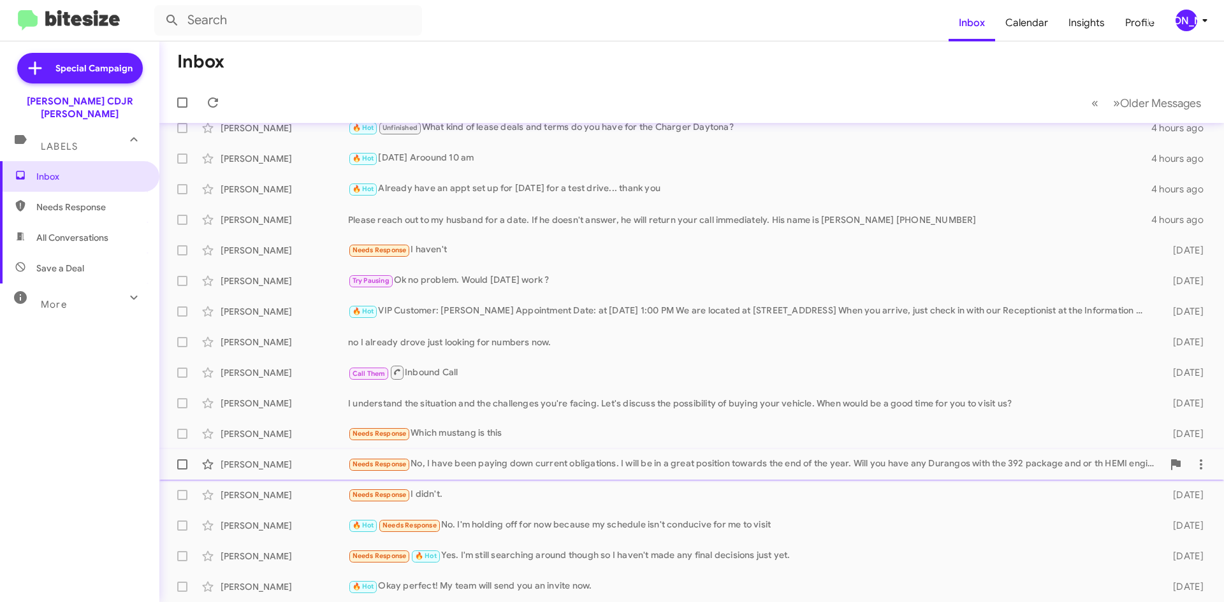
click at [519, 465] on div "Needs Response No, I have been paying down current obligations. I will be in a …" at bounding box center [755, 464] width 815 height 15
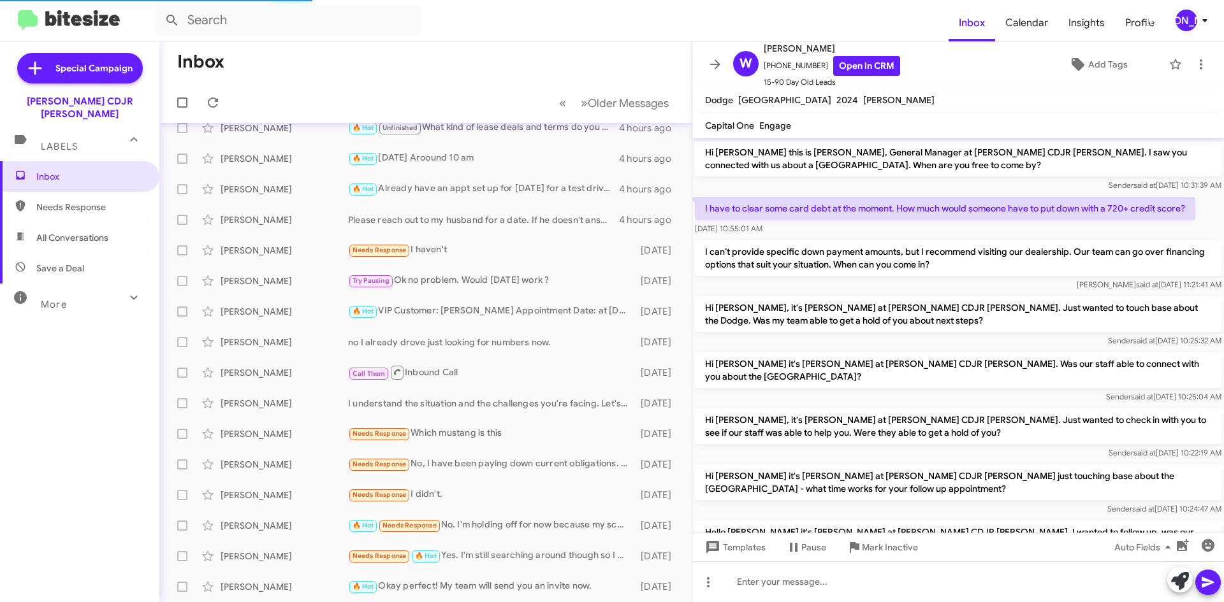
scroll to position [338, 0]
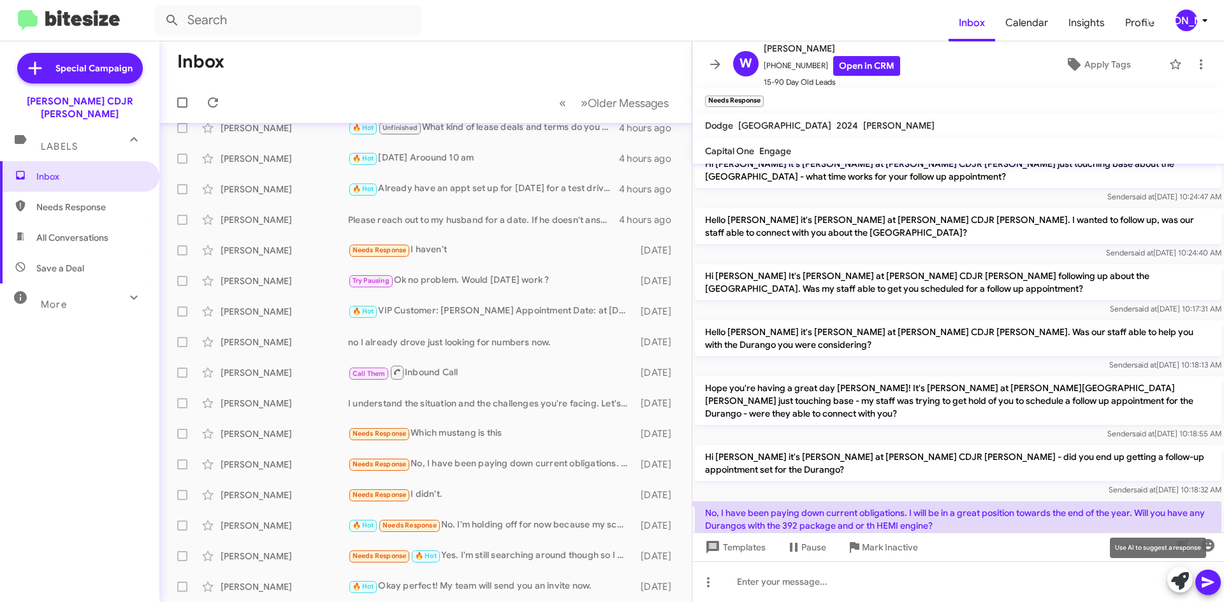
click at [1176, 585] on icon at bounding box center [1180, 581] width 18 height 18
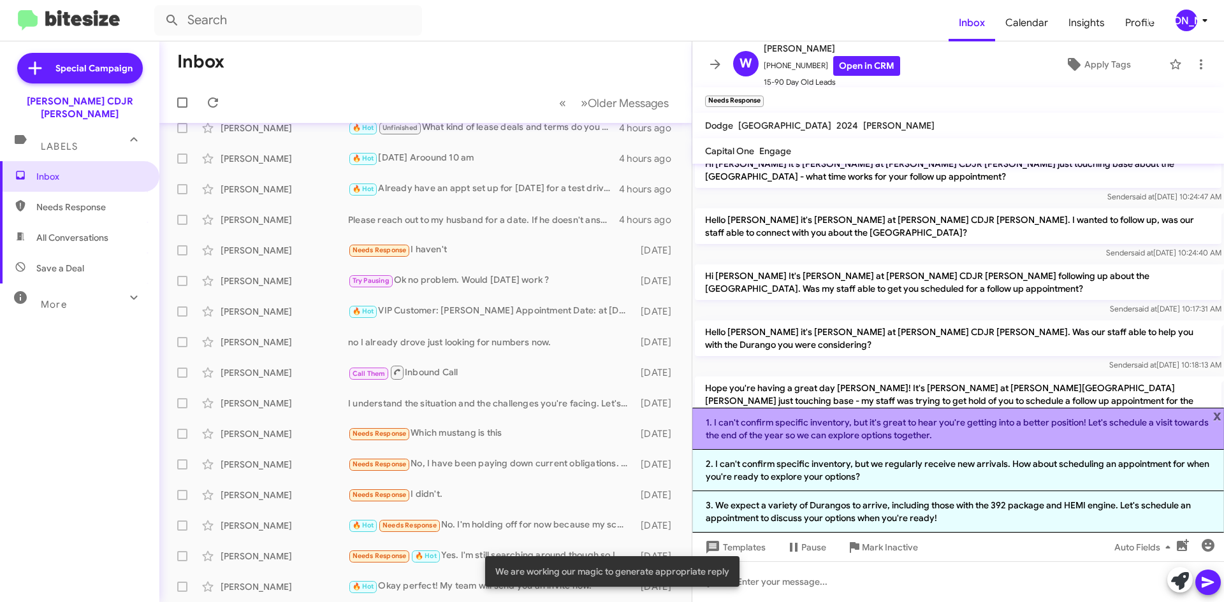
click at [848, 433] on li "1. I can't confirm specific inventory, but it's great to hear you're getting in…" at bounding box center [958, 429] width 532 height 42
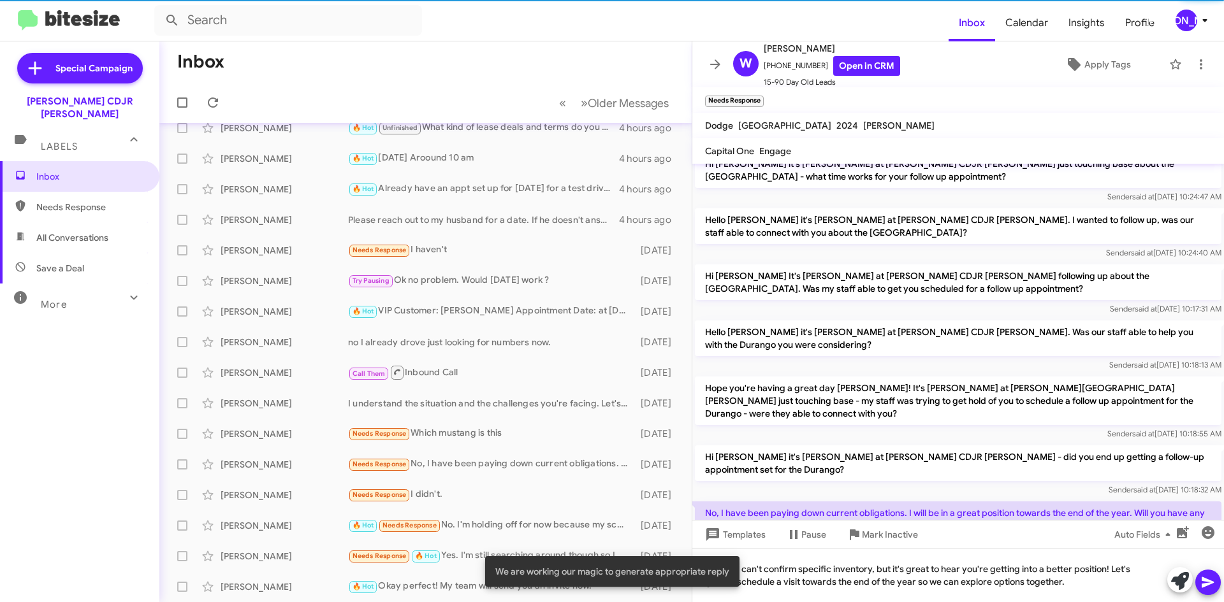
click at [1216, 578] on button at bounding box center [1207, 582] width 25 height 25
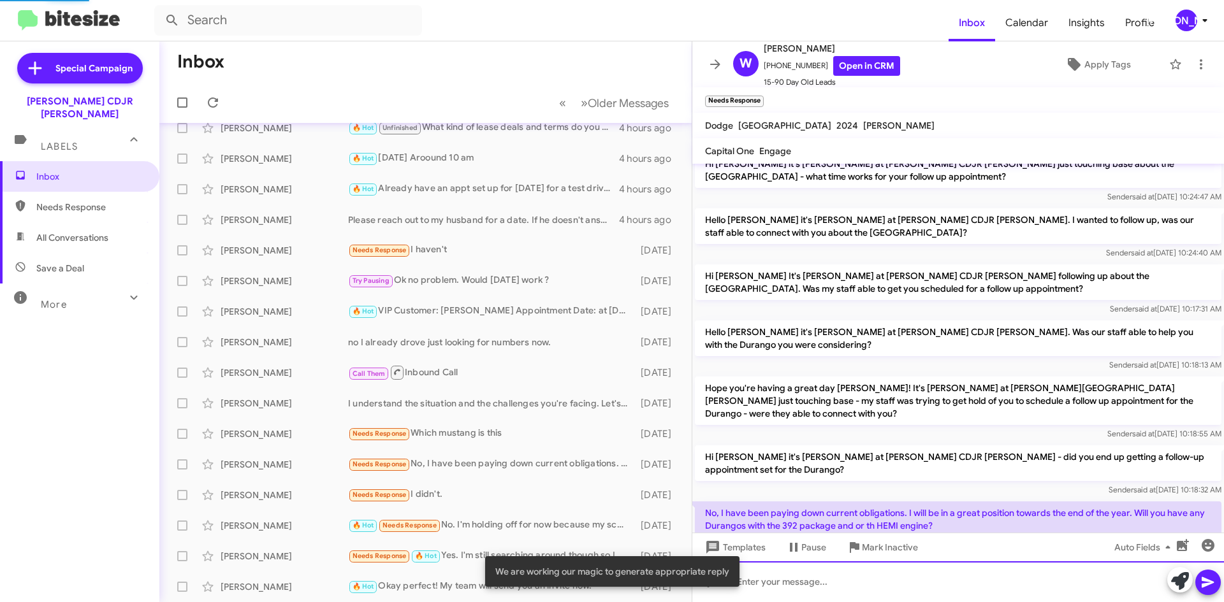
scroll to position [0, 0]
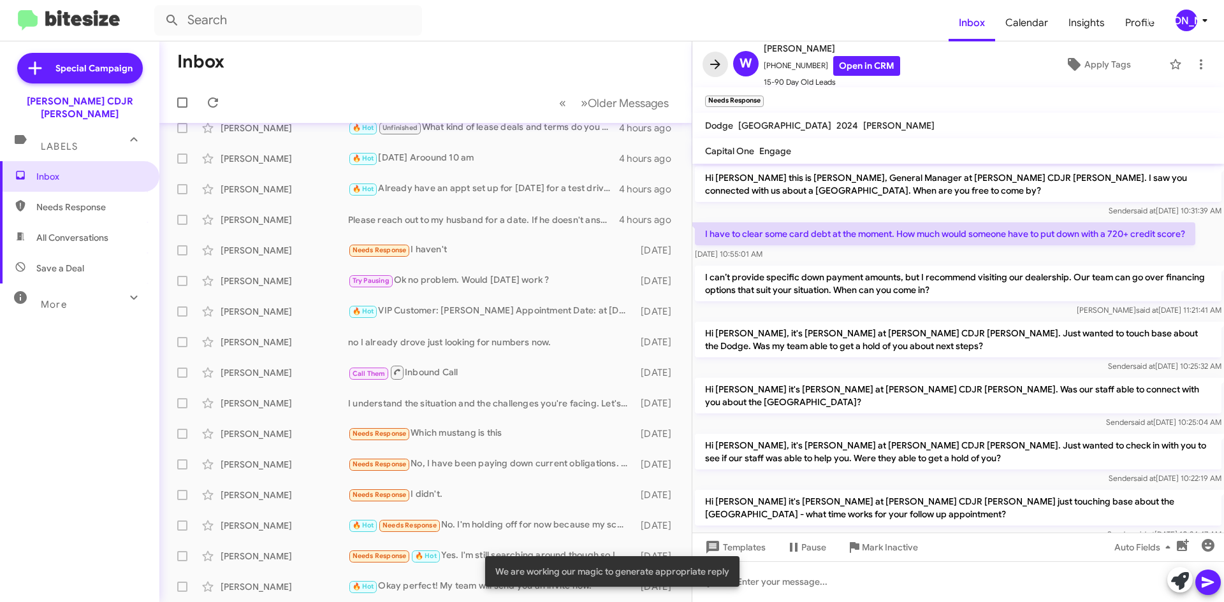
click at [704, 57] on span at bounding box center [714, 64] width 25 height 15
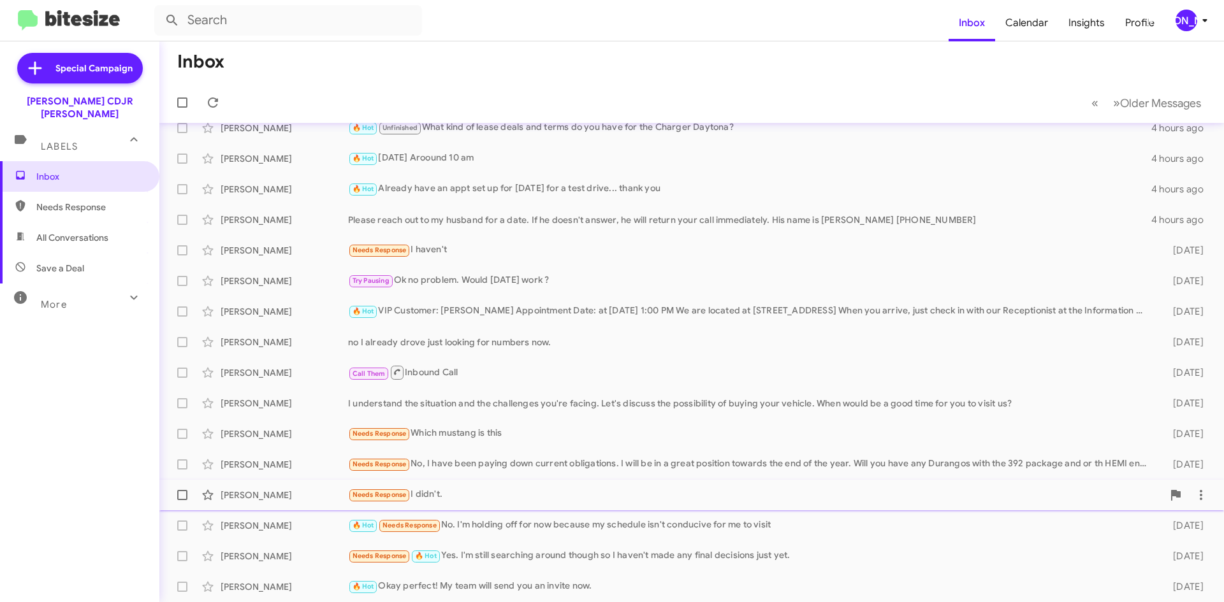
click at [437, 490] on div "Needs Response I didn't." at bounding box center [755, 495] width 815 height 15
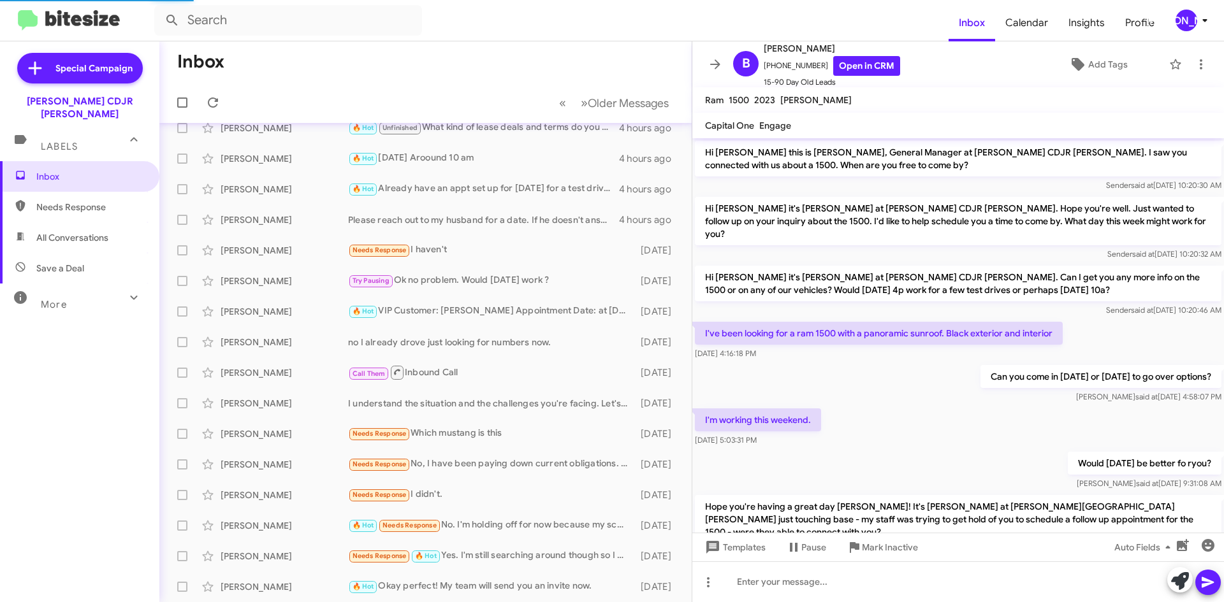
scroll to position [122, 0]
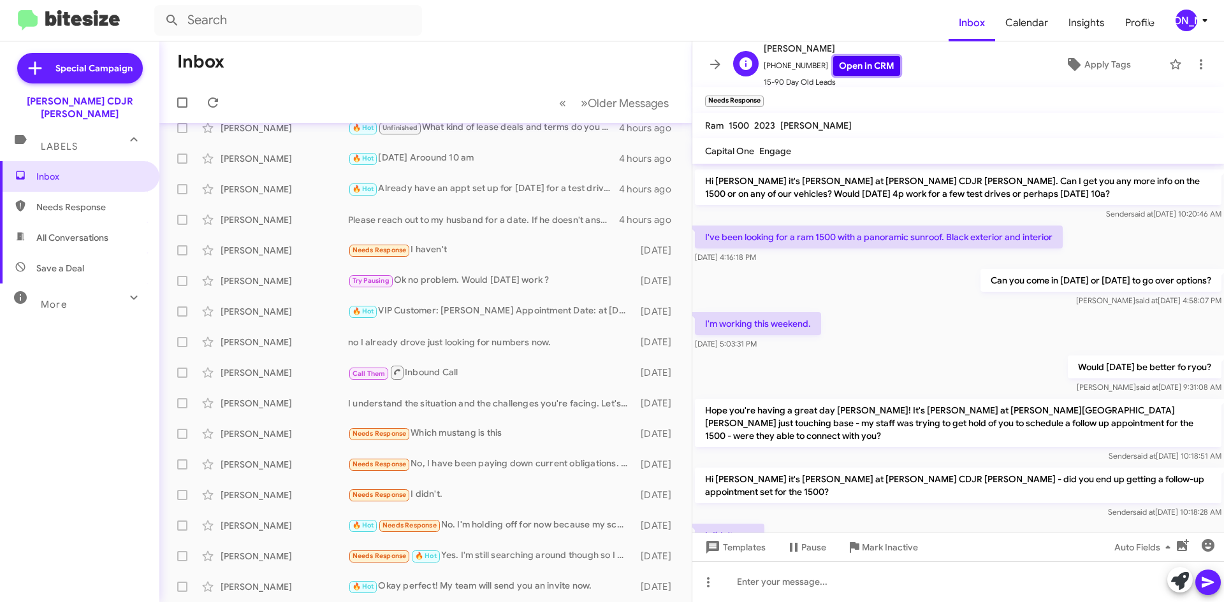
click at [871, 64] on link "Open in CRM" at bounding box center [866, 66] width 67 height 20
click at [1172, 576] on icon at bounding box center [1180, 581] width 18 height 18
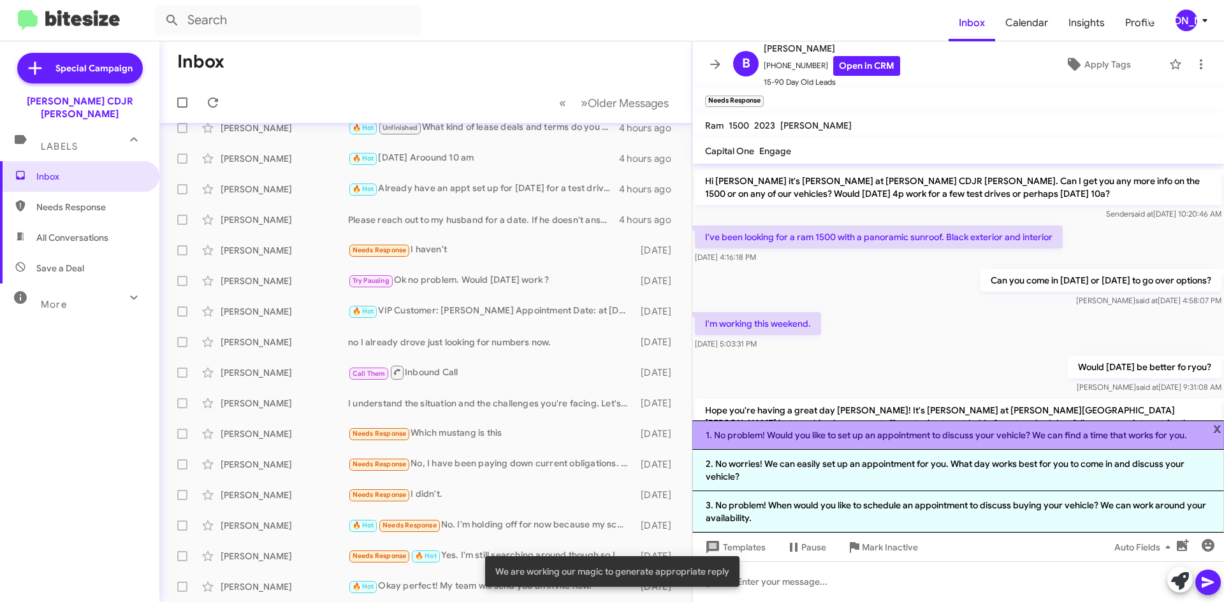
click at [823, 447] on li "1. No problem! Would you like to set up an appointment to discuss your vehicle?…" at bounding box center [958, 435] width 532 height 29
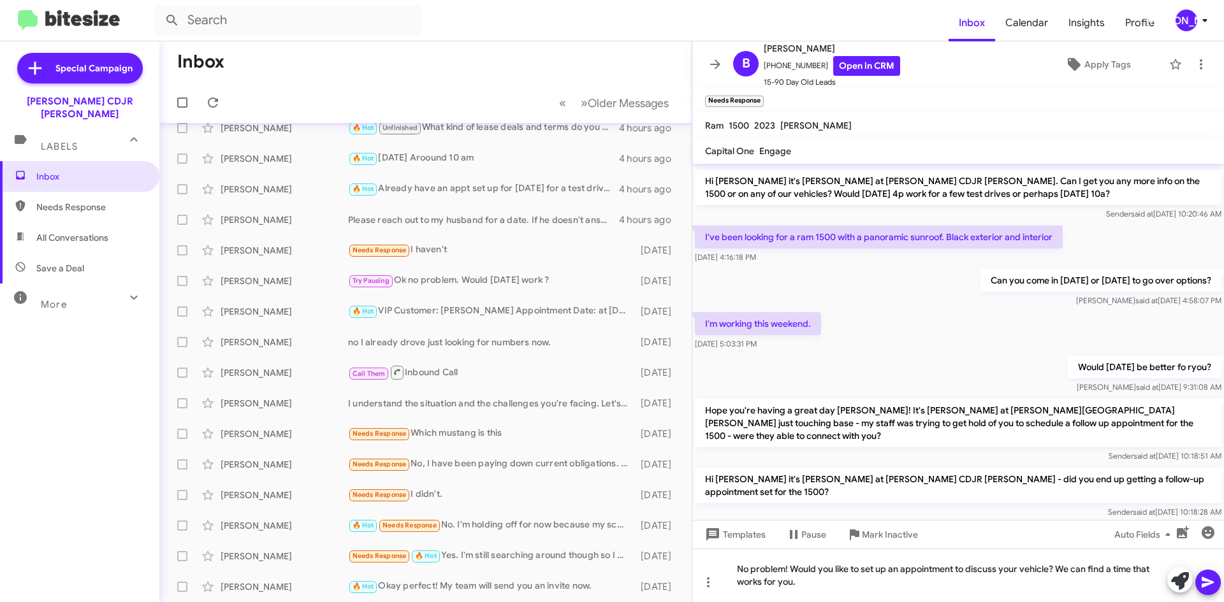
click at [1204, 580] on icon at bounding box center [1208, 583] width 12 height 11
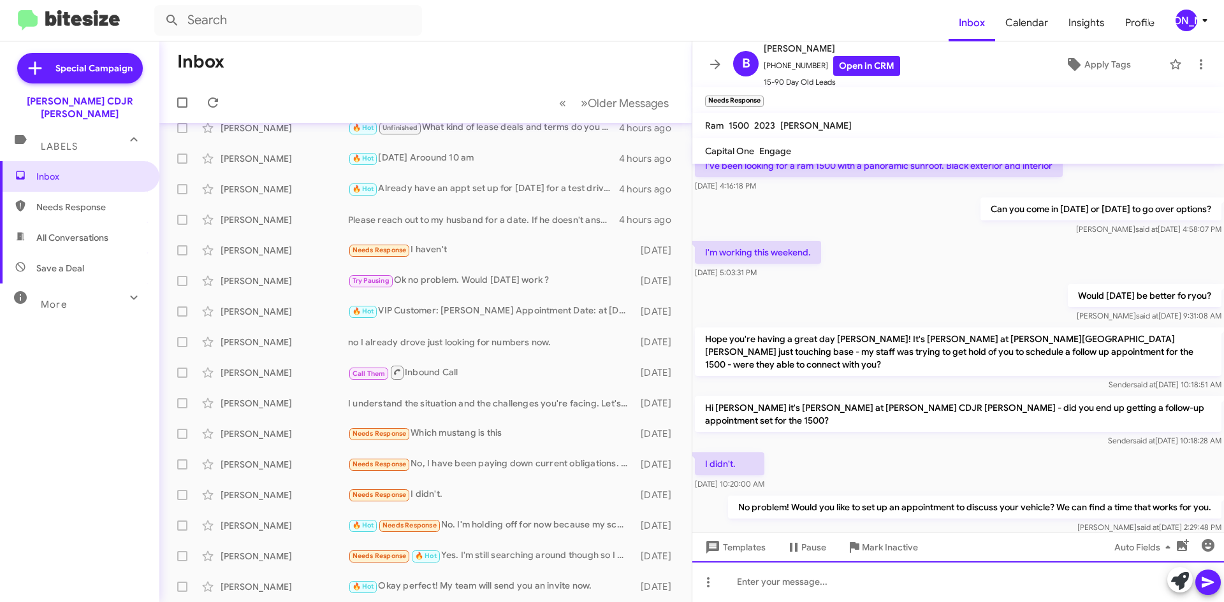
scroll to position [194, 0]
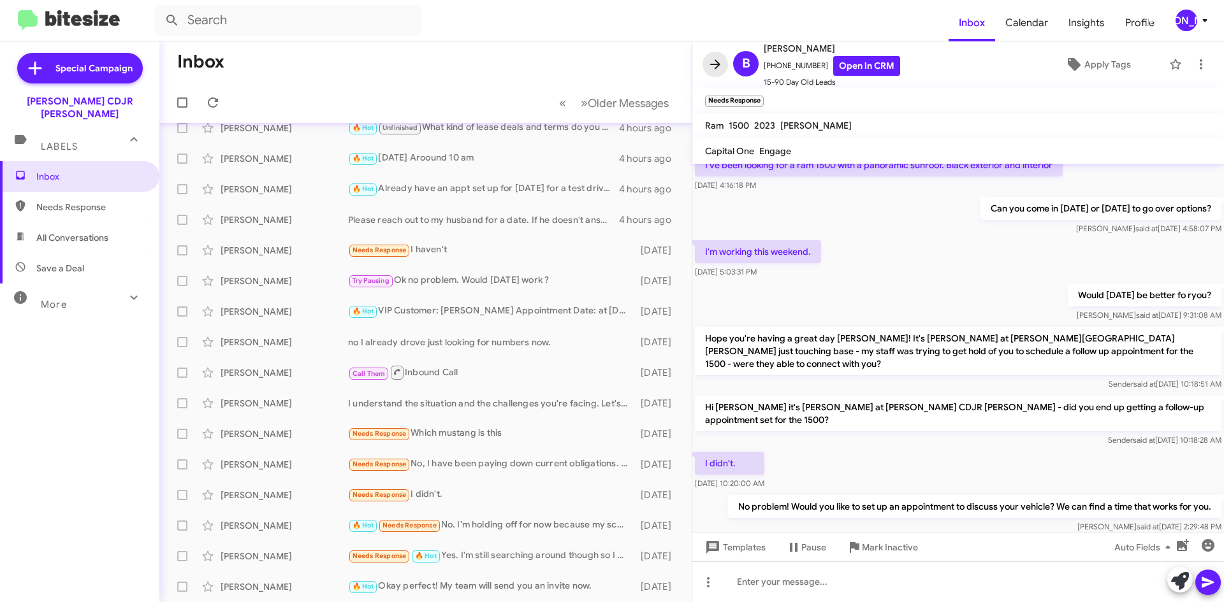
click at [722, 61] on icon at bounding box center [715, 64] width 15 height 15
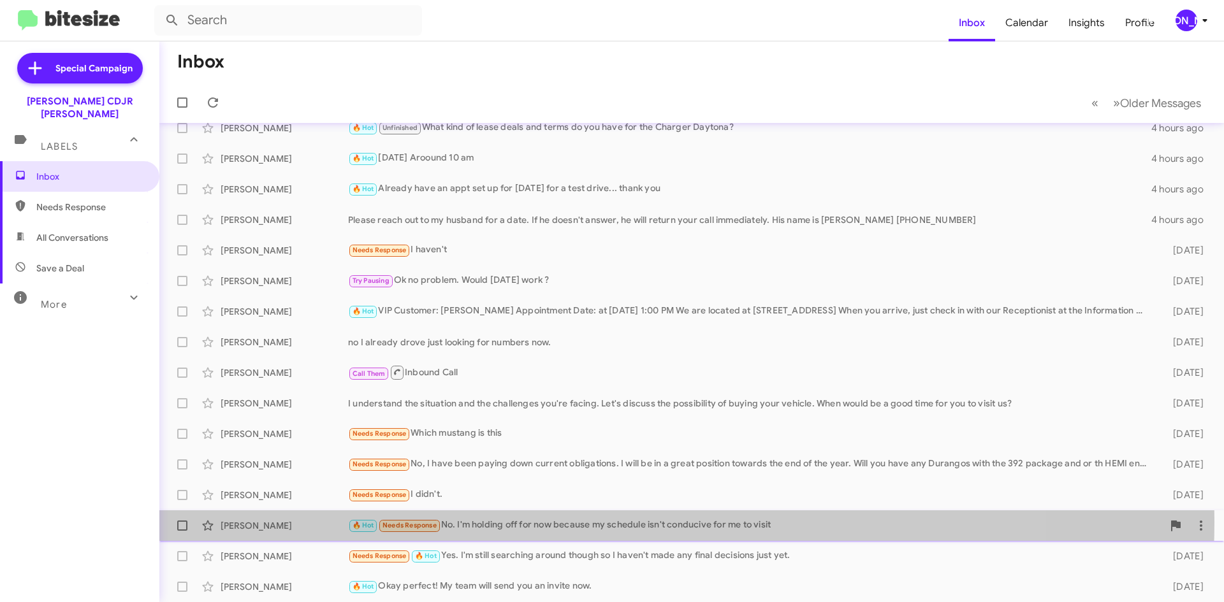
click at [563, 522] on div "🔥 Hot Needs Response No. I'm holding off for now because my schedule isn't cond…" at bounding box center [755, 525] width 815 height 15
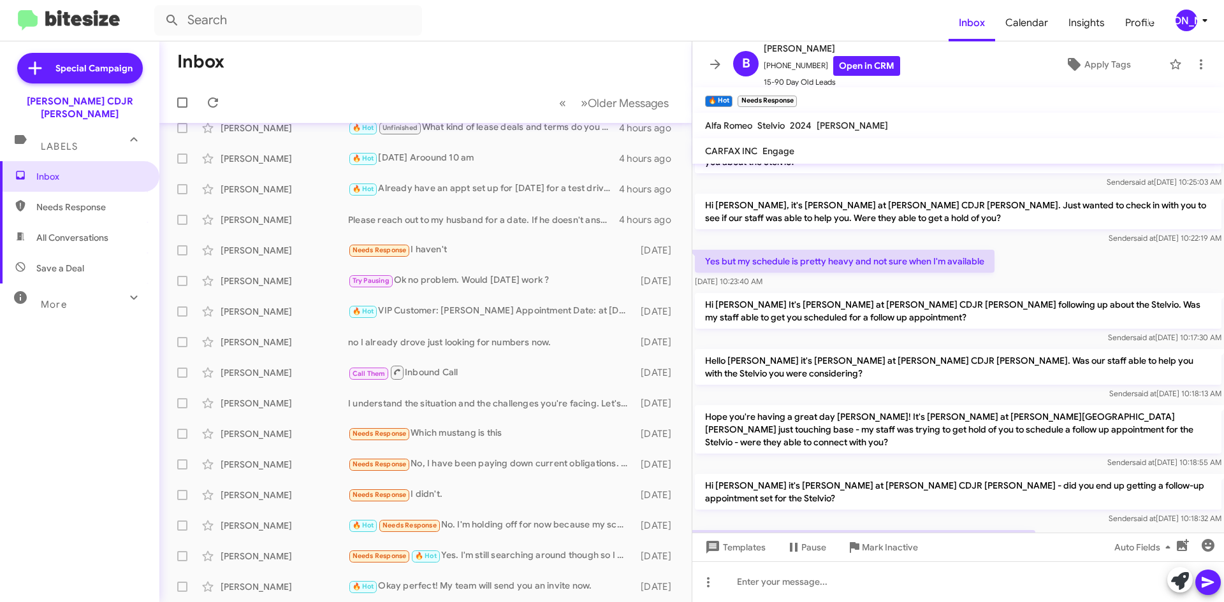
scroll to position [279, 0]
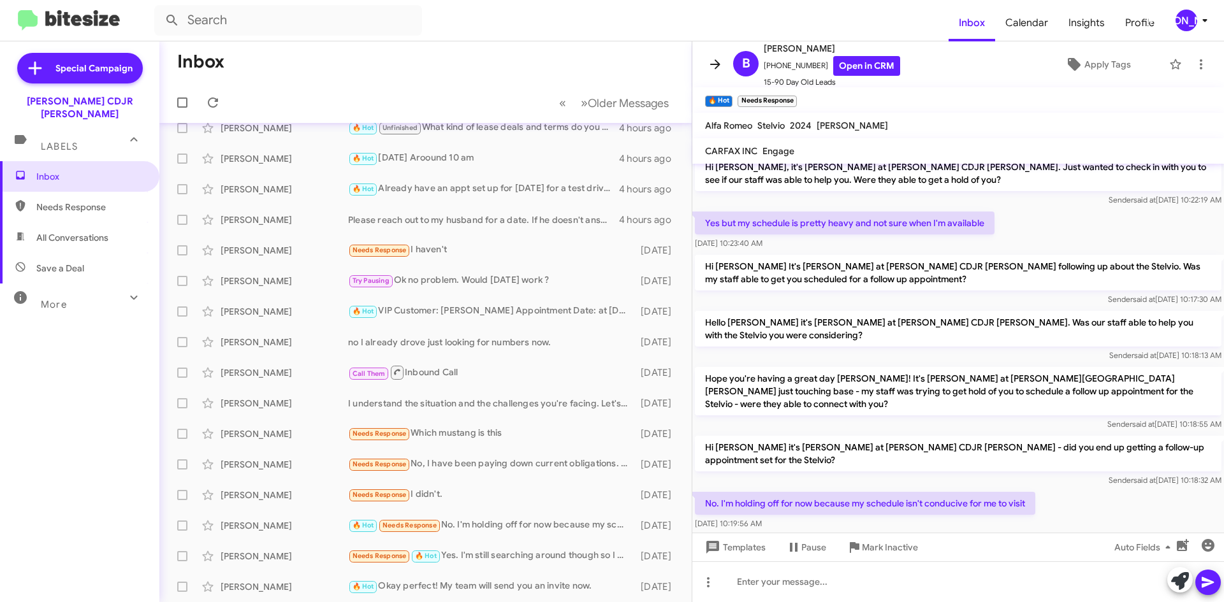
click at [711, 58] on icon at bounding box center [715, 64] width 15 height 15
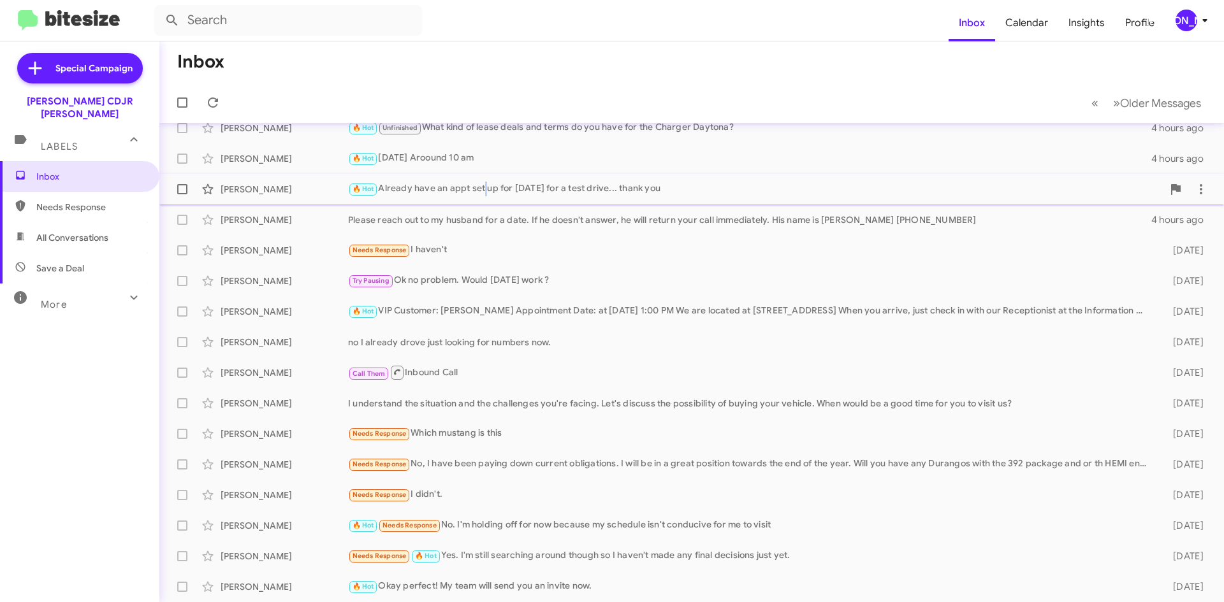
click at [486, 186] on div "🔥 Hot Already have an appt set up for today for a test drive... thank you" at bounding box center [755, 189] width 815 height 15
